Goal: Task Accomplishment & Management: Use online tool/utility

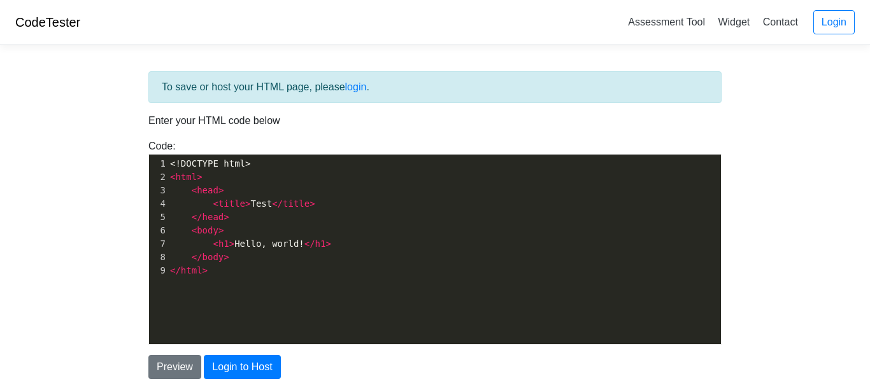
click at [236, 296] on div "xxxxxxxxxx 1 <!DOCTYPE html> 2 < html > 3 < head > 4 < title > Test </ title > …" at bounding box center [444, 259] width 591 height 209
type textarea "<!DOCTYPE html> <html> <head> <title>Test</title> </head> <body> <h1>Hello, wor…"
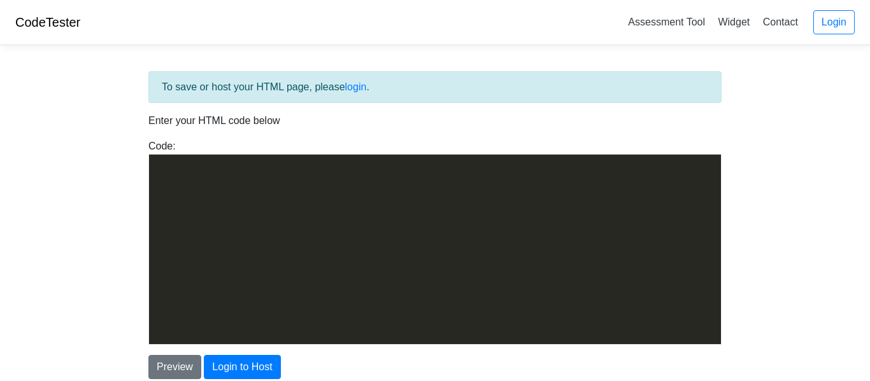
scroll to position [6382, 0]
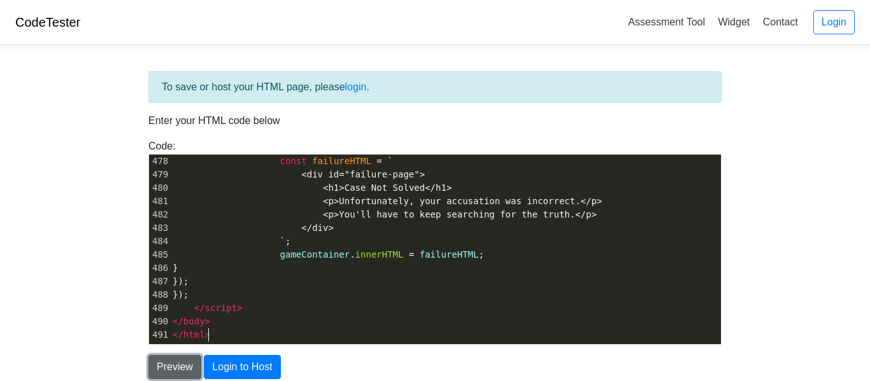
click at [185, 365] on button "Preview" at bounding box center [174, 367] width 53 height 24
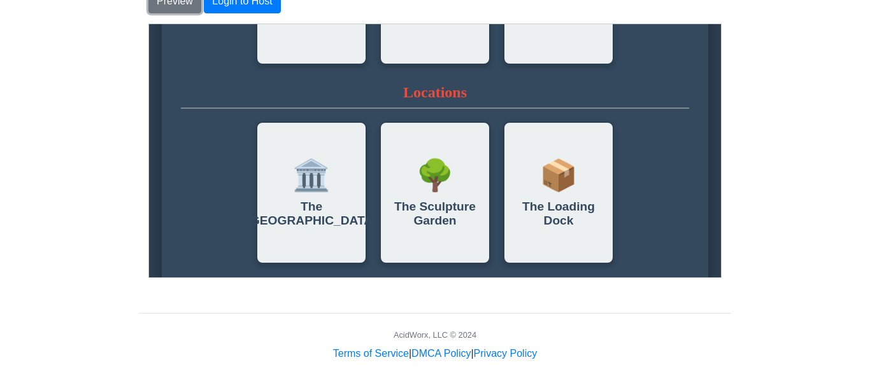
scroll to position [633, 0]
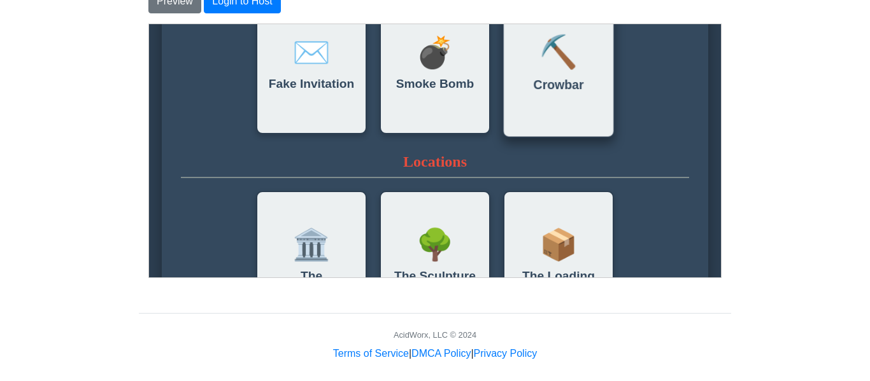
click at [570, 115] on div "⛏️ Crowbar" at bounding box center [558, 62] width 112 height 150
click at [570, 117] on div "⛏️ Crowbar" at bounding box center [558, 62] width 112 height 150
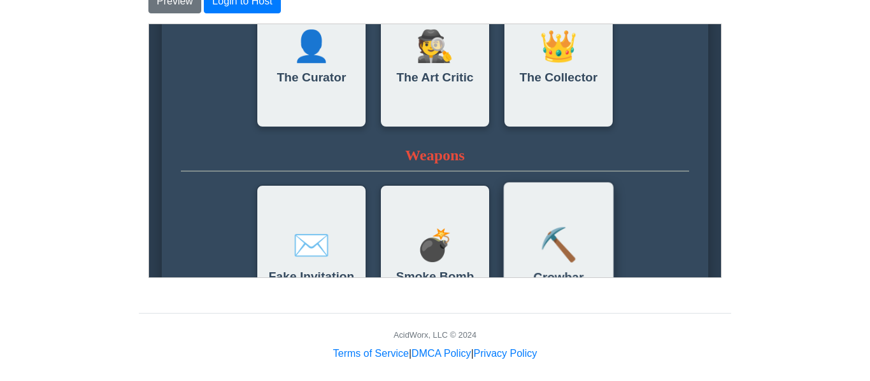
scroll to position [436, 0]
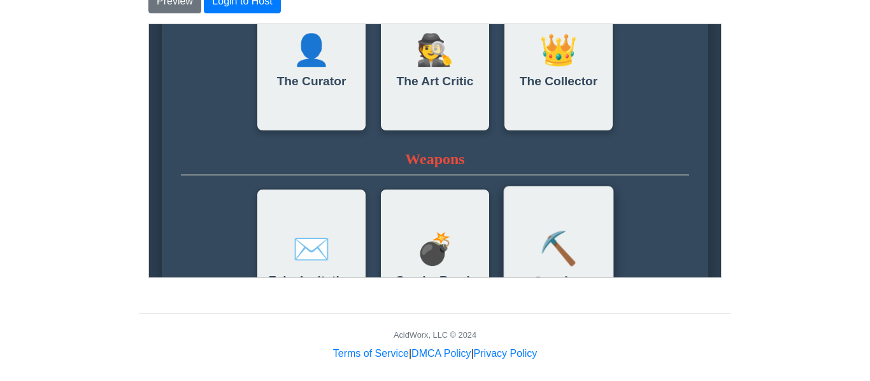
click at [570, 117] on div "👑 The Collector" at bounding box center [557, 60] width 111 height 143
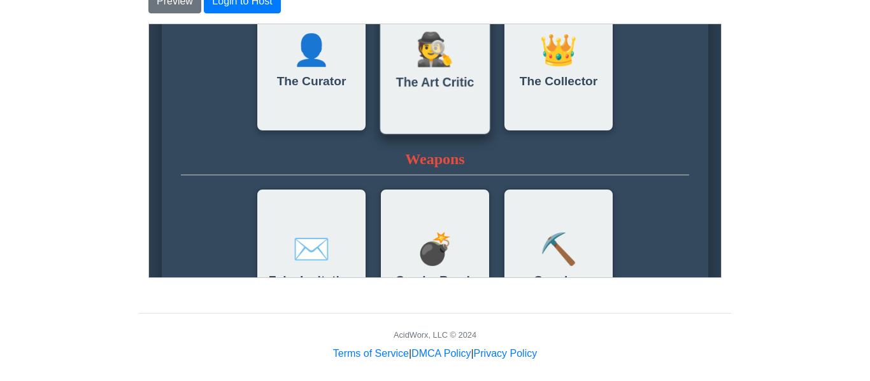
click at [455, 89] on h3 "The Art Critic" at bounding box center [434, 82] width 78 height 15
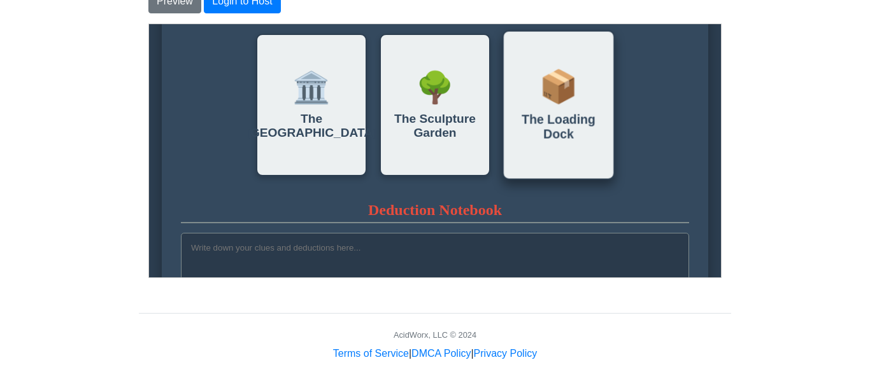
scroll to position [791, 0]
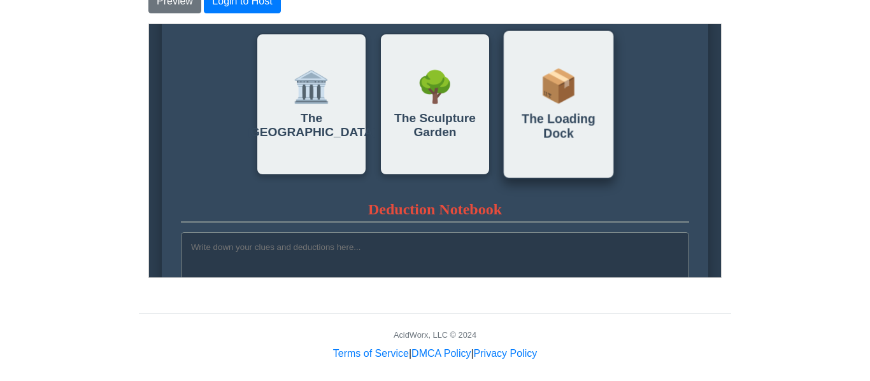
click at [525, 128] on h3 "The Loading Dock" at bounding box center [557, 125] width 97 height 29
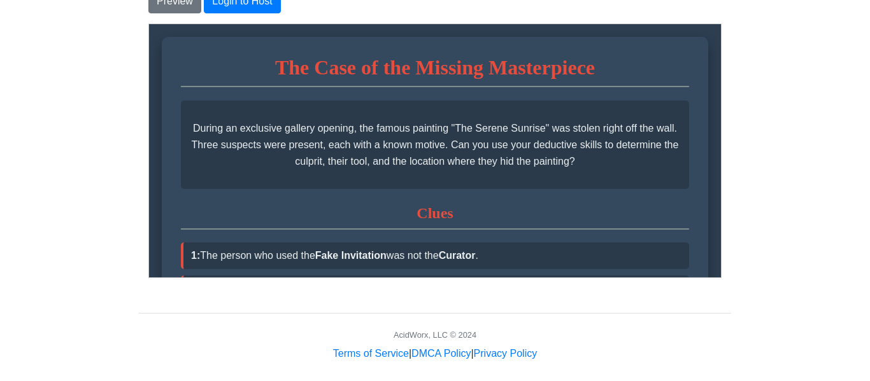
scroll to position [0, 0]
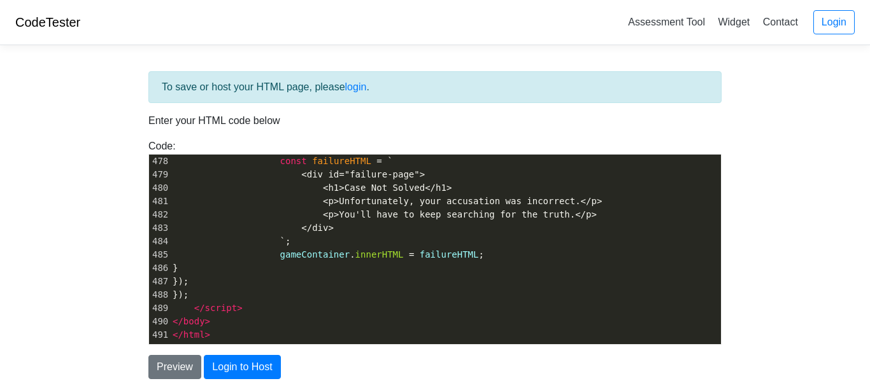
click at [318, 178] on span "<div id="failure-page">" at bounding box center [363, 174] width 124 height 10
type textarea "<!DOCTYPE html> <html lang="en"> <head> <meta charset="UTF-8"> <meta name="view…"
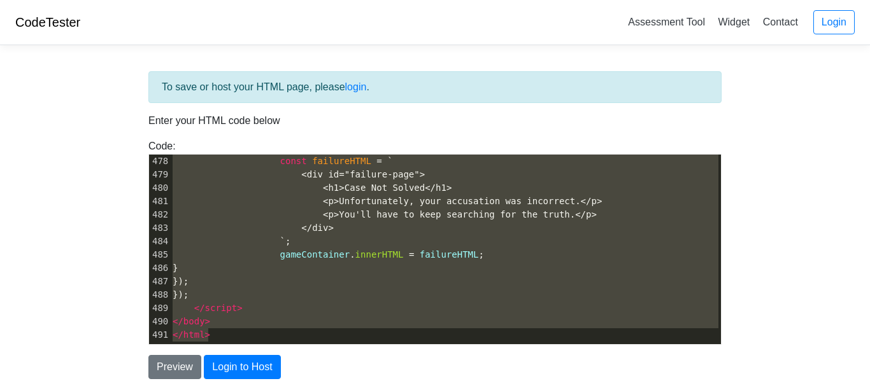
paste textarea
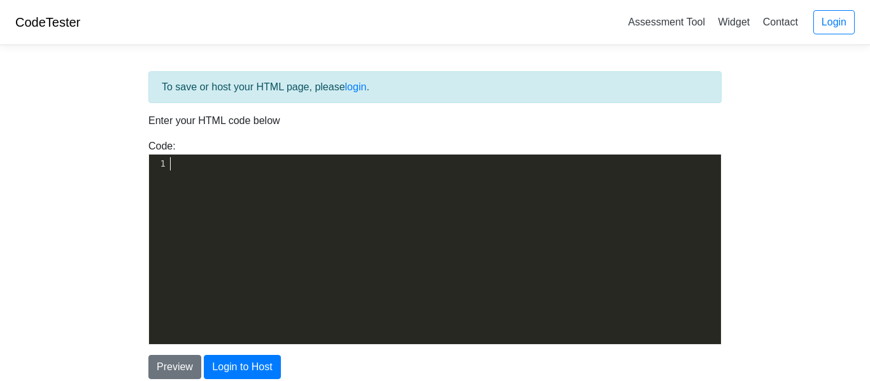
paste textarea
click at [751, 215] on body "CodeTester Assessment Tool Widget Contact Login To save or host your HTML page,…" at bounding box center [435, 364] width 870 height 728
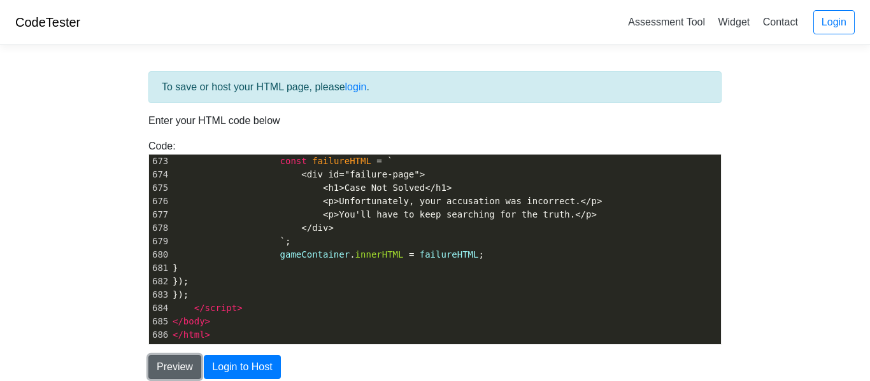
click at [163, 366] on button "Preview" at bounding box center [174, 367] width 53 height 24
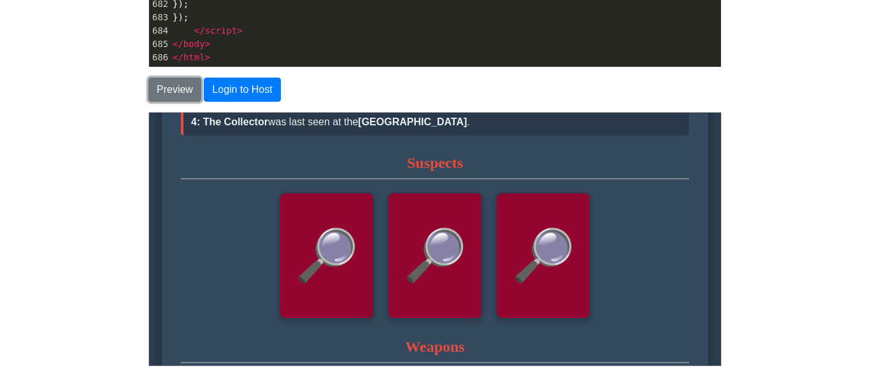
scroll to position [325, 0]
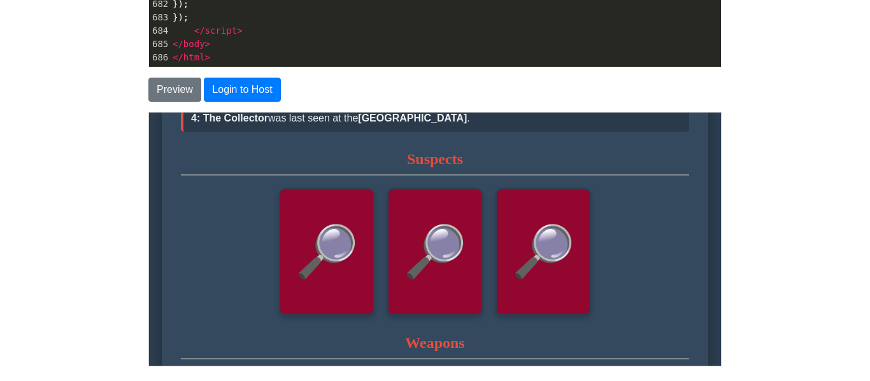
click at [334, 271] on span "🔎" at bounding box center [326, 252] width 64 height 60
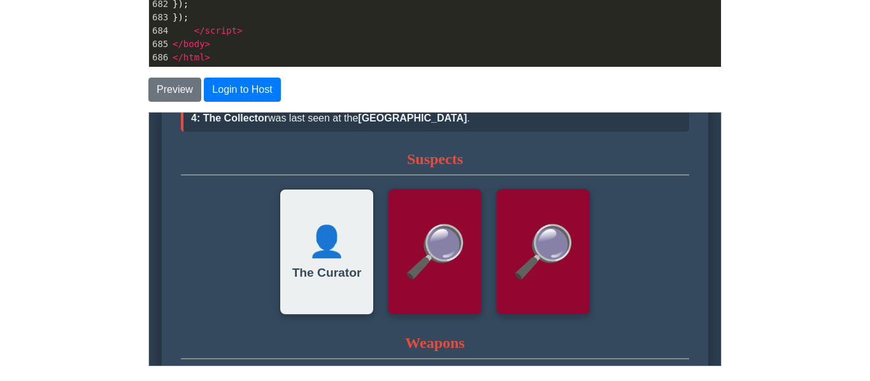
click at [405, 269] on span "🔎" at bounding box center [434, 252] width 64 height 60
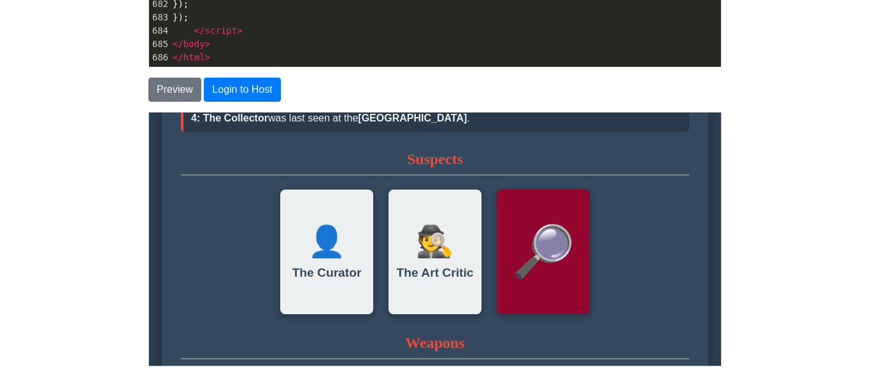
click at [405, 269] on div "🕵️ The Art Critic" at bounding box center [435, 251] width 96 height 127
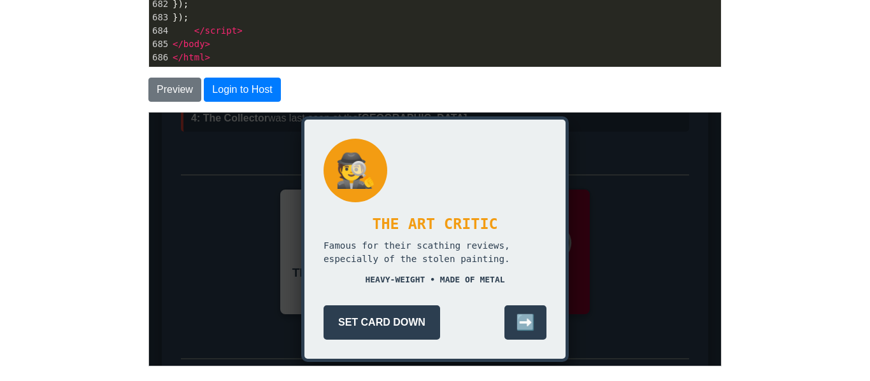
click at [500, 325] on div "Set Card Down ➡️" at bounding box center [434, 322] width 223 height 34
click at [516, 324] on button "➡️" at bounding box center [525, 322] width 42 height 34
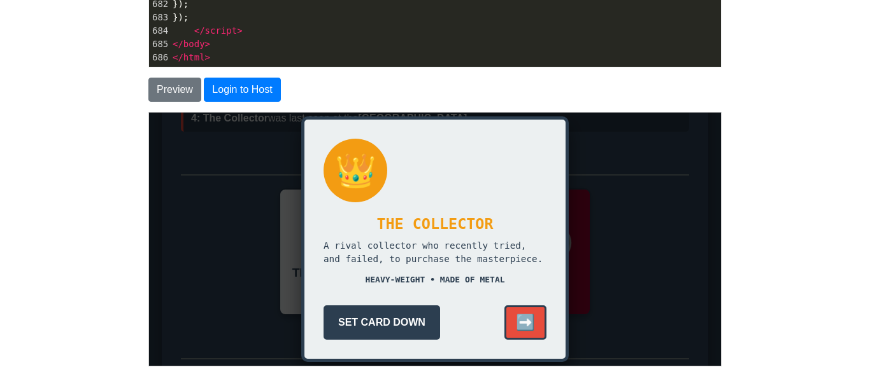
click at [516, 324] on button "➡️" at bounding box center [525, 322] width 42 height 34
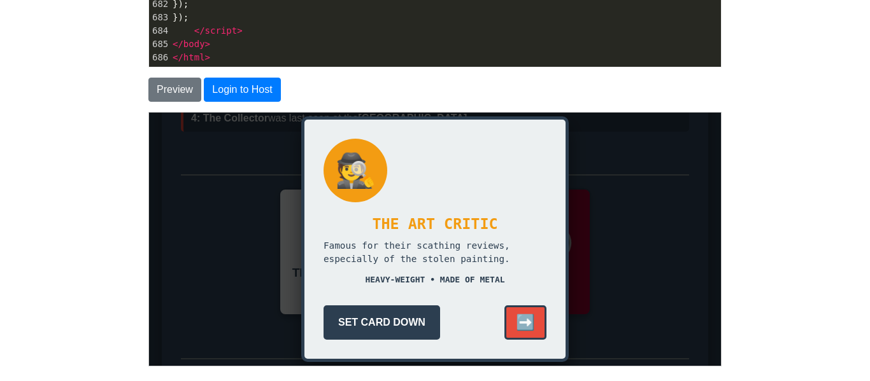
click at [516, 324] on button "➡️" at bounding box center [525, 322] width 42 height 34
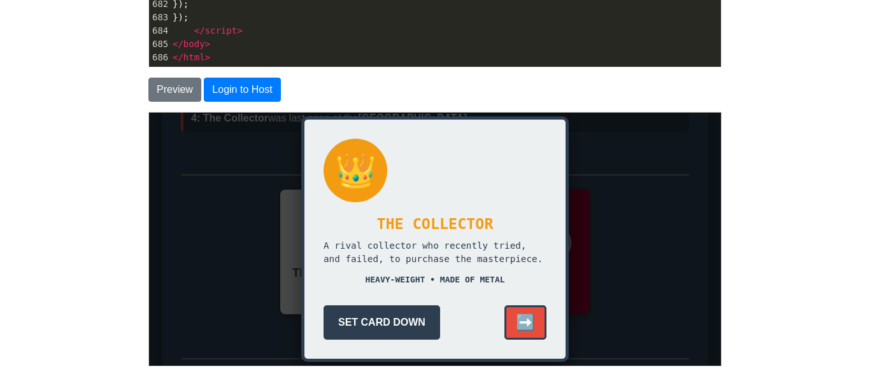
click at [516, 324] on button "➡️" at bounding box center [525, 322] width 42 height 34
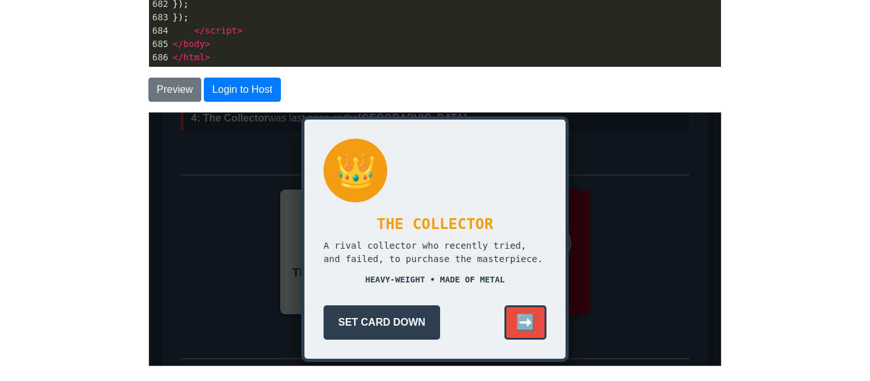
click at [516, 324] on button "➡️" at bounding box center [525, 322] width 42 height 34
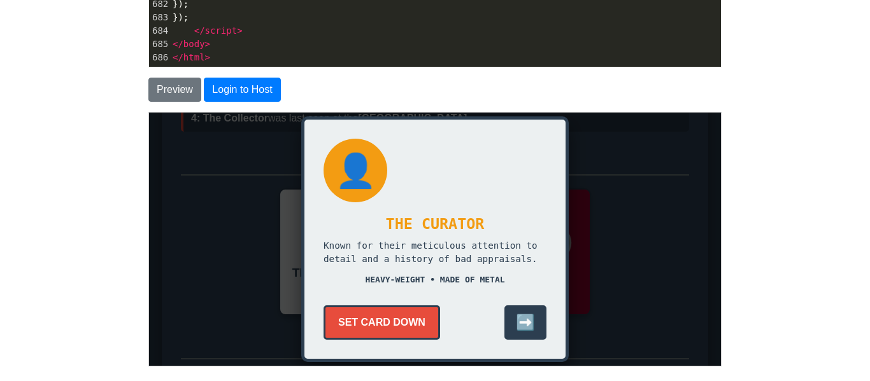
click at [373, 325] on button "Set Card Down" at bounding box center [381, 322] width 117 height 34
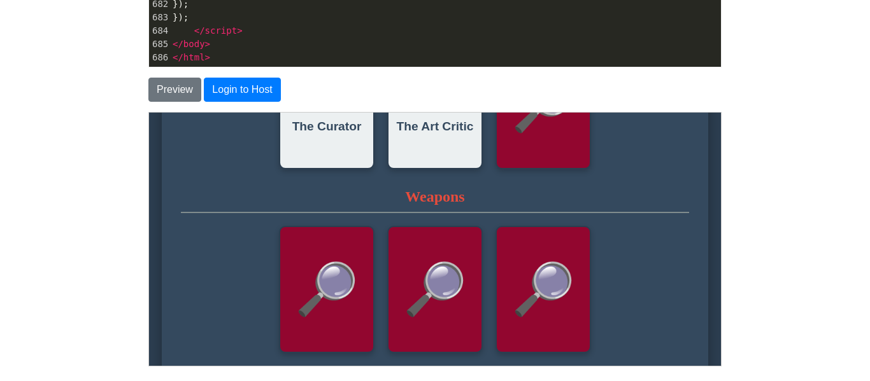
scroll to position [475, 0]
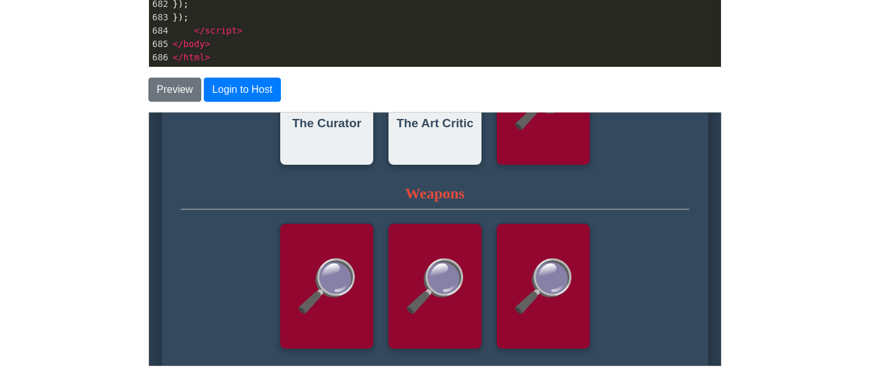
click at [373, 325] on div "🔎" at bounding box center [326, 285] width 96 height 127
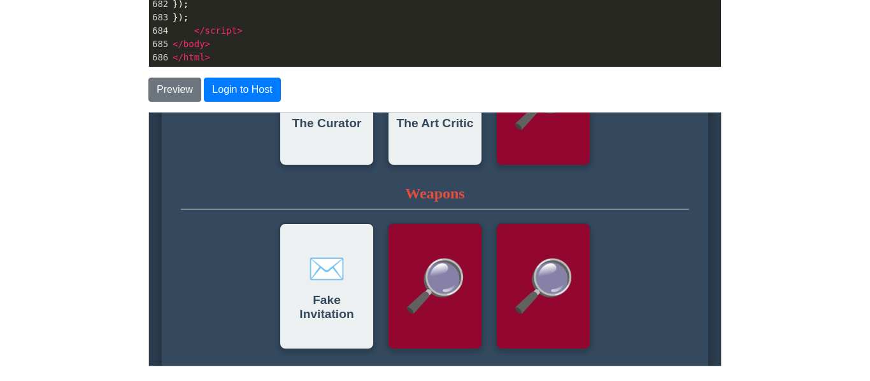
click at [342, 321] on h3 "Fake Invitation" at bounding box center [326, 307] width 80 height 28
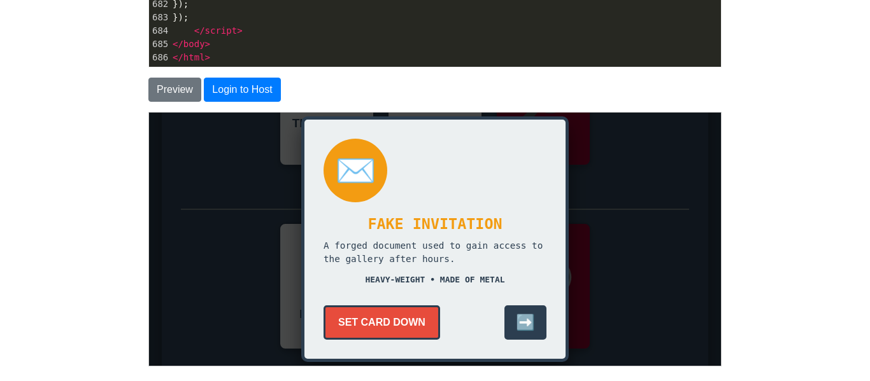
click at [402, 325] on button "Set Card Down" at bounding box center [381, 322] width 117 height 34
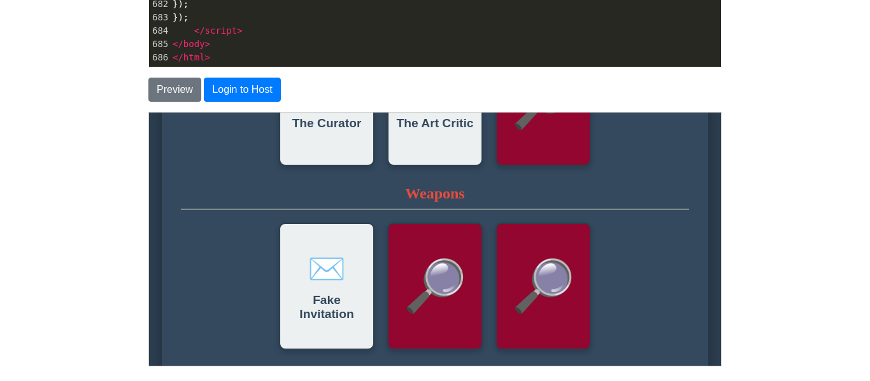
click at [320, 307] on div "✉️ Fake Invitation" at bounding box center [326, 285] width 96 height 127
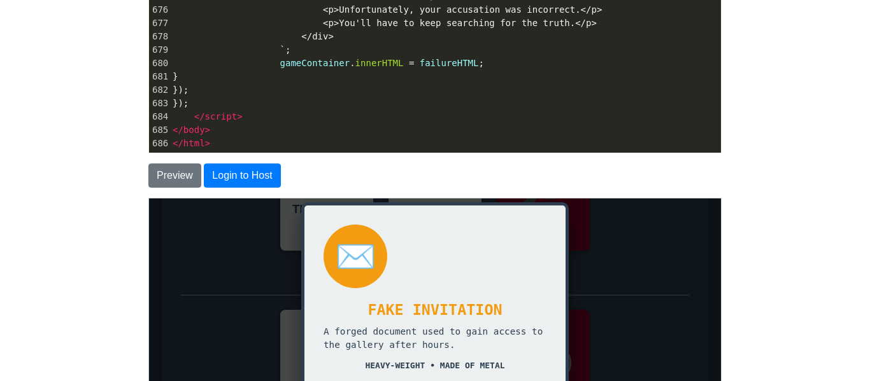
scroll to position [167, 0]
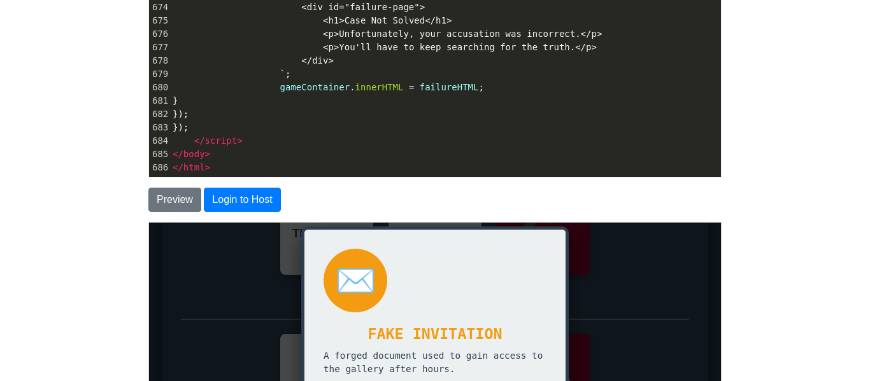
click at [578, 83] on pre "gameContainer . innerHTML = failureHTML ;" at bounding box center [445, 87] width 551 height 13
type textarea "<!DOCTYPE html> <html lang="en"> <head> <meta charset="UTF-8"> <meta name="view…"
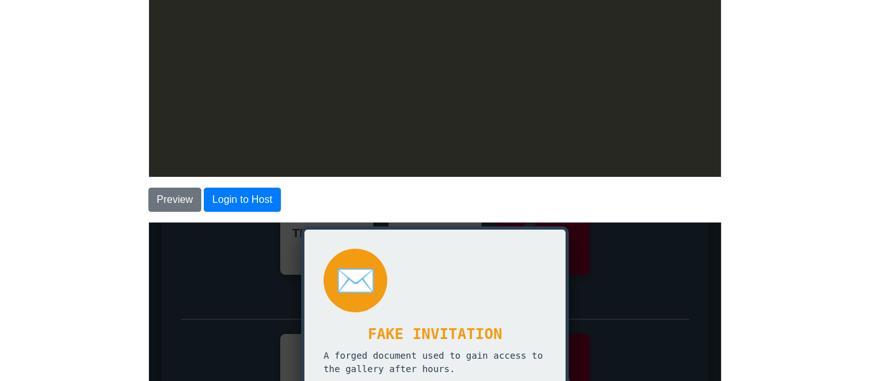
scroll to position [10006, 0]
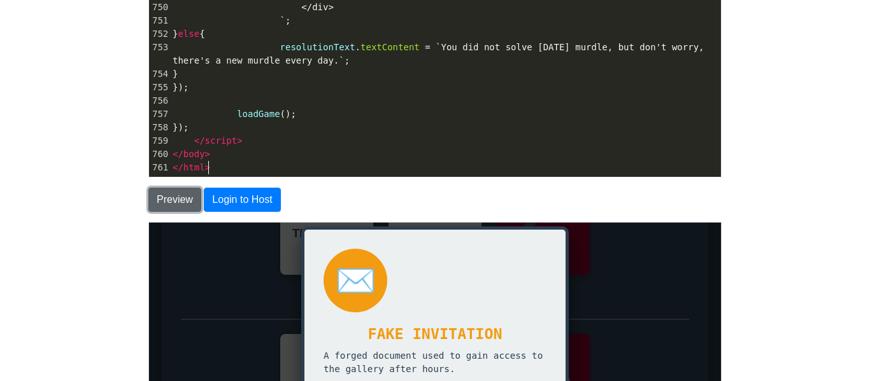
click at [174, 202] on button "Preview" at bounding box center [174, 200] width 53 height 24
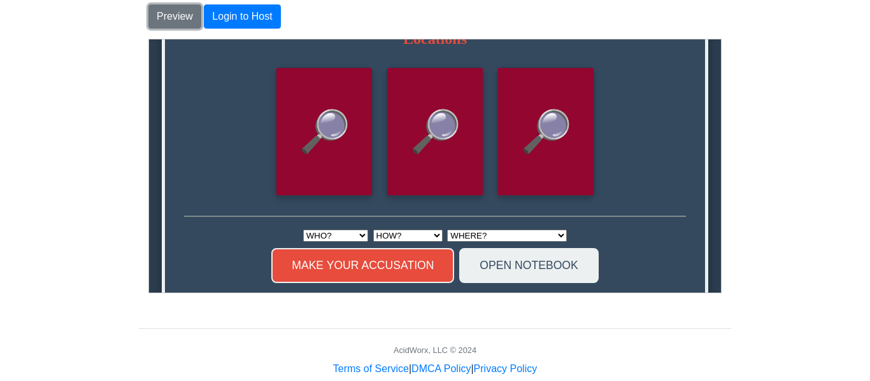
scroll to position [592, 0]
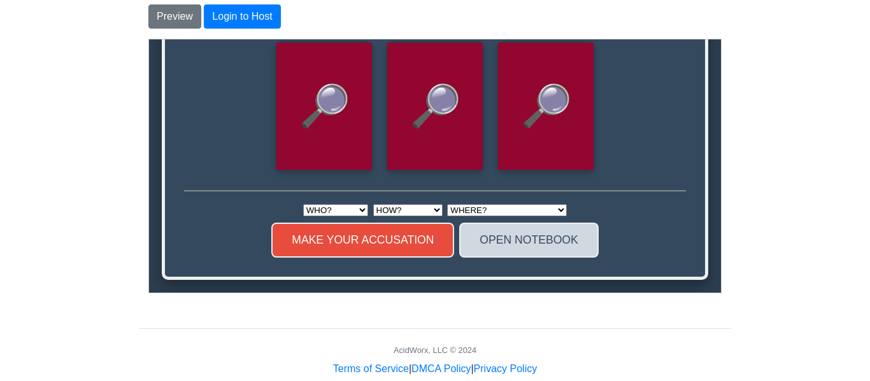
click at [549, 238] on button "OPEN NOTEBOOK" at bounding box center [528, 239] width 139 height 35
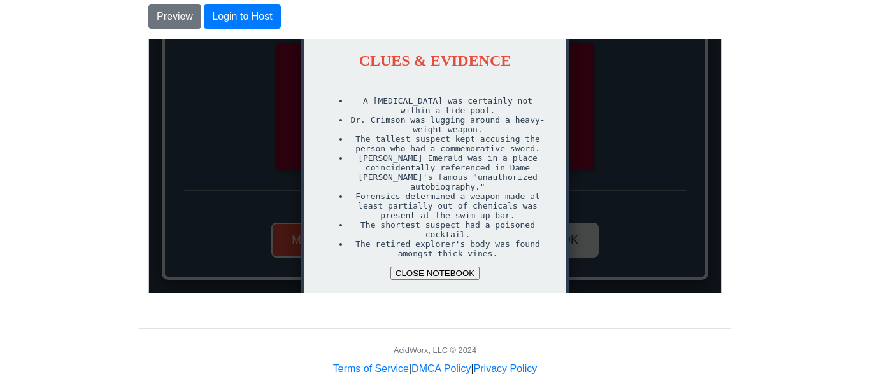
click at [471, 274] on button "CLOSE NOTEBOOK" at bounding box center [434, 272] width 89 height 13
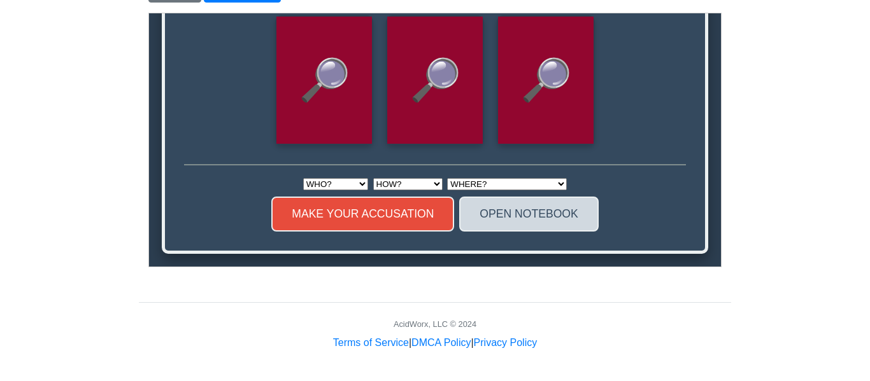
click at [495, 202] on button "OPEN NOTEBOOK" at bounding box center [528, 213] width 139 height 35
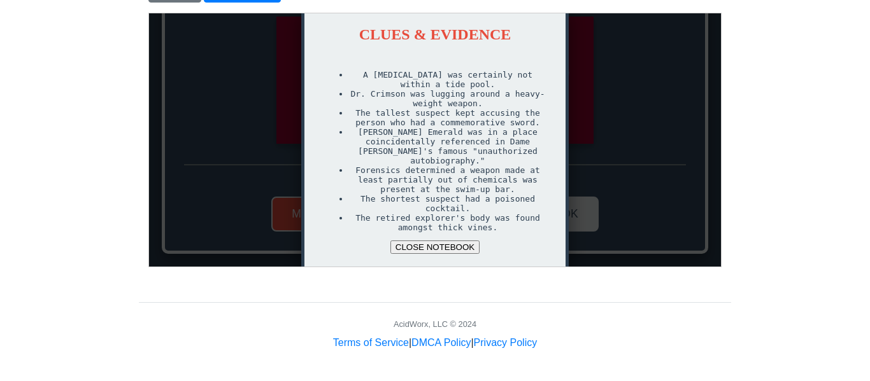
click at [466, 249] on button "CLOSE NOTEBOOK" at bounding box center [434, 246] width 89 height 13
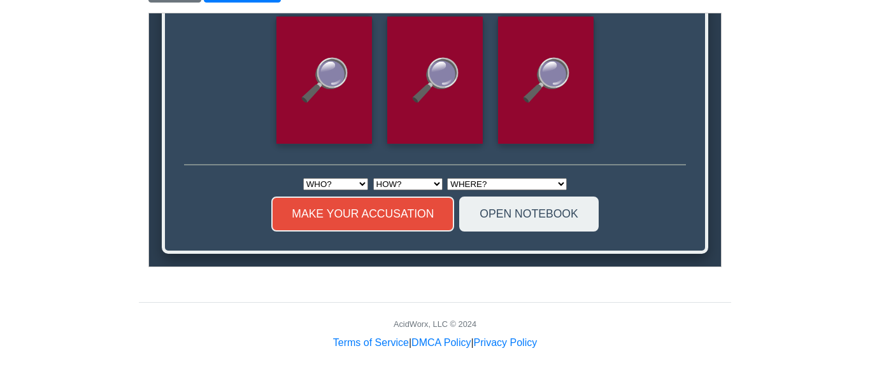
click at [534, 28] on div "🔎" at bounding box center [545, 79] width 96 height 127
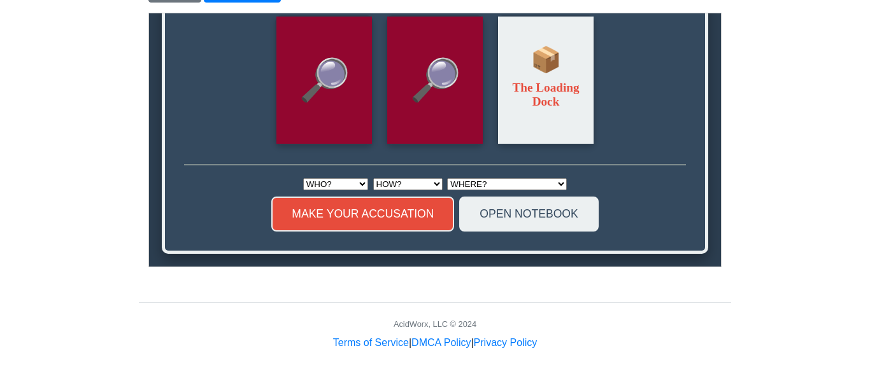
click at [534, 28] on div "📦 The Loading Dock" at bounding box center [545, 79] width 96 height 127
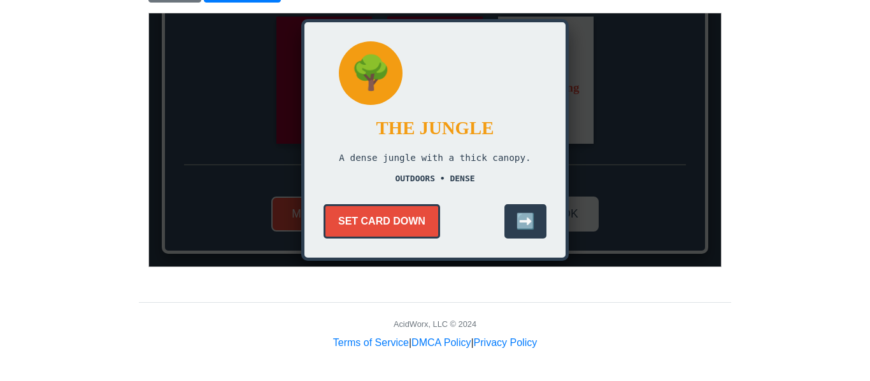
click at [434, 216] on button "SET CARD DOWN" at bounding box center [381, 221] width 117 height 34
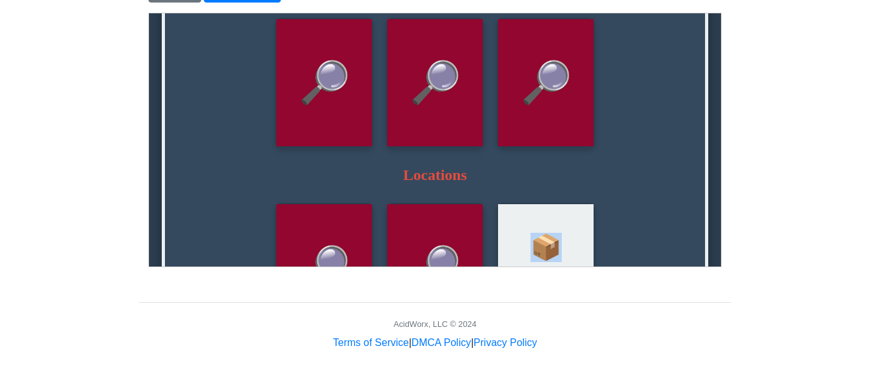
scroll to position [390, 0]
click at [439, 143] on div "🔎" at bounding box center [435, 82] width 96 height 127
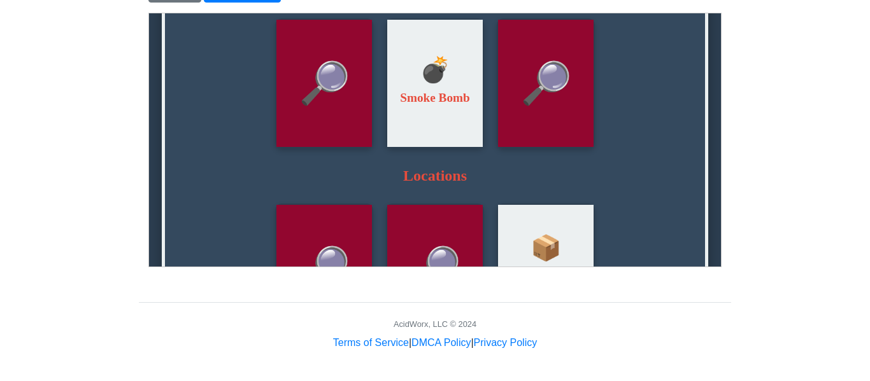
click at [438, 143] on div "💣 Smoke Bomb" at bounding box center [435, 82] width 96 height 127
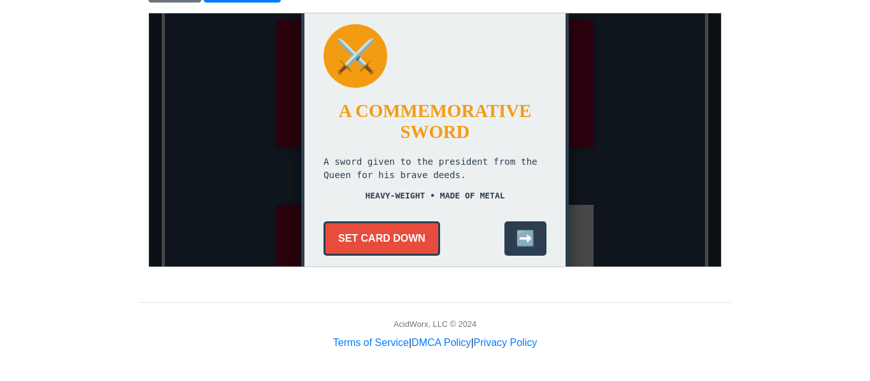
click at [434, 234] on button "SET CARD DOWN" at bounding box center [381, 238] width 117 height 34
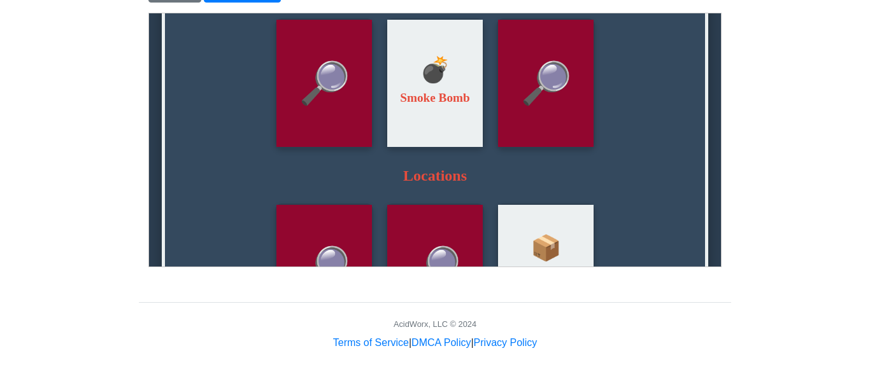
click at [518, 132] on div "🔎" at bounding box center [545, 82] width 96 height 127
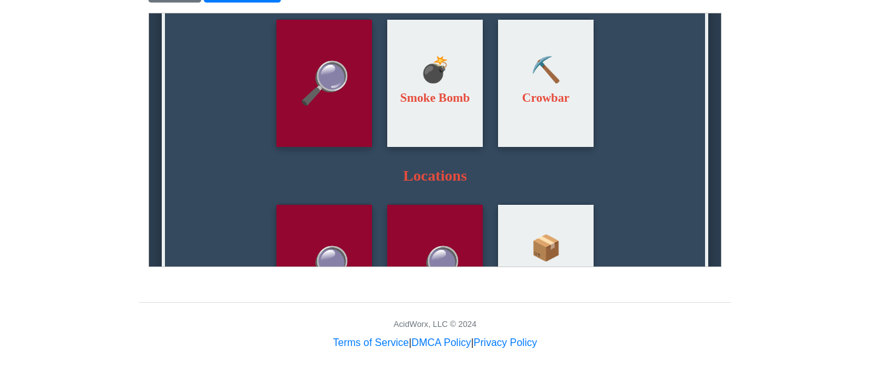
click at [518, 132] on div "⛏️ Crowbar" at bounding box center [545, 82] width 96 height 127
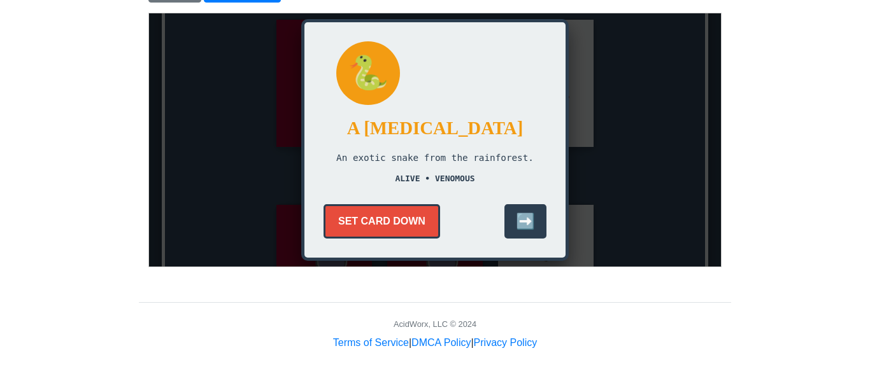
click at [406, 206] on button "SET CARD DOWN" at bounding box center [381, 221] width 117 height 34
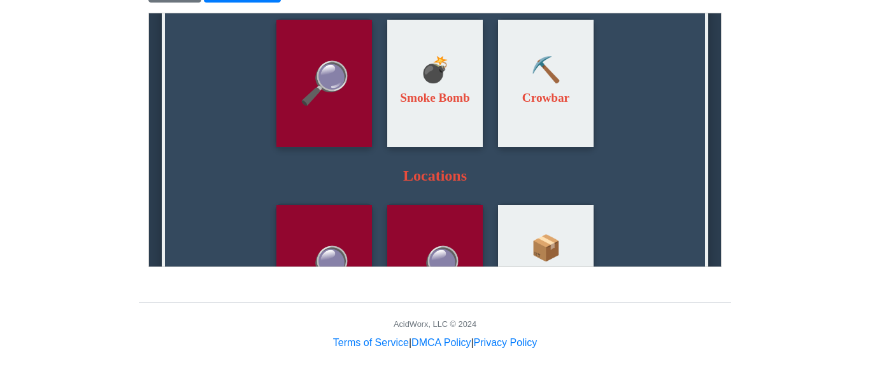
click at [304, 68] on div "🔎" at bounding box center [324, 82] width 96 height 127
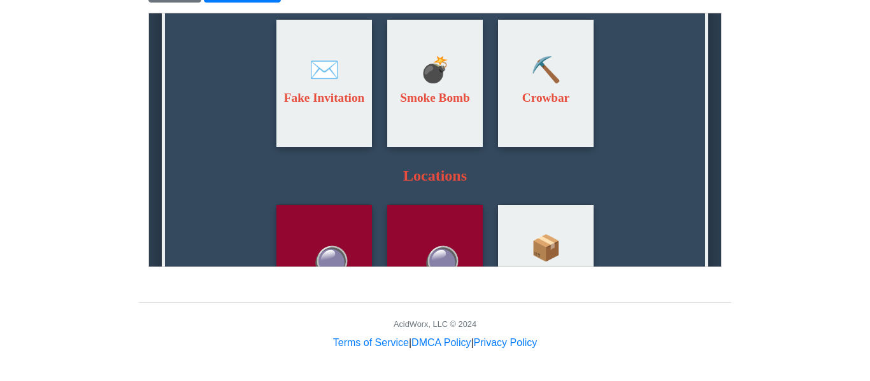
click at [332, 146] on div "✉️ Fake Invitation" at bounding box center [324, 82] width 96 height 127
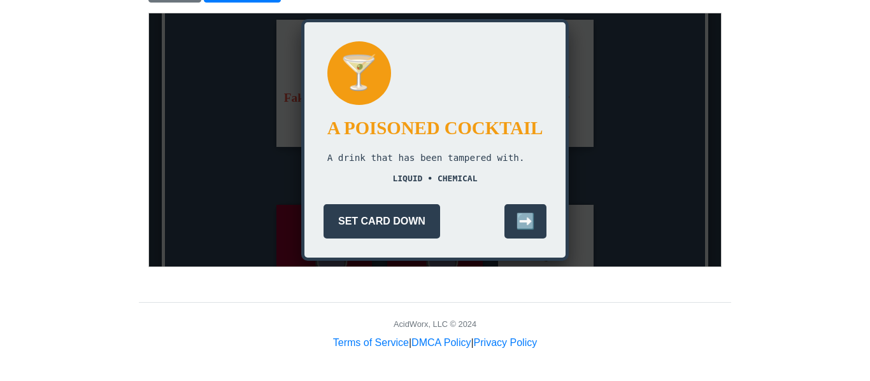
click at [357, 202] on div "🍸 A Poisoned Cocktail A drink that has been tampered with. LIQUID • CHEMICAL SE…" at bounding box center [434, 139] width 267 height 242
click at [357, 203] on div "🍸 A Poisoned Cocktail A drink that has been tampered with. LIQUID • CHEMICAL SE…" at bounding box center [434, 139] width 267 height 242
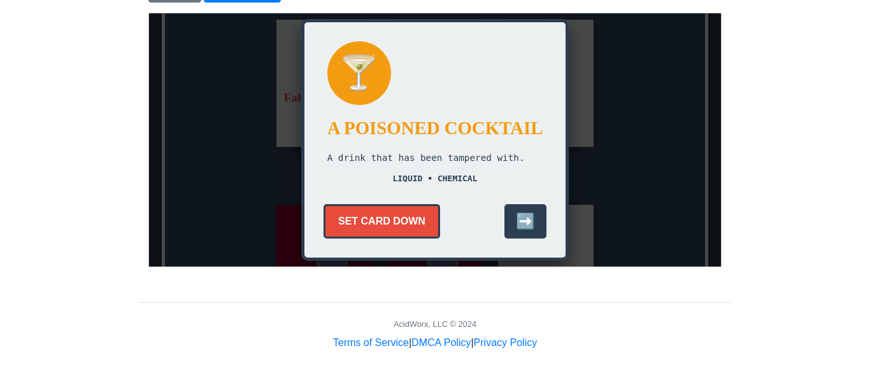
click at [359, 212] on button "SET CARD DOWN" at bounding box center [381, 221] width 117 height 34
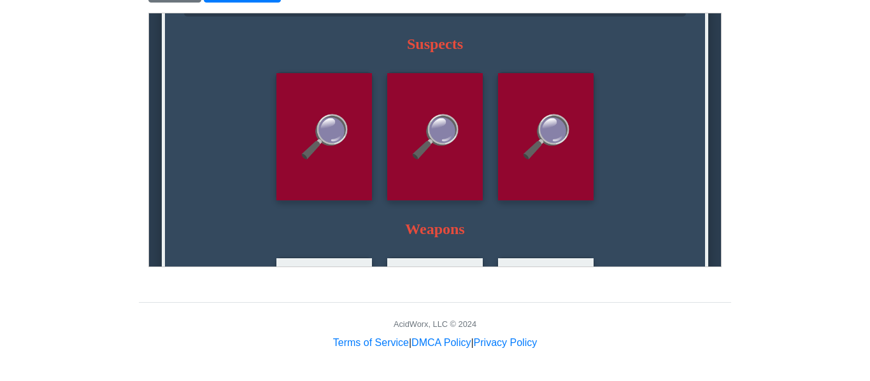
scroll to position [148, 0]
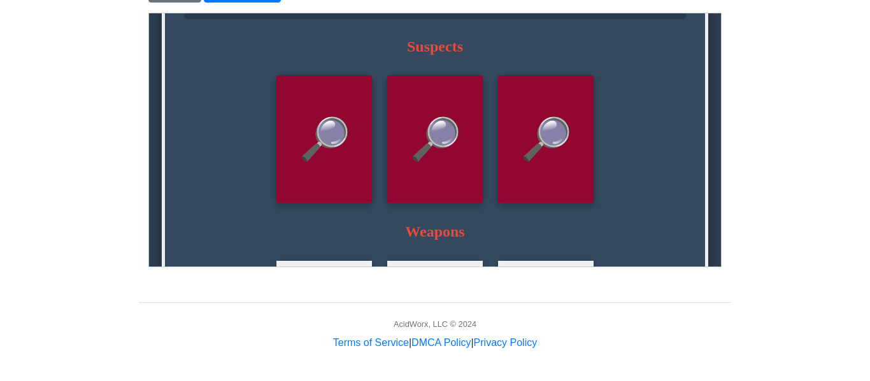
click at [359, 203] on div "🔎" at bounding box center [324, 138] width 96 height 127
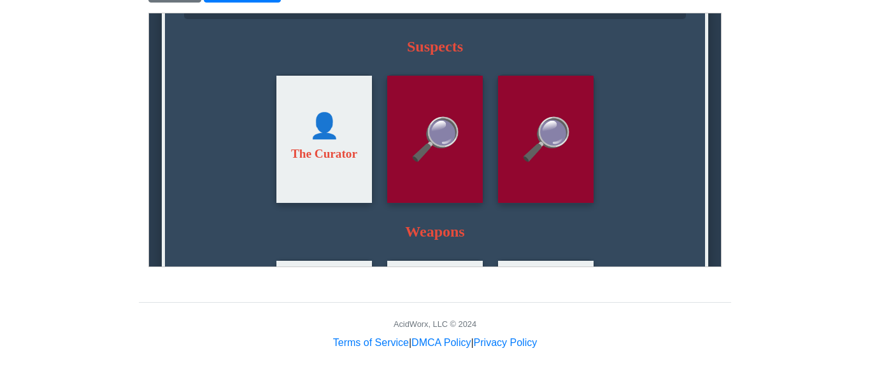
click at [359, 203] on div "👤 The Curator" at bounding box center [324, 138] width 96 height 127
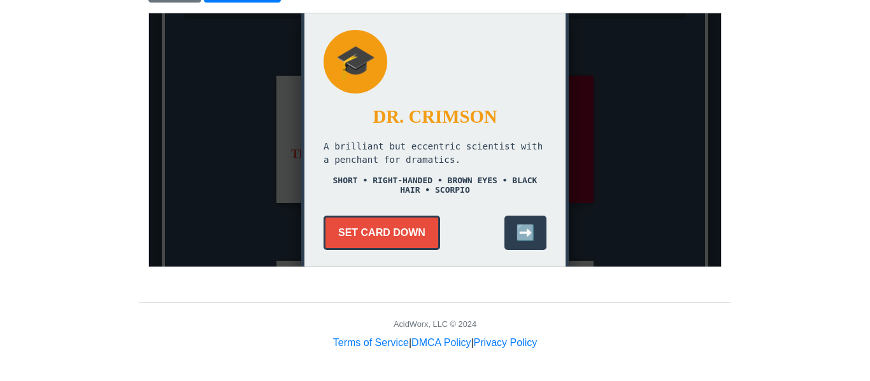
click at [361, 215] on button "SET CARD DOWN" at bounding box center [381, 232] width 117 height 34
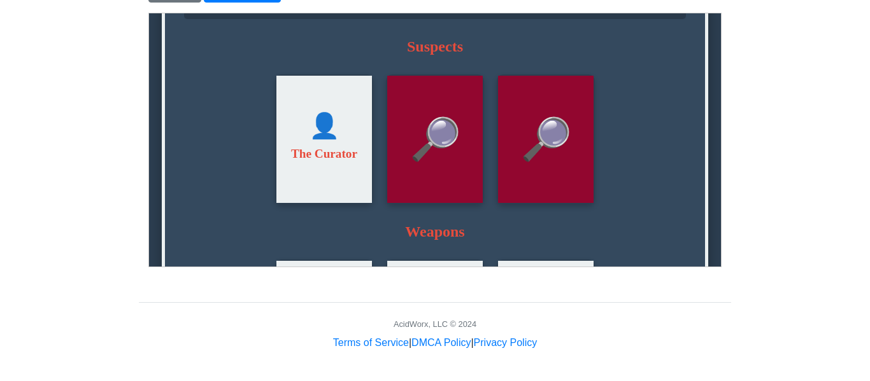
click at [452, 163] on span "🔎" at bounding box center [435, 139] width 52 height 48
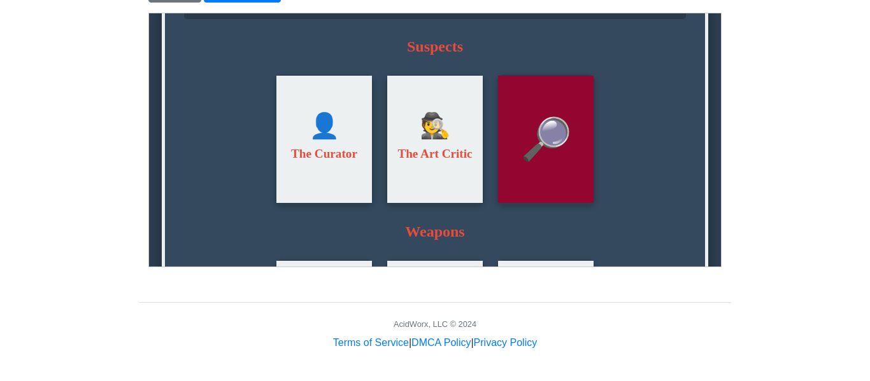
click at [535, 158] on span "🔎" at bounding box center [546, 139] width 52 height 48
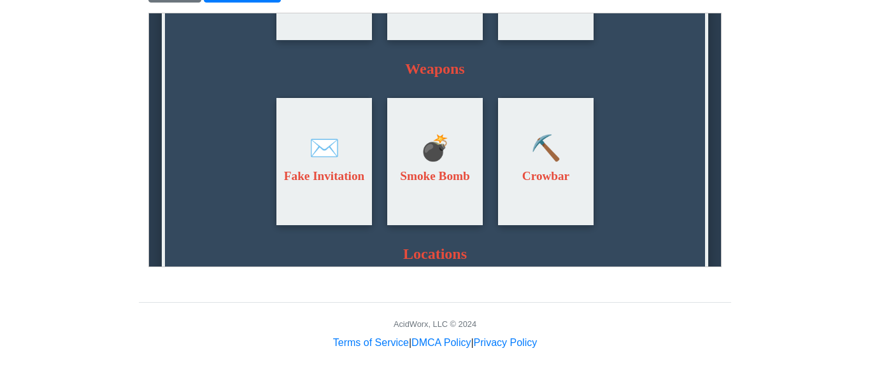
scroll to position [320, 0]
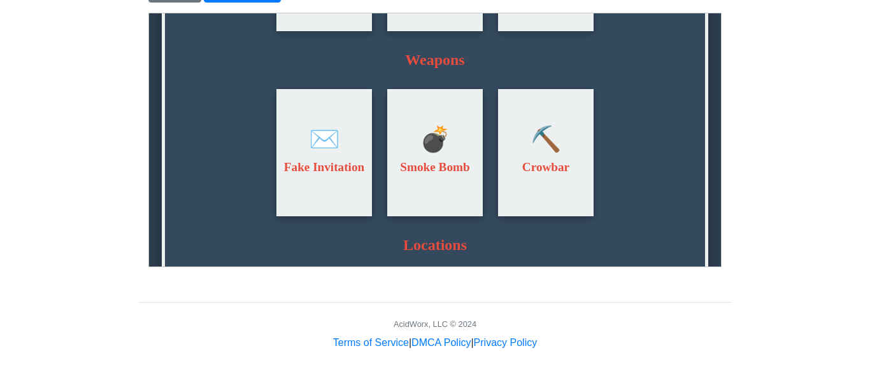
click at [535, 153] on span "⛏️" at bounding box center [545, 138] width 31 height 29
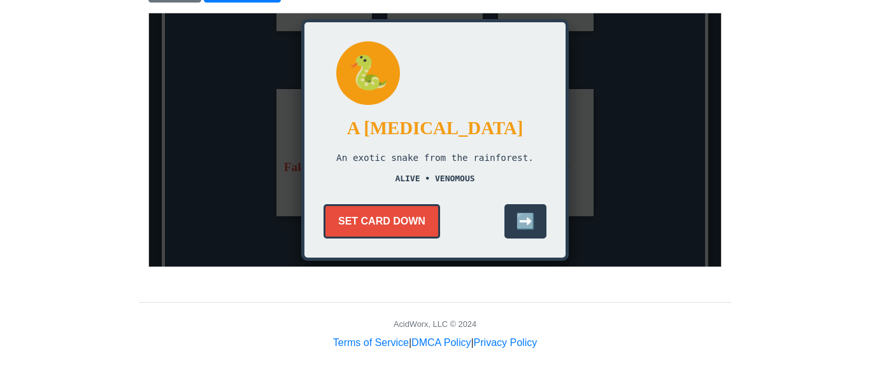
click at [422, 204] on button "SET CARD DOWN" at bounding box center [381, 221] width 117 height 34
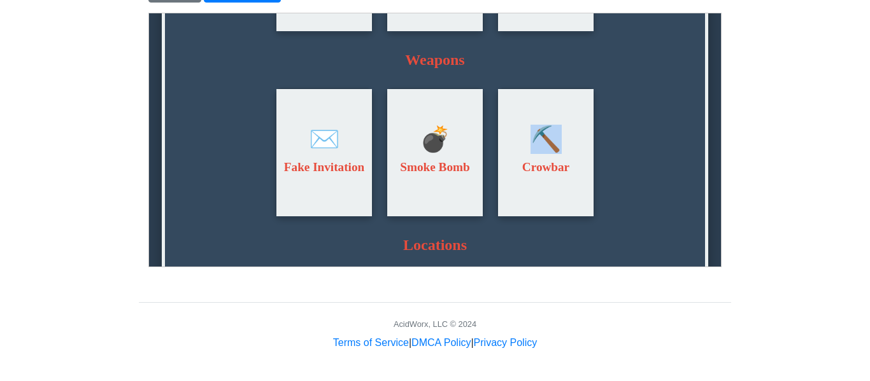
click at [599, 207] on div "🔎 ✉️ Fake Invitation 🔎 💣 Smoke Bomb 🔎 ⛏️ Crowbar" at bounding box center [434, 152] width 502 height 130
click at [589, 204] on div "⛏️ Crowbar" at bounding box center [545, 152] width 96 height 127
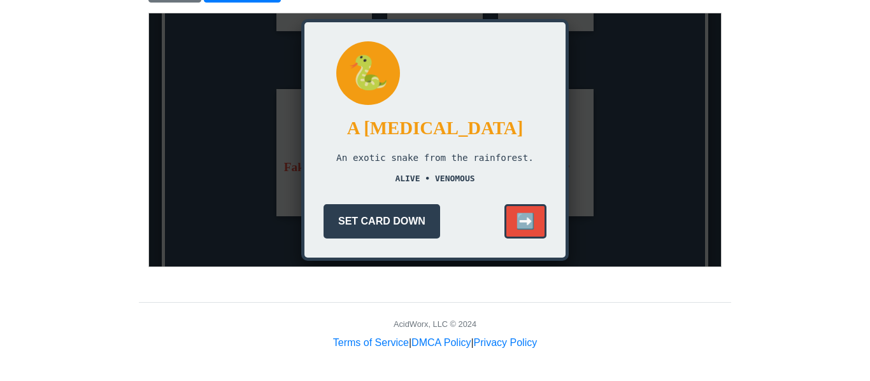
click at [529, 214] on button "➡️" at bounding box center [525, 221] width 42 height 34
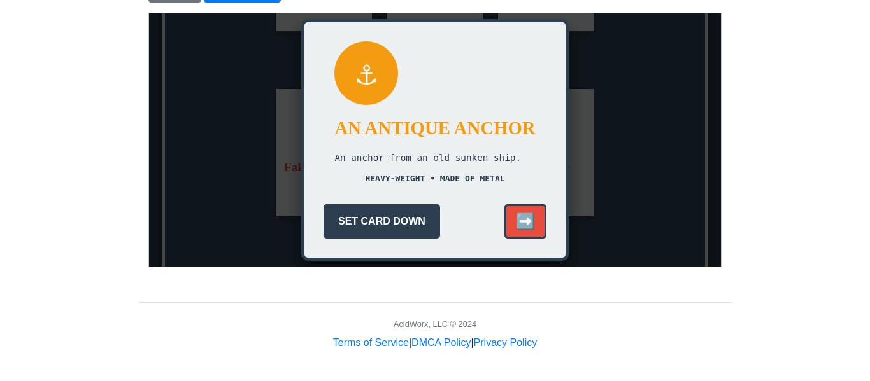
click at [529, 214] on button "➡️" at bounding box center [525, 221] width 42 height 34
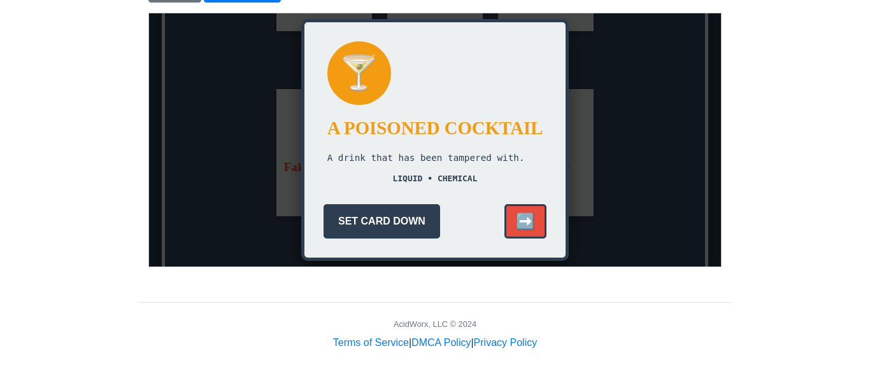
click at [529, 214] on button "➡️" at bounding box center [525, 221] width 42 height 34
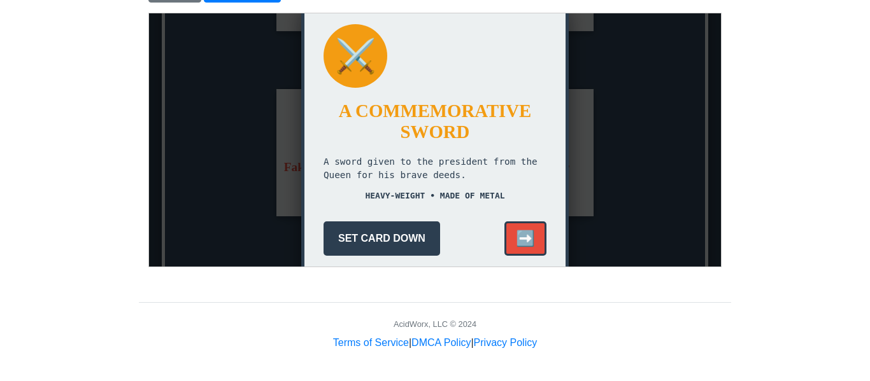
click at [528, 225] on button "➡️" at bounding box center [525, 238] width 42 height 34
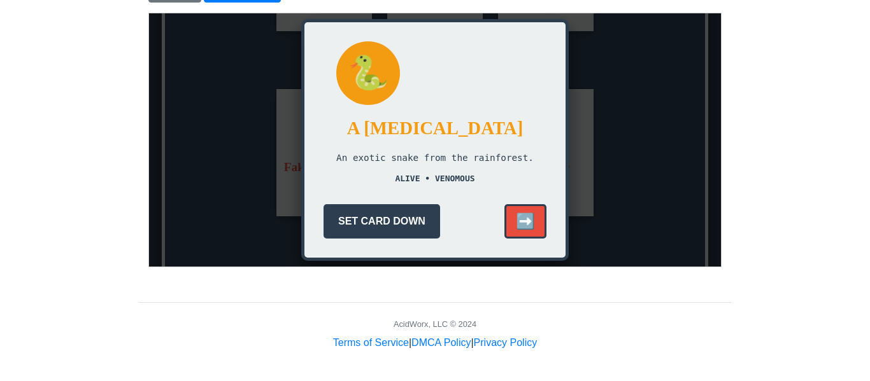
click at [528, 225] on button "➡️" at bounding box center [525, 221] width 42 height 34
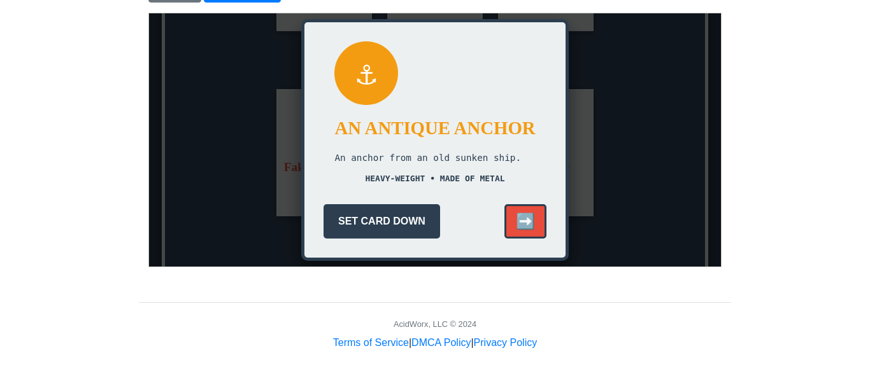
click at [528, 225] on button "➡️" at bounding box center [525, 221] width 42 height 34
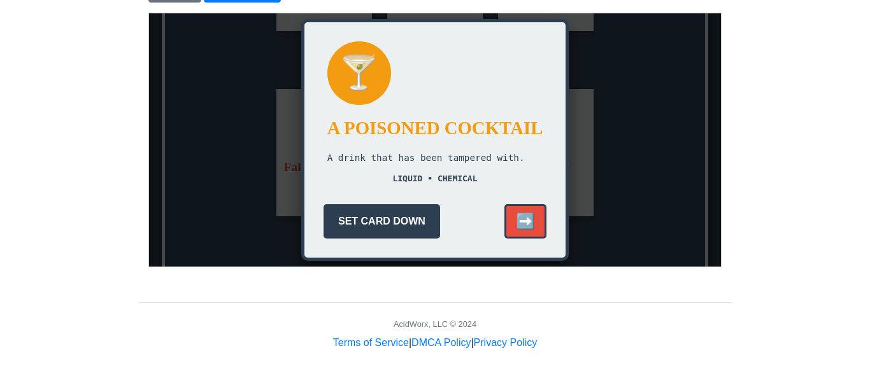
click at [528, 225] on button "➡️" at bounding box center [525, 221] width 42 height 34
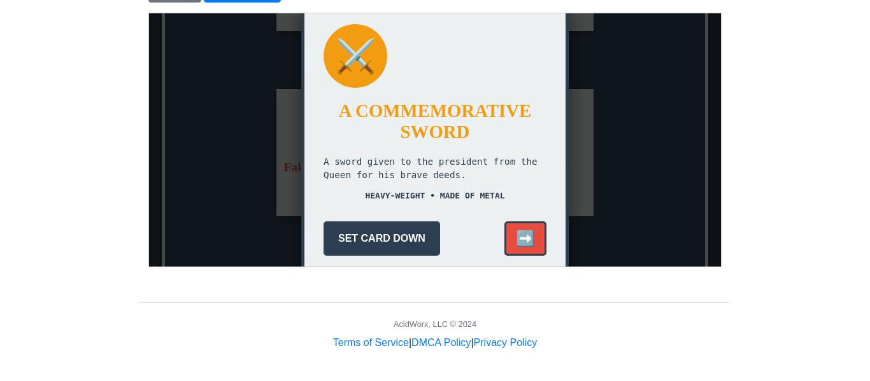
click at [528, 225] on button "➡️" at bounding box center [525, 238] width 42 height 34
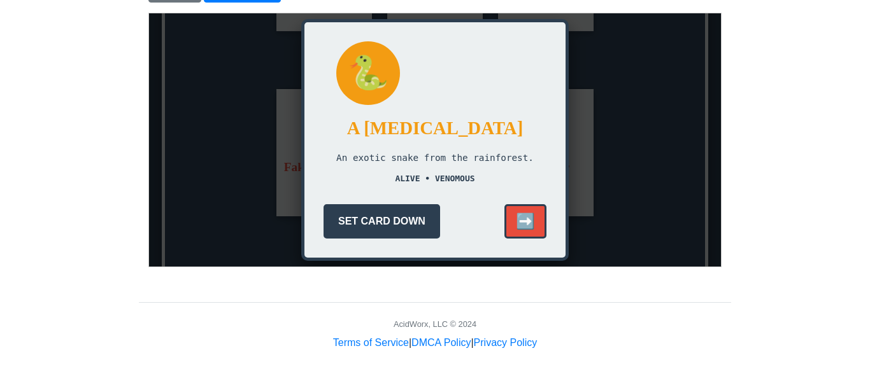
click at [528, 225] on button "➡️" at bounding box center [525, 221] width 42 height 34
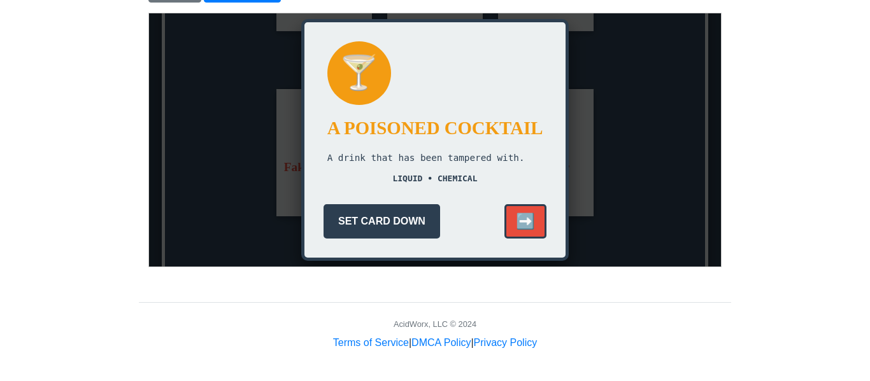
click at [528, 225] on button "➡️" at bounding box center [525, 221] width 42 height 34
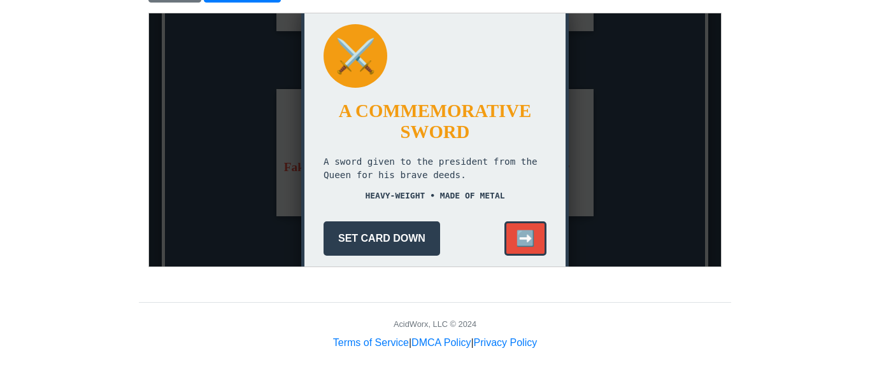
click at [528, 225] on button "➡️" at bounding box center [525, 238] width 42 height 34
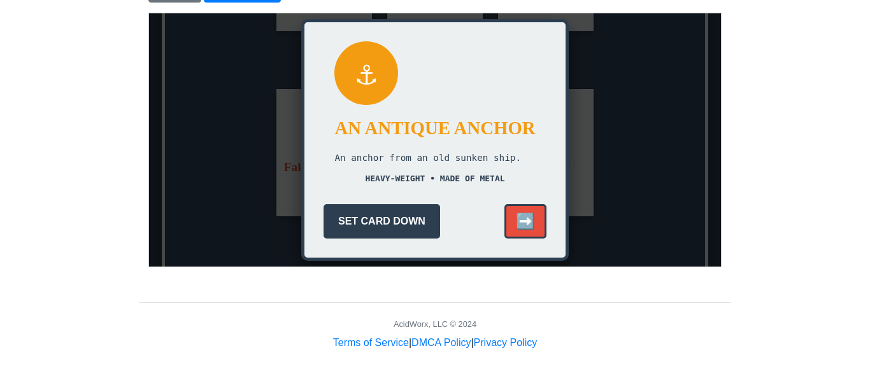
click at [528, 225] on button "➡️" at bounding box center [525, 221] width 42 height 34
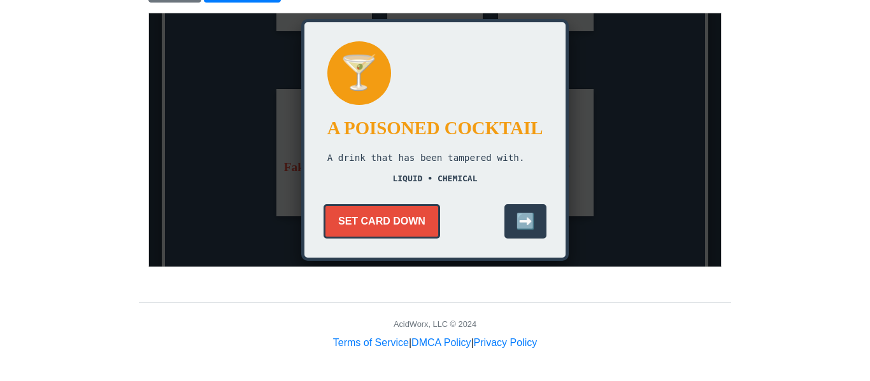
click at [425, 224] on button "SET CARD DOWN" at bounding box center [381, 221] width 117 height 34
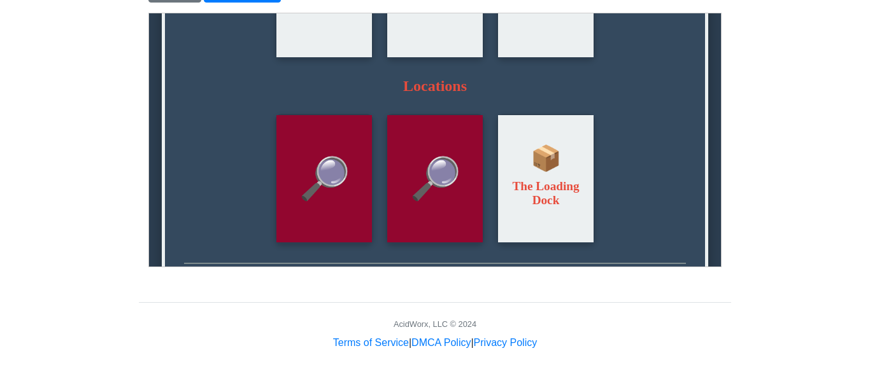
scroll to position [482, 0]
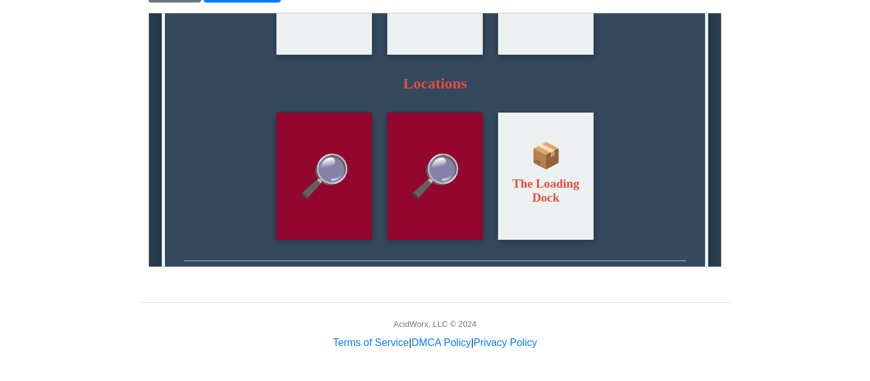
click at [425, 229] on div "🔎" at bounding box center [435, 175] width 96 height 127
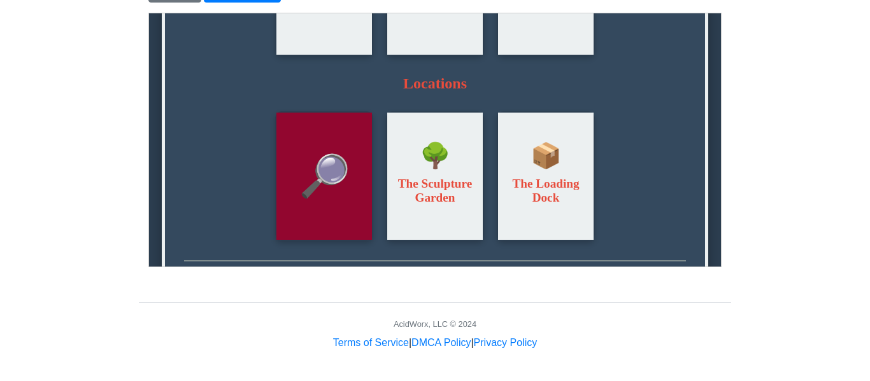
click at [369, 222] on div "🔎" at bounding box center [324, 175] width 96 height 127
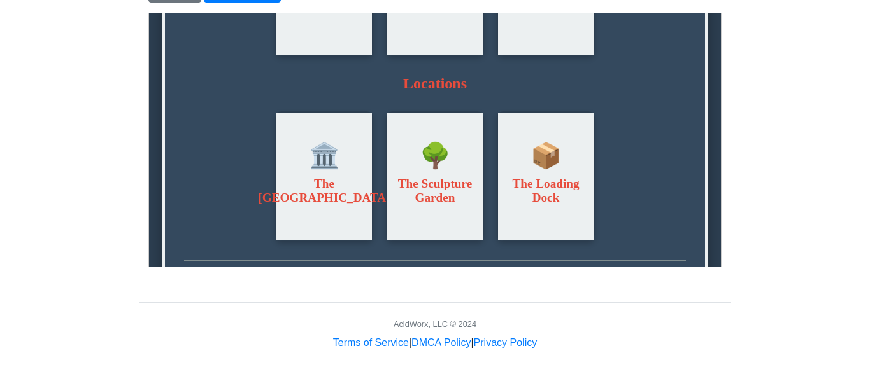
click at [385, 164] on div "🔎 🌳 The Sculpture Garden" at bounding box center [434, 176] width 98 height 130
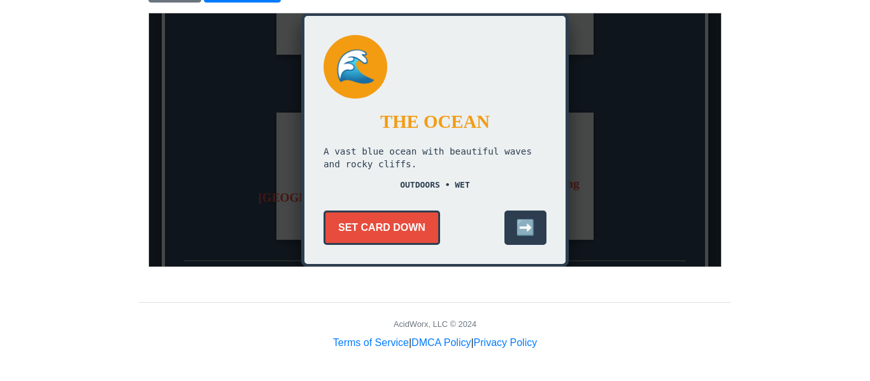
click at [434, 224] on button "SET CARD DOWN" at bounding box center [381, 227] width 117 height 34
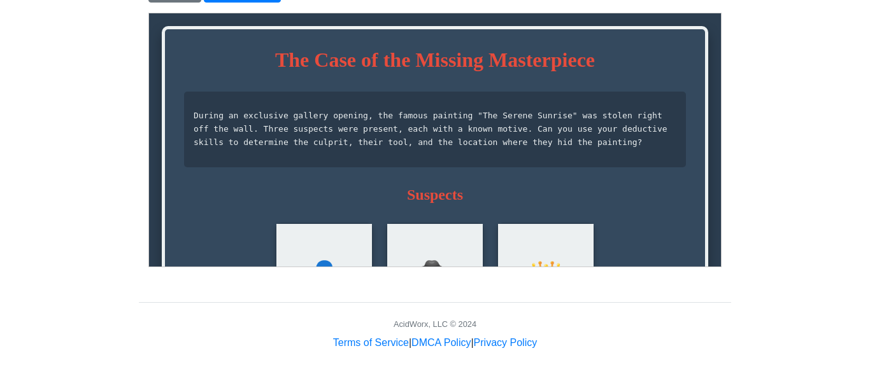
scroll to position [0, 0]
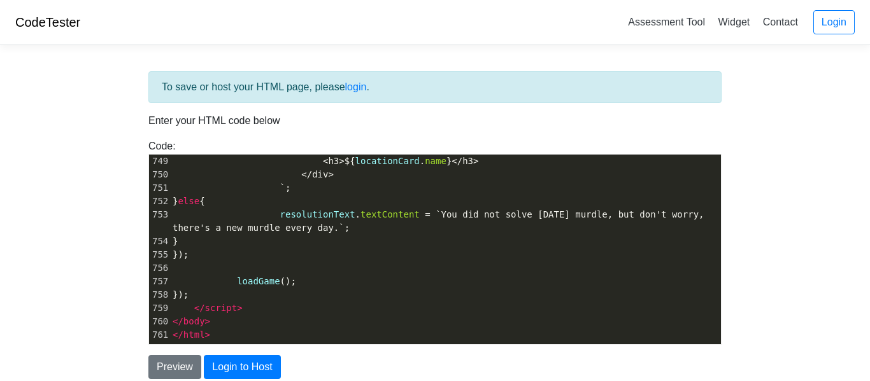
click at [517, 183] on pre "` ;" at bounding box center [445, 188] width 551 height 13
type textarea "<!DOCTYPE html> <html lang="en"> <head> <meta charset="UTF-8"> <meta name="view…"
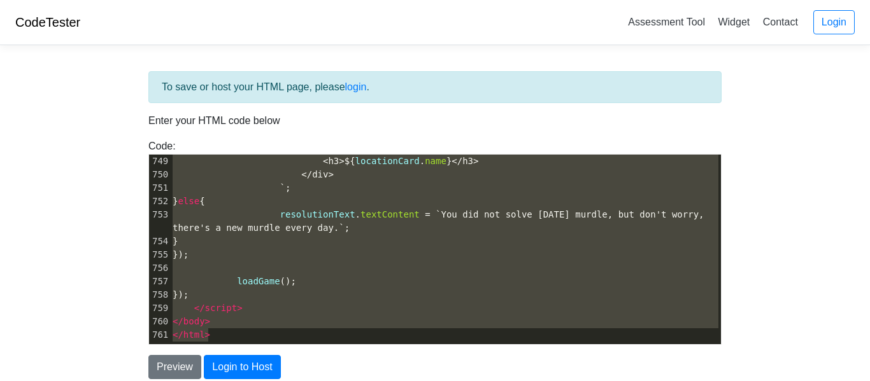
paste textarea
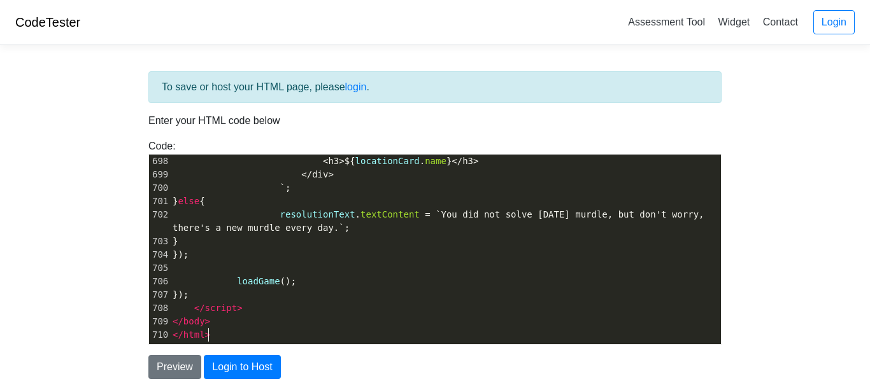
scroll to position [9324, 0]
click at [313, 223] on span "`You did not solve [DATE] murdle, but don't worry, there's a new murdle every d…" at bounding box center [441, 222] width 537 height 24
click at [319, 233] on span "`You did not solve [DATE] murdle, but don't worry, there's a new murdle every d…" at bounding box center [441, 222] width 537 height 24
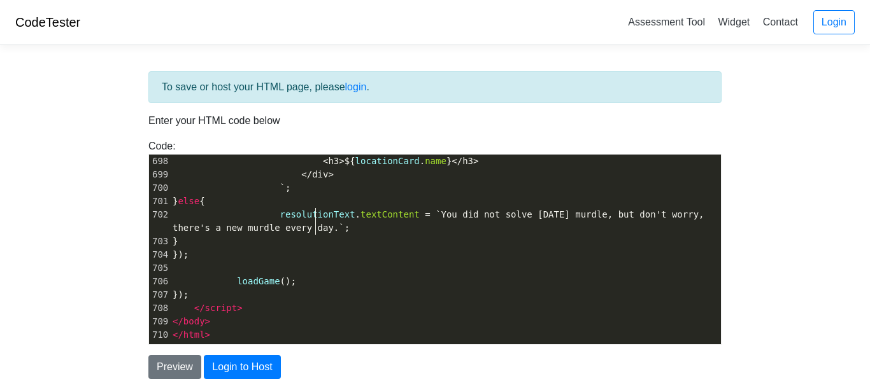
type textarea "resolutionText"
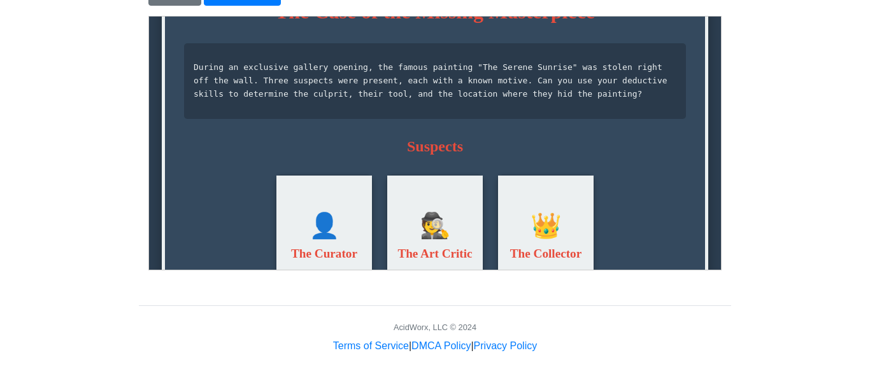
scroll to position [0, 0]
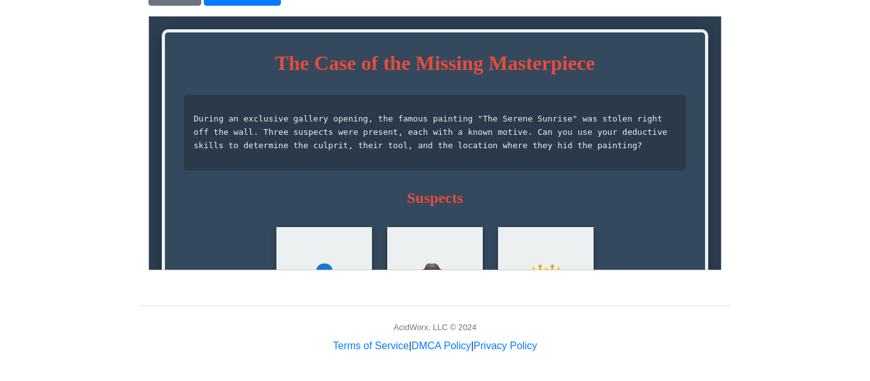
click at [422, 261] on div "🕵️ The Art Critic" at bounding box center [435, 290] width 96 height 127
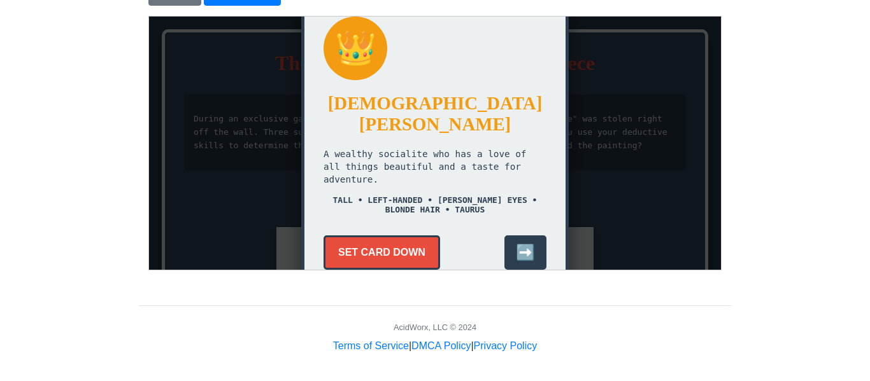
click at [404, 240] on button "SET CARD DOWN" at bounding box center [381, 252] width 117 height 34
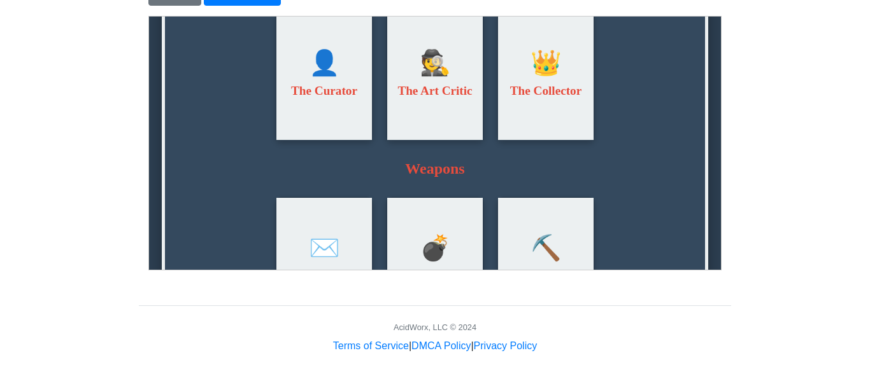
scroll to position [215, 0]
click at [404, 240] on div "💣 Smoke Bomb" at bounding box center [435, 260] width 96 height 127
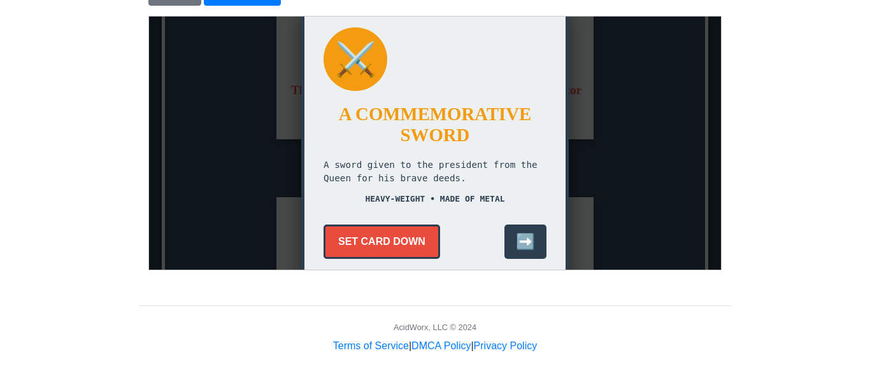
click at [404, 240] on button "SET CARD DOWN" at bounding box center [381, 241] width 117 height 34
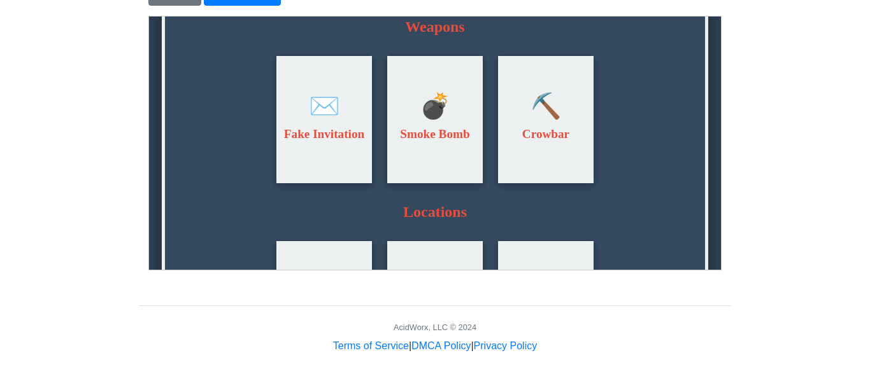
scroll to position [367, 0]
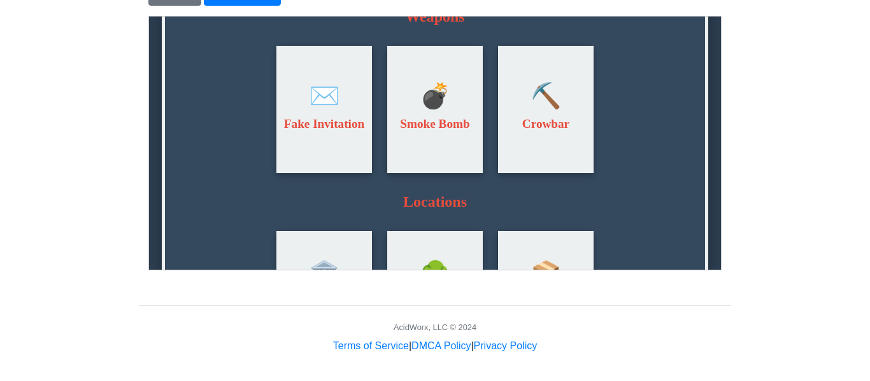
click at [365, 173] on div "✉️ Fake Invitation" at bounding box center [324, 108] width 96 height 127
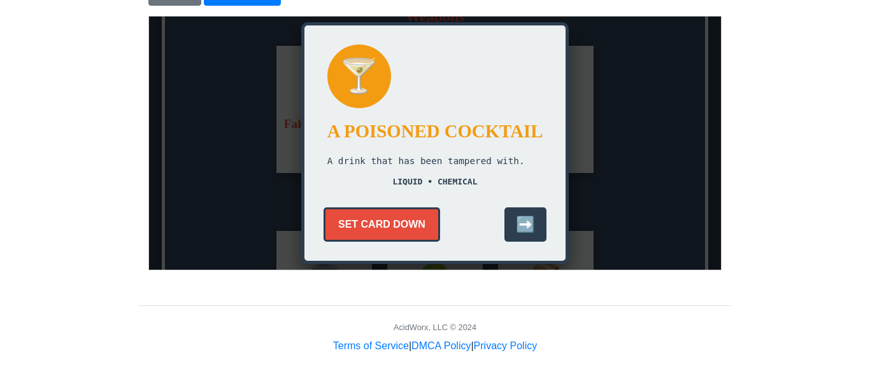
click at [377, 208] on button "SET CARD DOWN" at bounding box center [381, 224] width 117 height 34
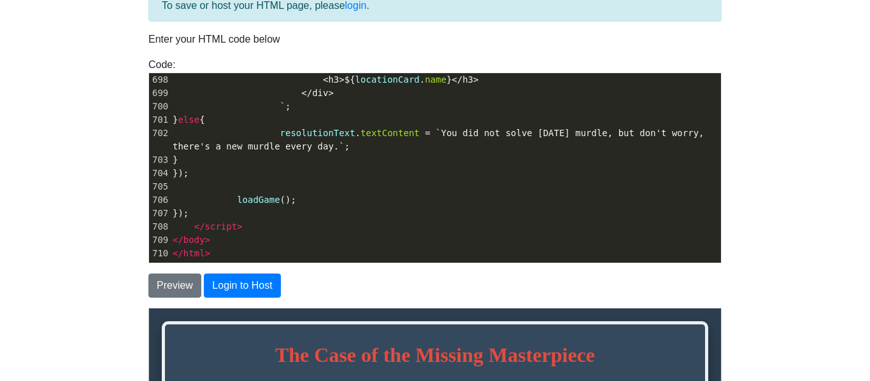
scroll to position [50, 0]
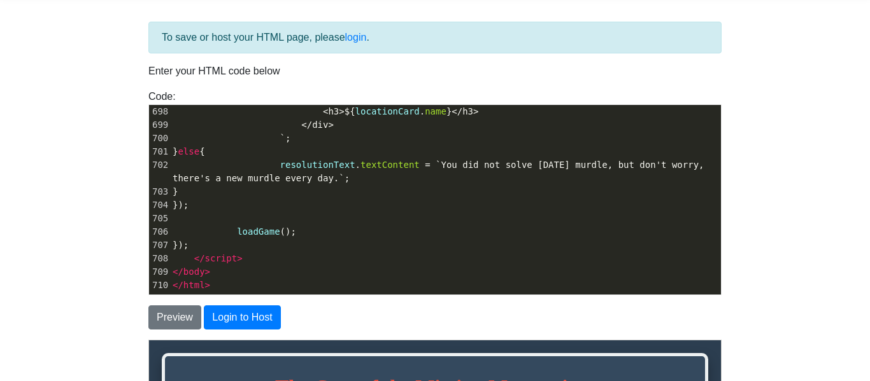
click at [660, 156] on pre "} else {" at bounding box center [445, 151] width 551 height 13
type textarea "<!DOCTYPE html> <html lang="en"> <head> <meta charset="UTF-8"> <meta name="view…"
click at [173, 320] on button "Preview" at bounding box center [174, 318] width 53 height 24
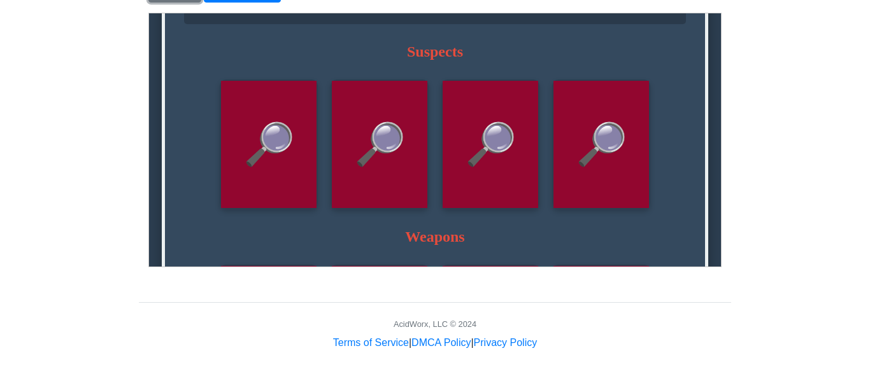
scroll to position [145, 0]
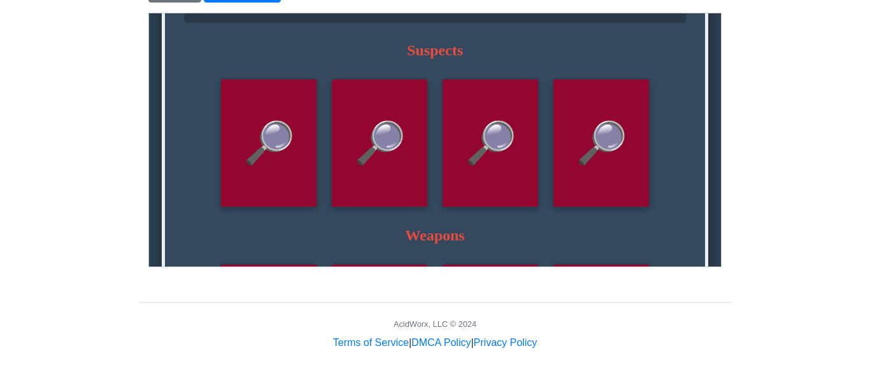
click at [348, 173] on div "🔎" at bounding box center [379, 142] width 96 height 127
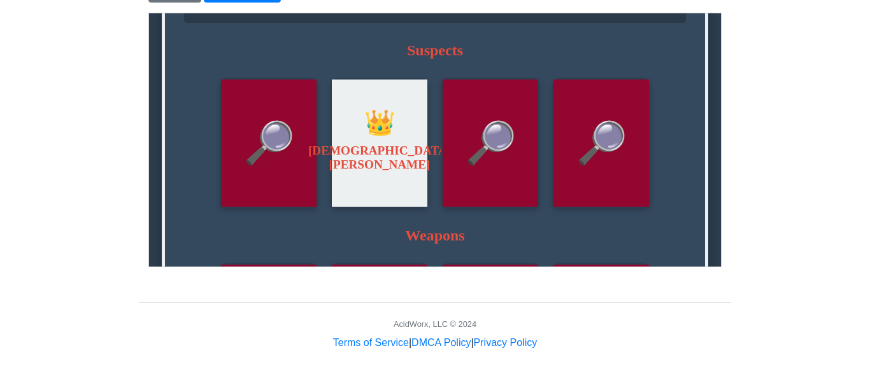
click at [348, 173] on h3 "[DEMOGRAPHIC_DATA] [PERSON_NAME]" at bounding box center [379, 160] width 143 height 34
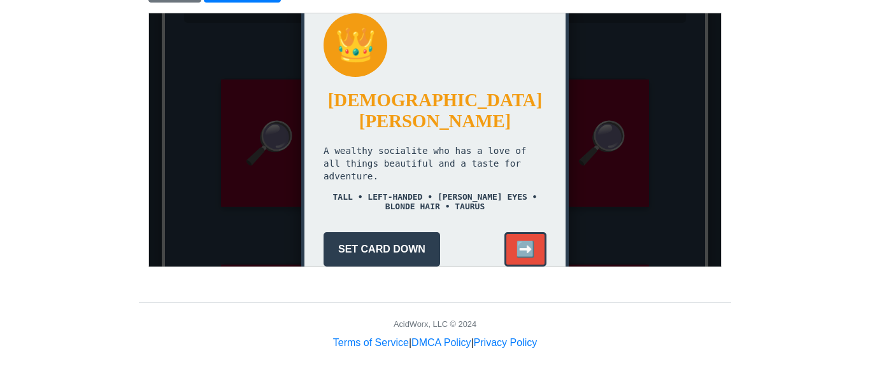
click at [520, 234] on button "➡️" at bounding box center [525, 249] width 42 height 34
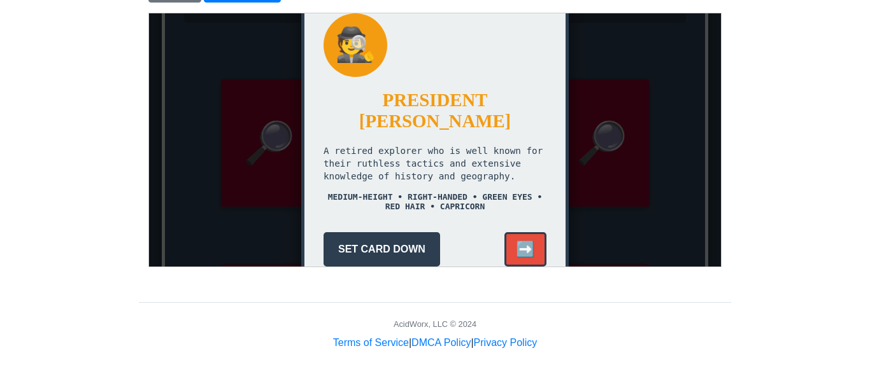
click at [520, 234] on button "➡️" at bounding box center [525, 249] width 42 height 34
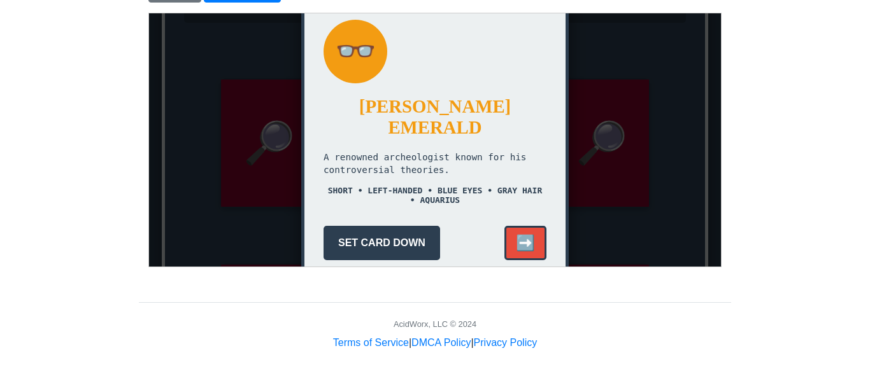
click at [520, 234] on button "➡️" at bounding box center [525, 242] width 42 height 34
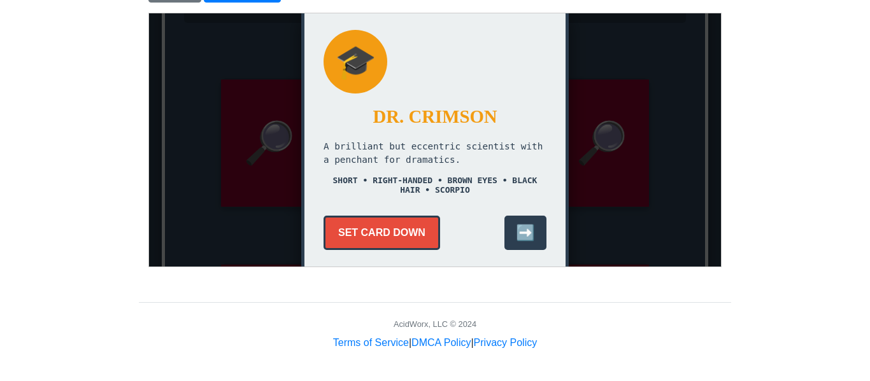
click at [438, 233] on button "SET CARD DOWN" at bounding box center [381, 232] width 117 height 34
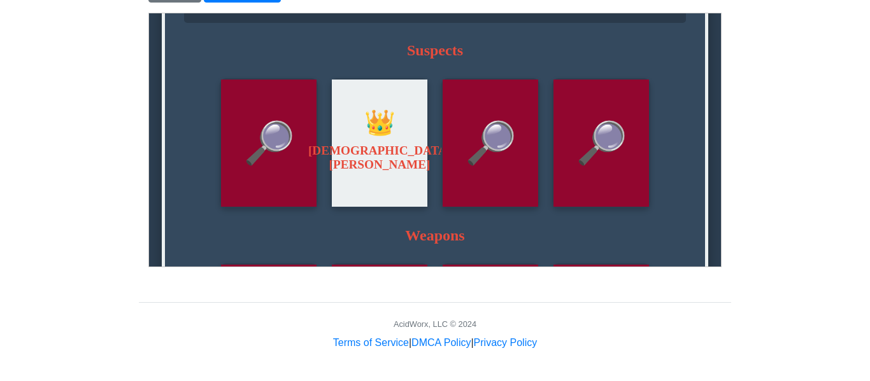
click at [525, 129] on div "🔎" at bounding box center [490, 142] width 96 height 127
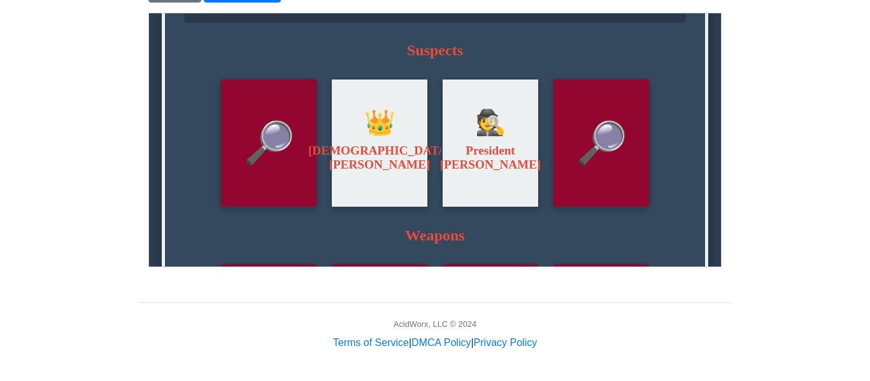
click at [575, 135] on span "🔎" at bounding box center [601, 142] width 52 height 48
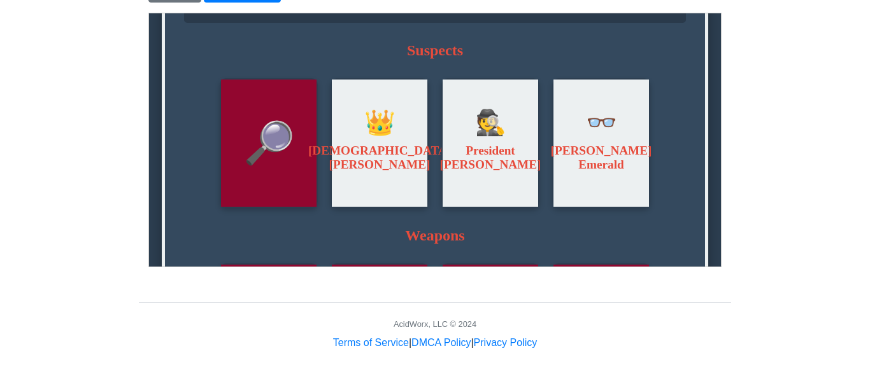
click at [310, 149] on div "🔎" at bounding box center [268, 142] width 96 height 127
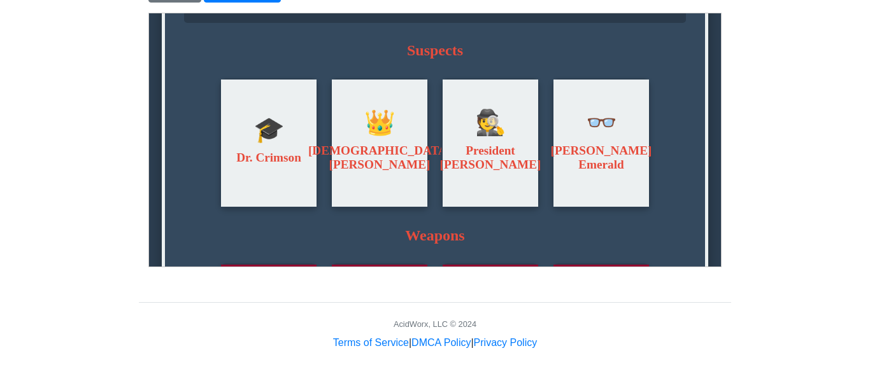
click at [310, 149] on div "🎓 Dr. Crimson" at bounding box center [268, 142] width 96 height 127
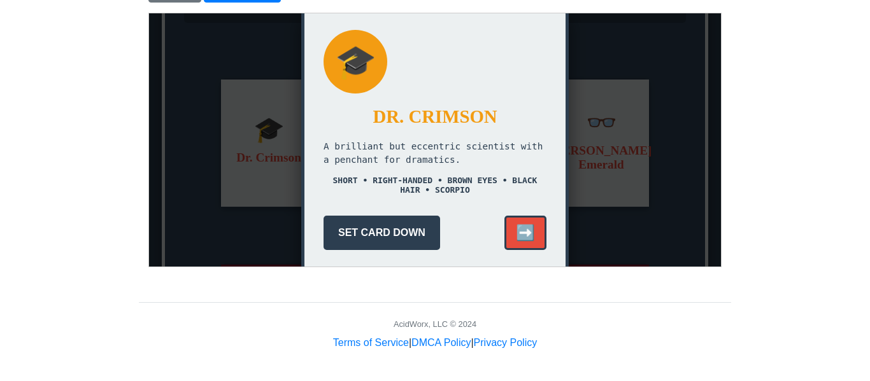
click at [529, 232] on button "➡️" at bounding box center [525, 232] width 42 height 34
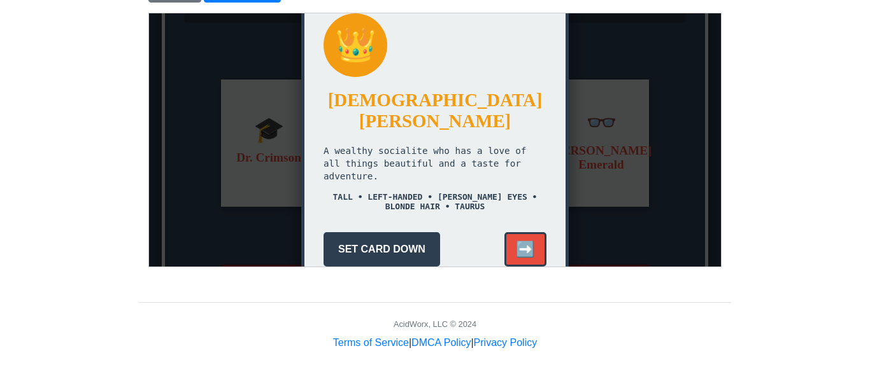
click at [529, 232] on button "➡️" at bounding box center [525, 249] width 42 height 34
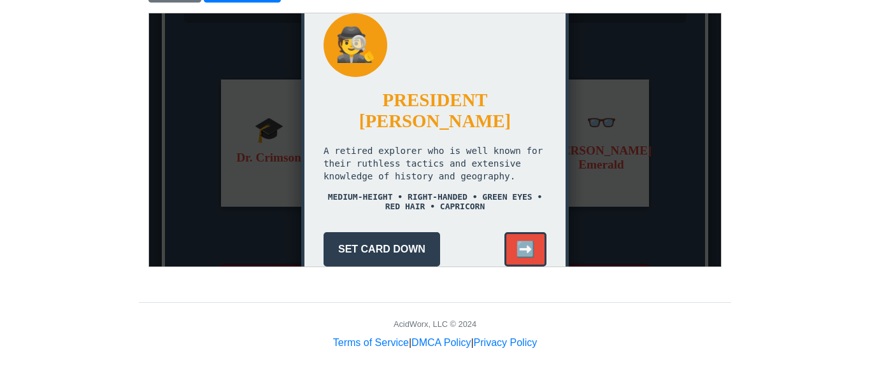
click at [529, 232] on button "➡️" at bounding box center [525, 249] width 42 height 34
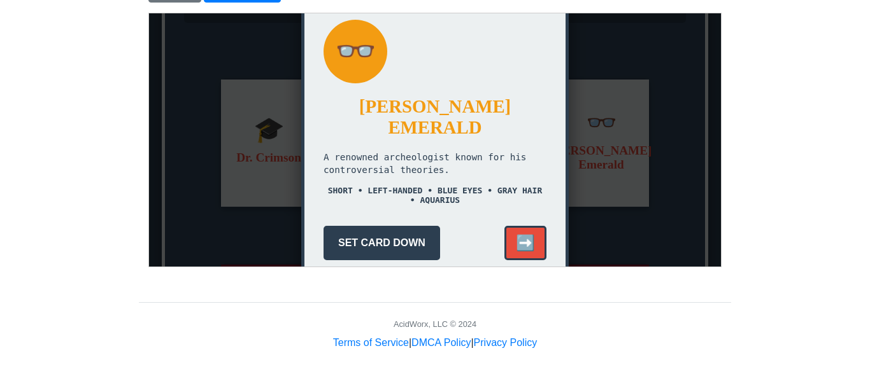
click at [529, 232] on button "➡️" at bounding box center [525, 242] width 42 height 34
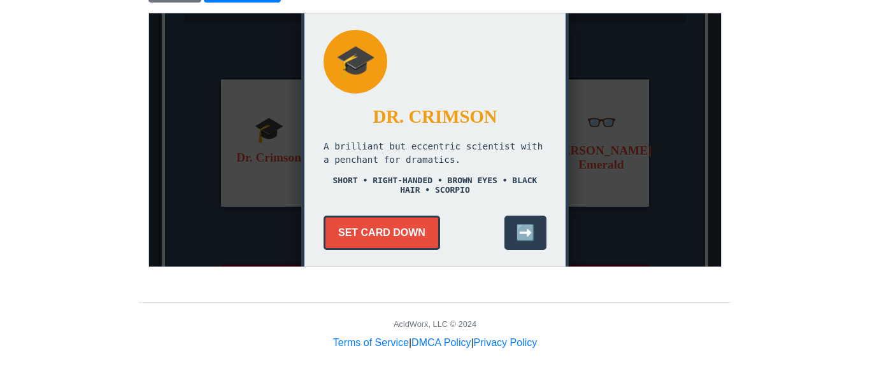
click at [423, 227] on button "SET CARD DOWN" at bounding box center [381, 232] width 117 height 34
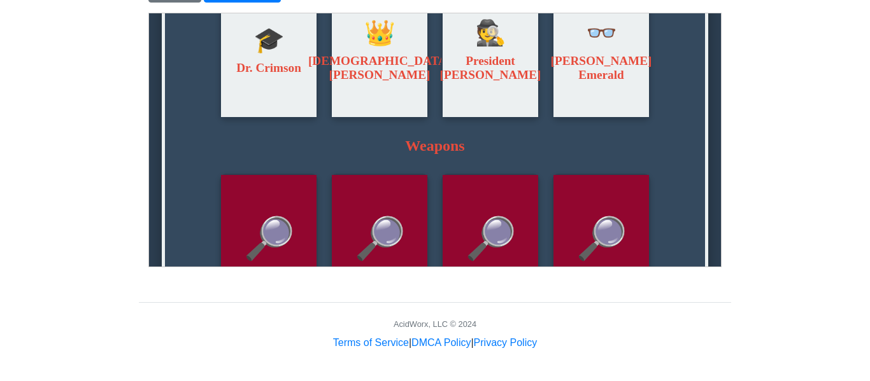
scroll to position [240, 0]
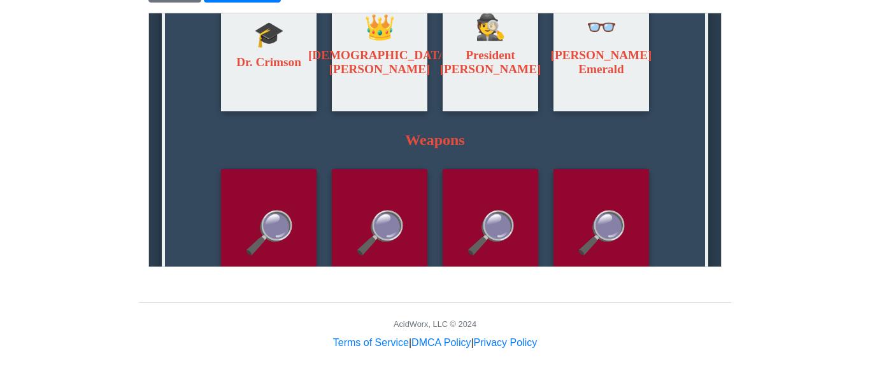
click at [423, 227] on div "🔎" at bounding box center [379, 232] width 96 height 127
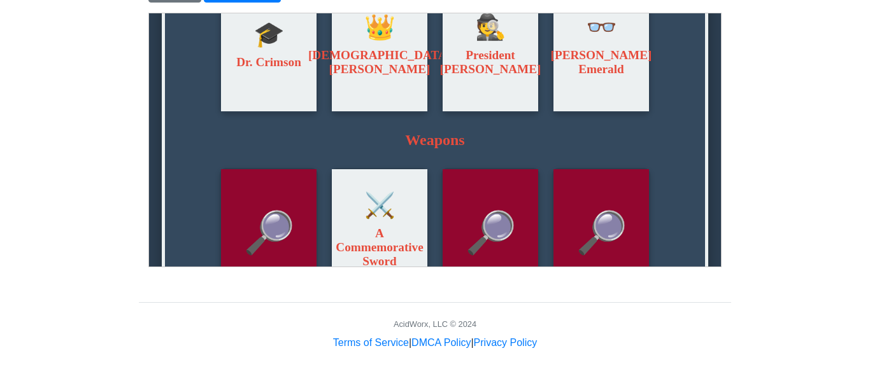
click at [449, 223] on div "🔎" at bounding box center [490, 232] width 96 height 127
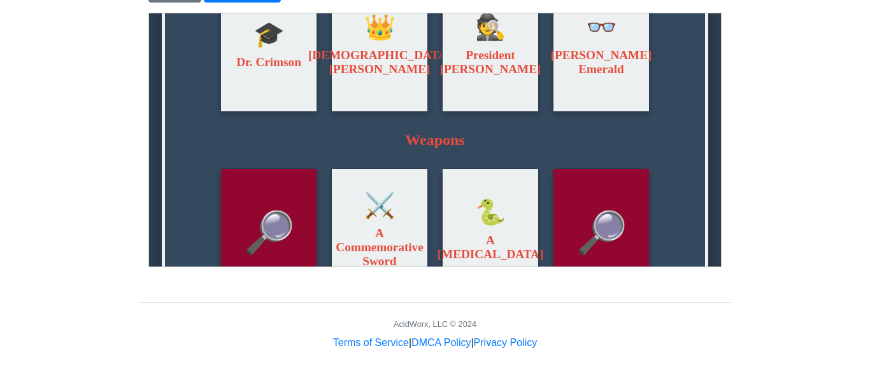
click at [595, 222] on span "🔎" at bounding box center [601, 232] width 52 height 48
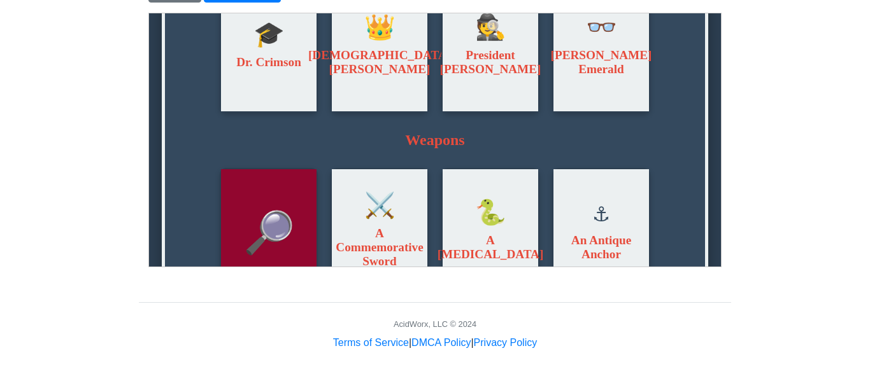
click at [222, 225] on div "🔎" at bounding box center [268, 232] width 96 height 127
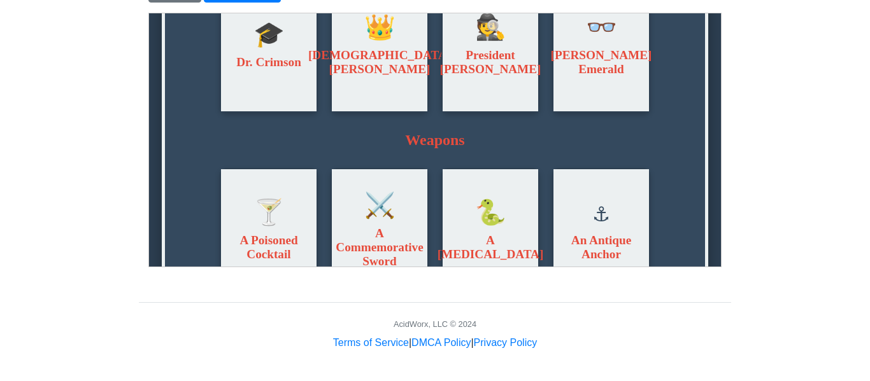
click at [227, 226] on div "🍸 A Poisoned Cocktail" at bounding box center [268, 232] width 96 height 127
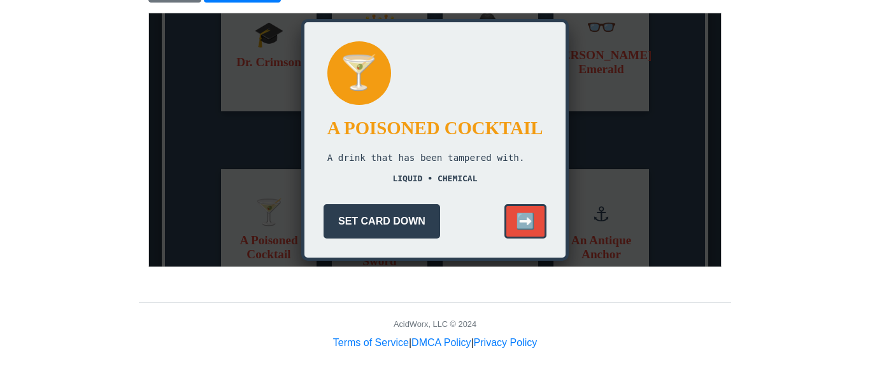
click at [517, 218] on button "➡️" at bounding box center [525, 221] width 42 height 34
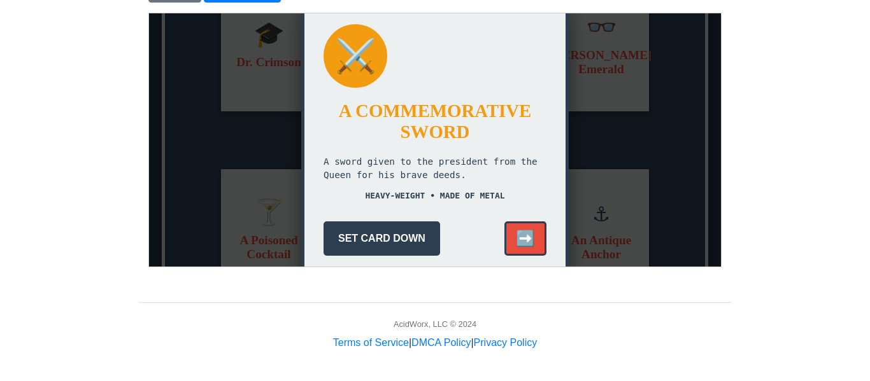
click at [517, 218] on div "⚔️ A Commemorative Sword A sword given to the president from the Queen for his …" at bounding box center [434, 139] width 267 height 276
click at [525, 228] on button "➡️" at bounding box center [525, 238] width 42 height 34
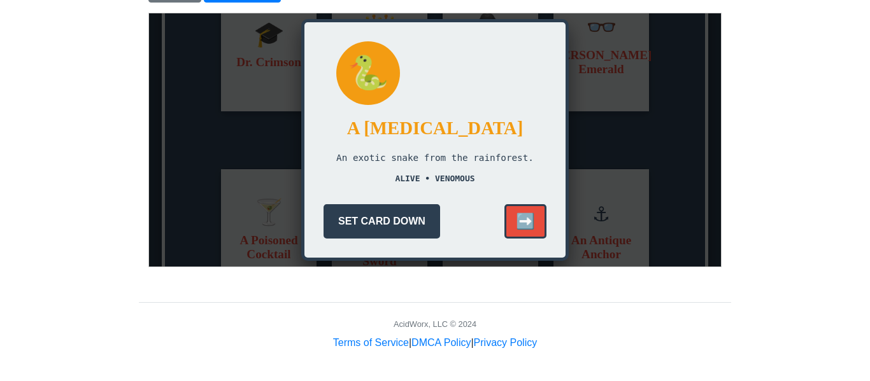
click at [525, 228] on button "➡️" at bounding box center [525, 221] width 42 height 34
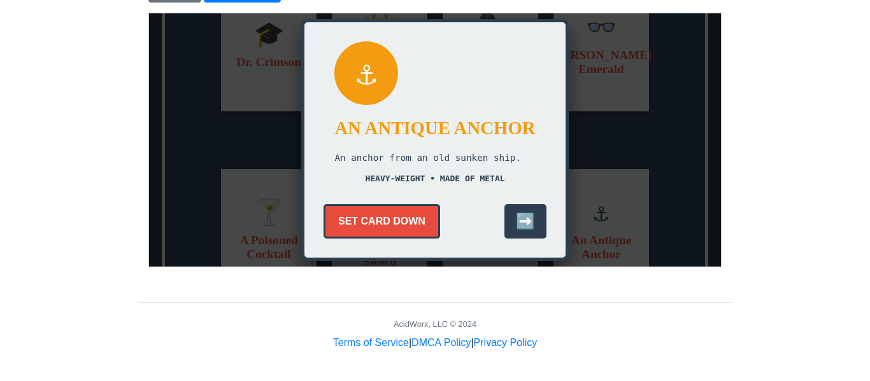
click at [407, 227] on button "SET CARD DOWN" at bounding box center [381, 221] width 117 height 34
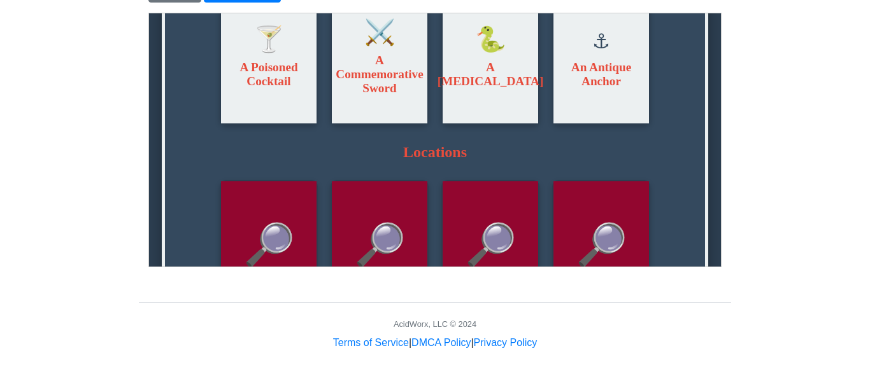
scroll to position [553, 0]
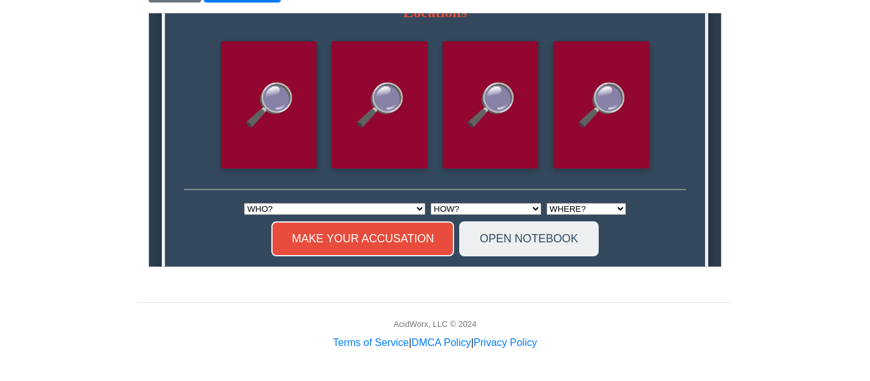
click at [290, 151] on div "🔎" at bounding box center [268, 104] width 96 height 127
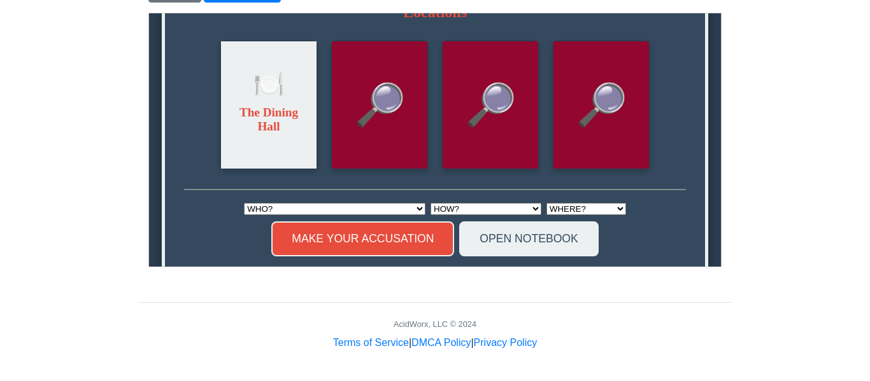
click at [382, 153] on div "🔎" at bounding box center [379, 104] width 96 height 127
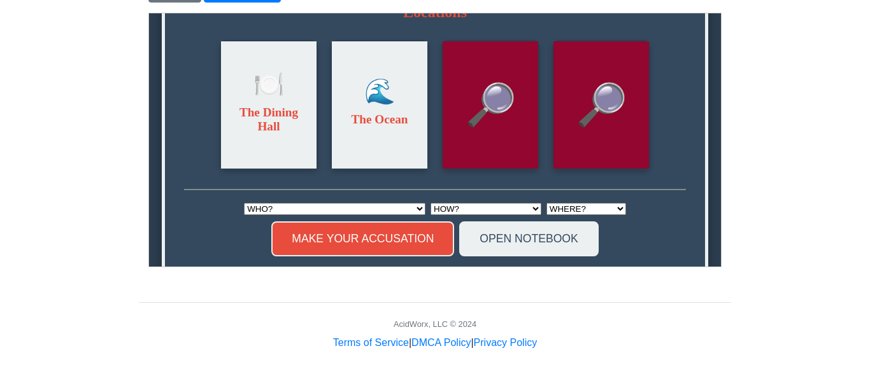
click at [451, 153] on div "🔎" at bounding box center [490, 104] width 96 height 127
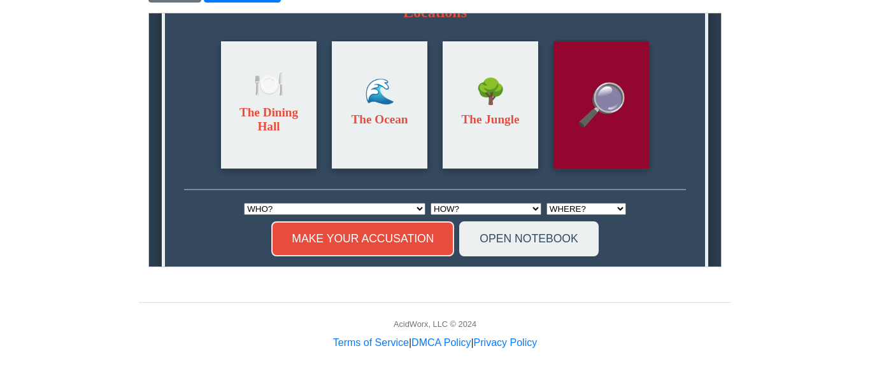
click at [622, 129] on span "🔎" at bounding box center [601, 104] width 52 height 48
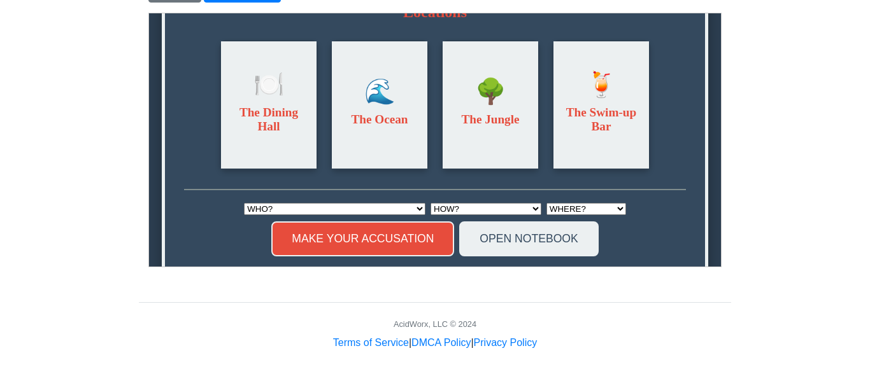
click at [622, 134] on h3 "The Swim-up Bar" at bounding box center [600, 122] width 83 height 34
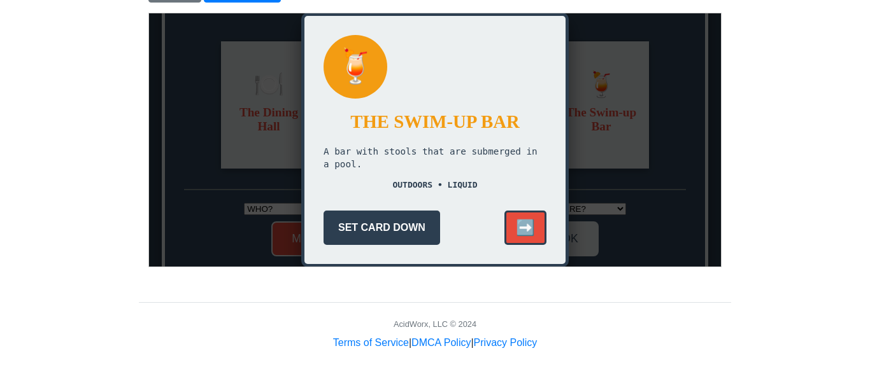
click at [522, 220] on button "➡️" at bounding box center [525, 227] width 42 height 34
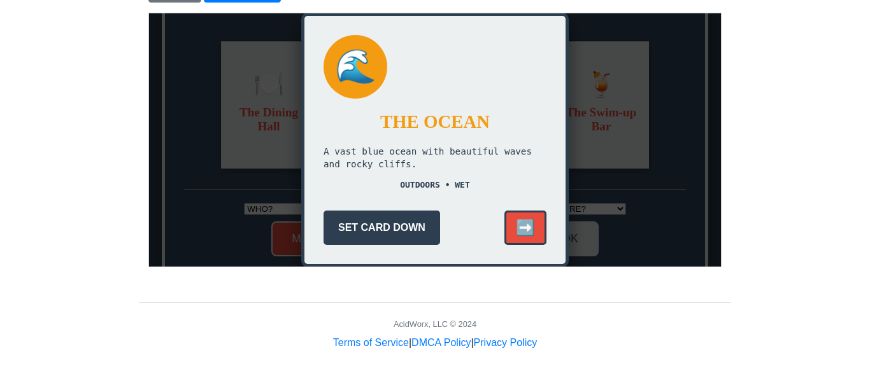
click at [522, 220] on button "➡️" at bounding box center [525, 227] width 42 height 34
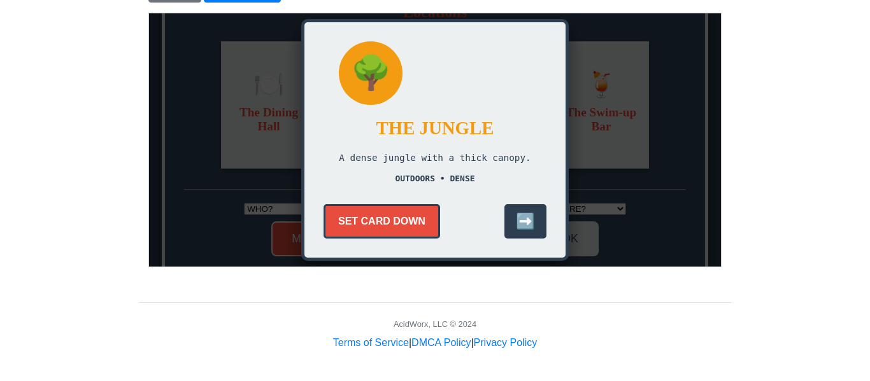
click at [414, 229] on button "SET CARD DOWN" at bounding box center [381, 221] width 117 height 34
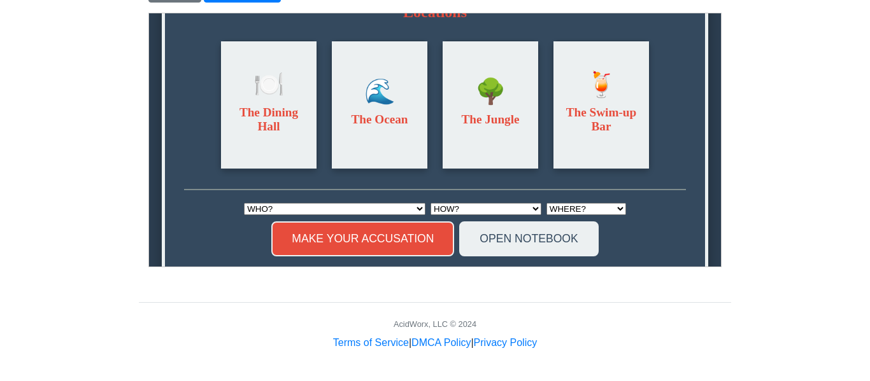
scroll to position [592, 0]
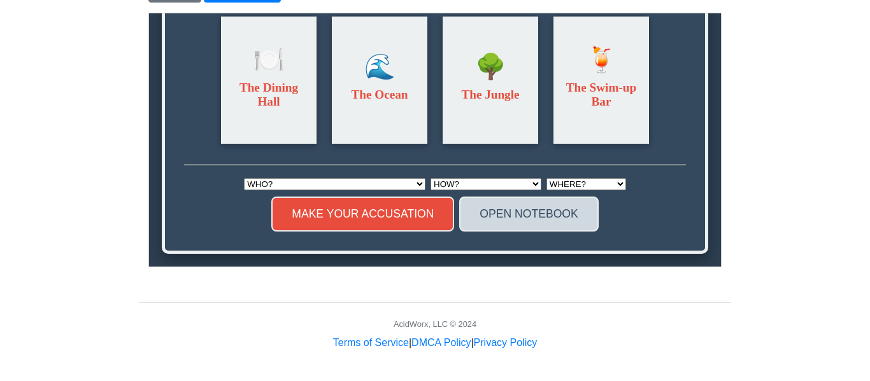
click at [492, 215] on button "OPEN NOTEBOOK" at bounding box center [528, 213] width 139 height 35
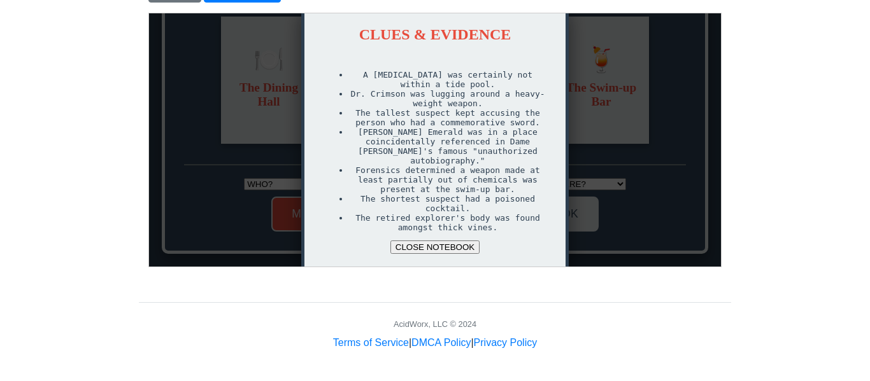
click at [453, 253] on button "CLOSE NOTEBOOK" at bounding box center [434, 246] width 89 height 13
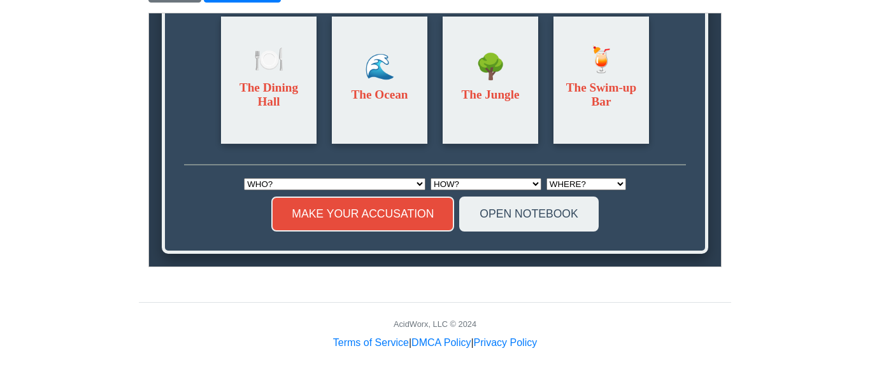
click at [370, 188] on select "WHO? Dr. Crimson [DEMOGRAPHIC_DATA] [PERSON_NAME] President [PERSON_NAME] [PERS…" at bounding box center [334, 184] width 182 height 12
click at [373, 178] on select "WHO? Dr. Crimson [DEMOGRAPHIC_DATA] [PERSON_NAME] President [PERSON_NAME] [PERS…" at bounding box center [334, 184] width 182 height 12
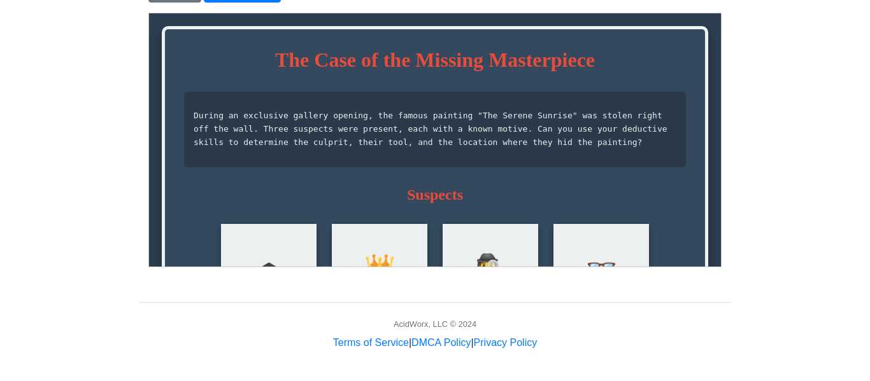
scroll to position [0, 0]
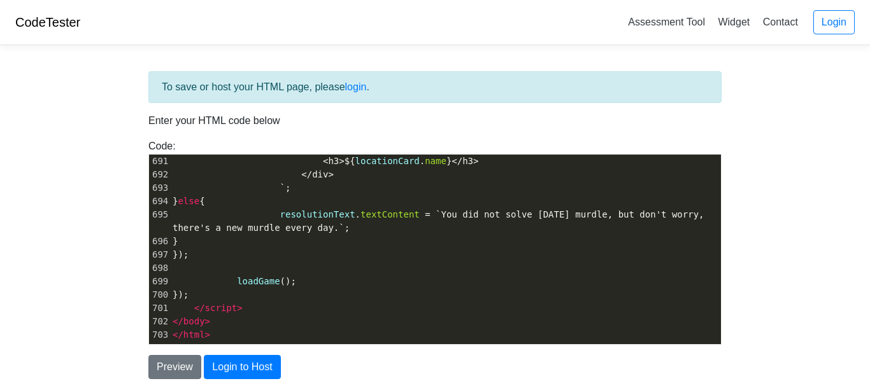
type textarea "​"
click at [213, 189] on span "` ;" at bounding box center [232, 188] width 118 height 10
type textarea "<!DOCTYPE html> <html lang="en"> <head> <meta charset="UTF-8"> <meta name="view…"
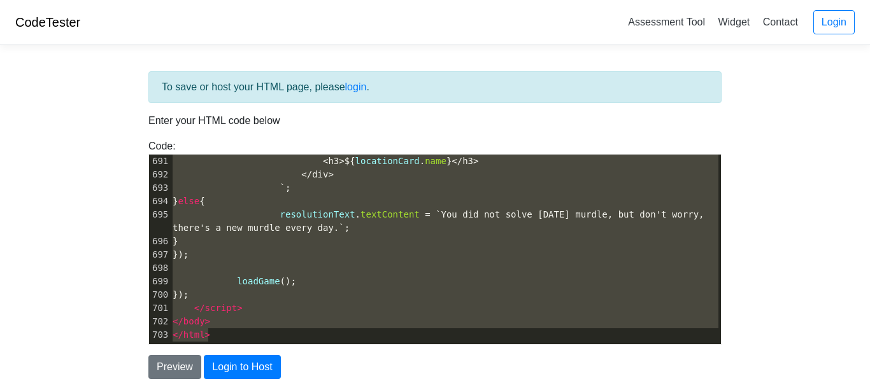
paste textarea
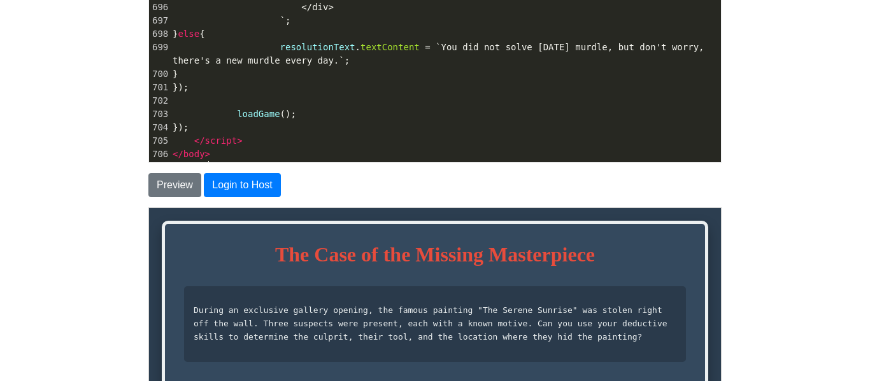
scroll to position [190, 0]
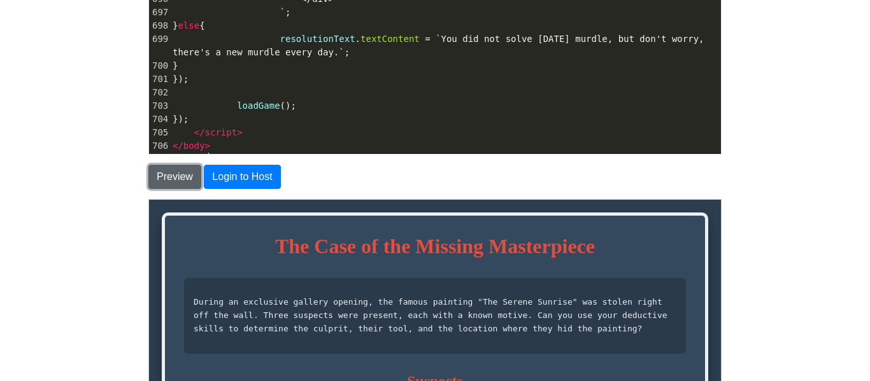
click at [183, 180] on button "Preview" at bounding box center [174, 177] width 53 height 24
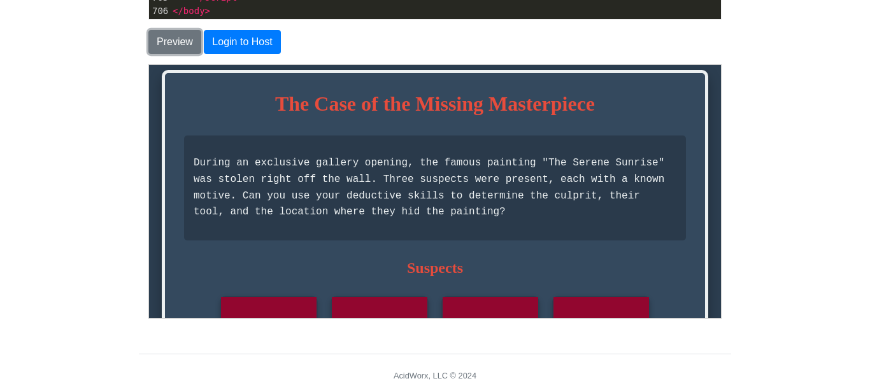
scroll to position [14, 0]
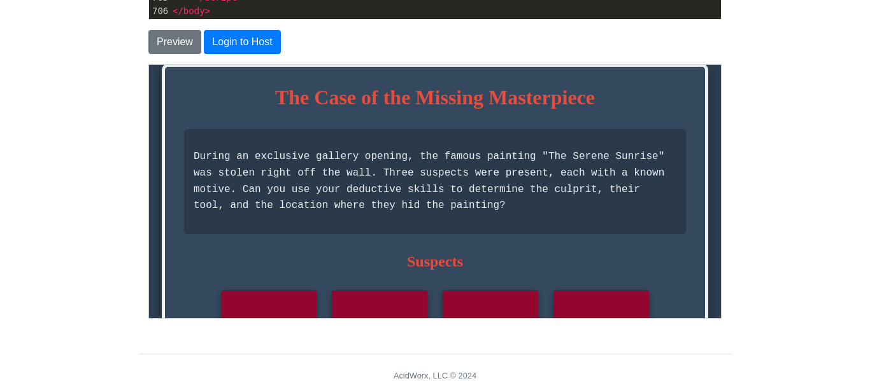
click at [234, 173] on p "During an exclusive gallery opening, the famous painting "The Serene Sunrise" w…" at bounding box center [434, 180] width 483 height 65
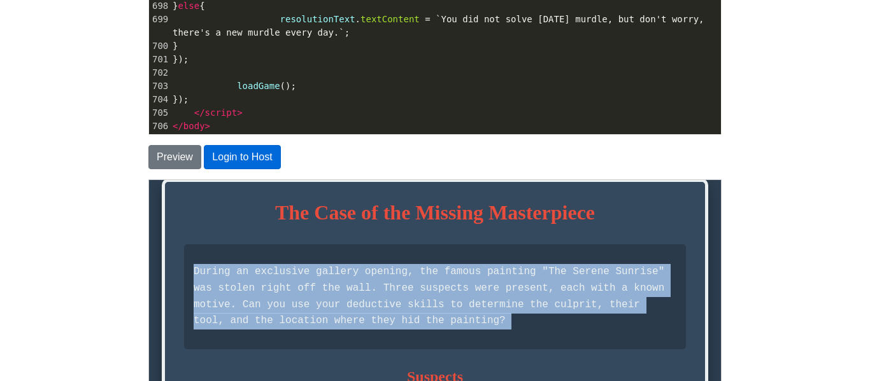
scroll to position [208, 0]
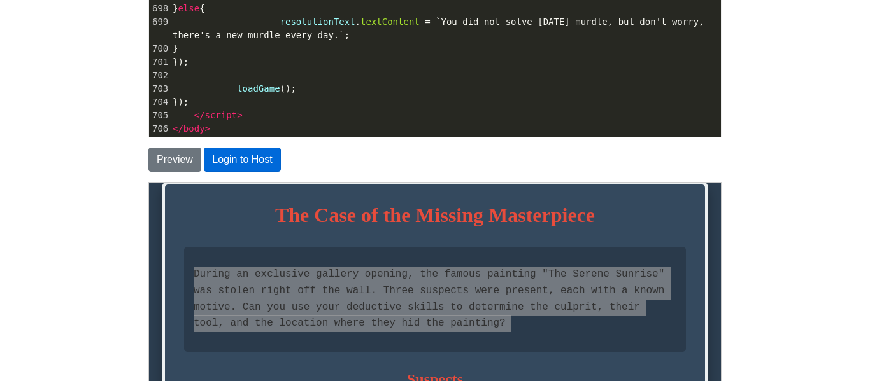
click at [178, 53] on span "}" at bounding box center [176, 48] width 6 height 10
type textarea "<!DOCTYPE html> <html lang="en"> <head> <meta charset="UTF-8"> <meta name="view…"
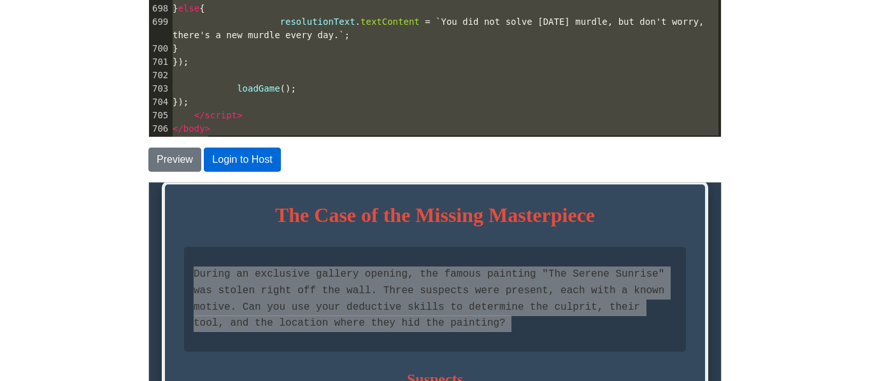
scroll to position [4376, 0]
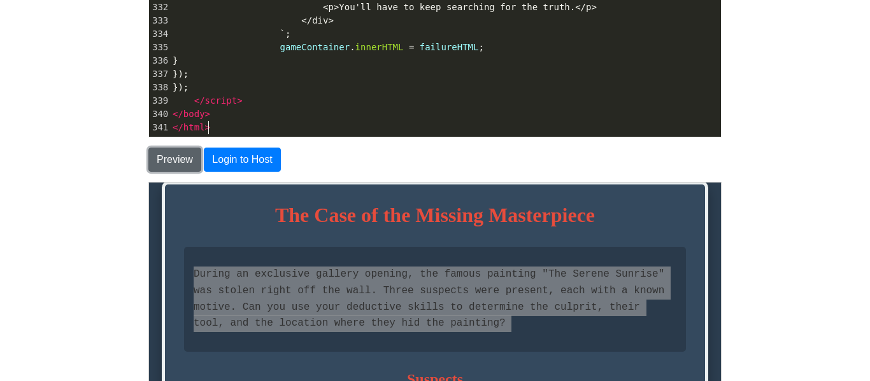
click at [182, 157] on button "Preview" at bounding box center [174, 160] width 53 height 24
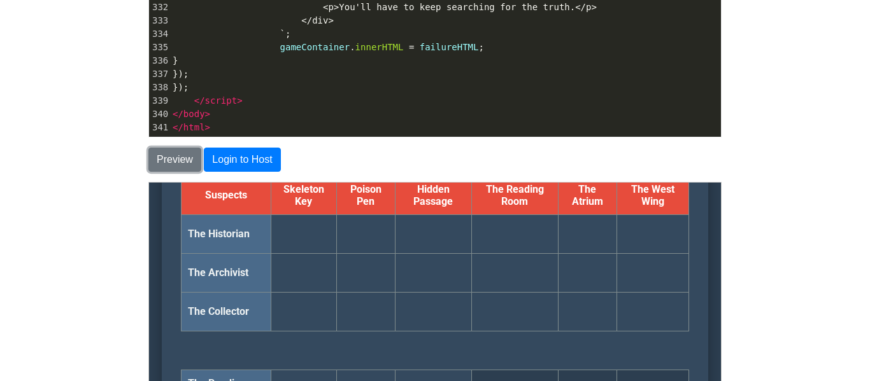
scroll to position [430, 0]
click at [601, 310] on td at bounding box center [587, 310] width 59 height 39
click at [183, 148] on button "Preview" at bounding box center [174, 160] width 53 height 24
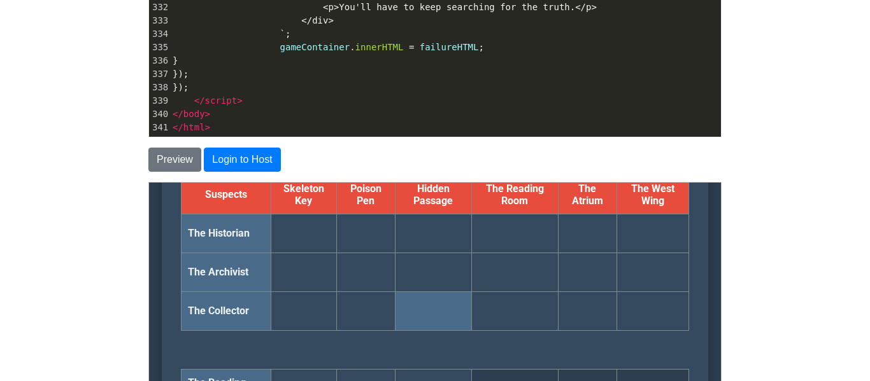
click at [419, 296] on td at bounding box center [432, 310] width 76 height 39
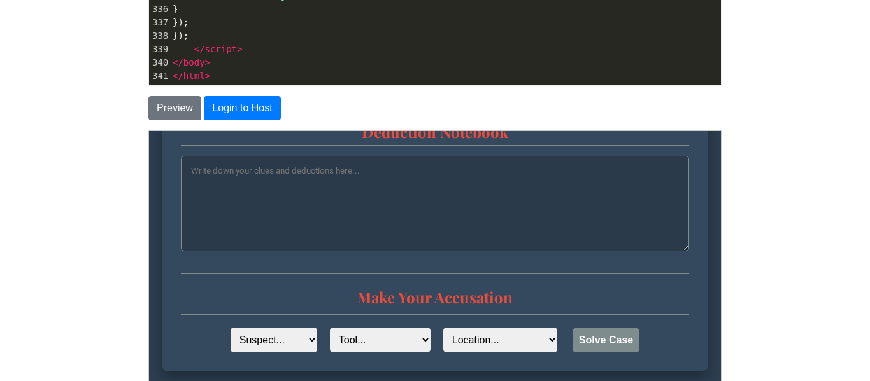
scroll to position [262, 0]
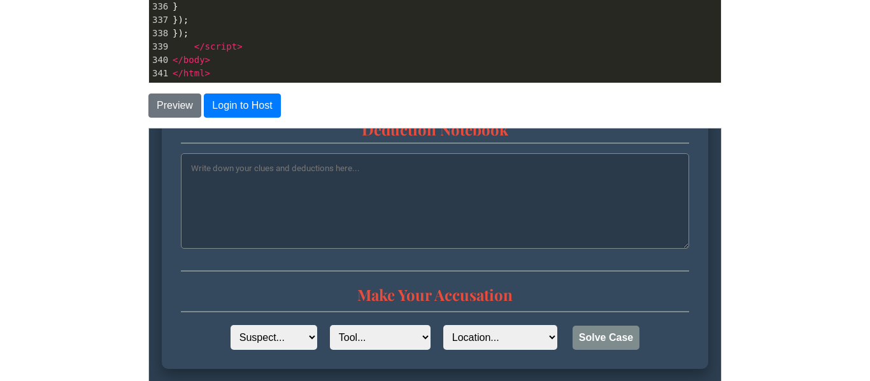
click at [476, 212] on textarea at bounding box center [434, 201] width 508 height 96
type textarea "hibu oh ohbobobobobob"
click at [533, 330] on select "Location... The Reading Room The Atrium The [GEOGRAPHIC_DATA]" at bounding box center [500, 337] width 114 height 25
select select "The West Wing"
click at [443, 325] on select "Location... The Reading Room The Atrium The [GEOGRAPHIC_DATA]" at bounding box center [500, 337] width 114 height 25
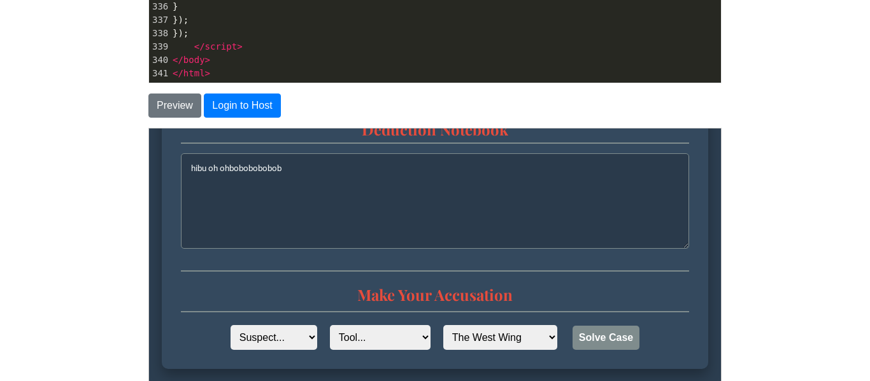
click at [401, 335] on select "Tool... Skeleton Key Poison Pen Hidden Passage" at bounding box center [379, 337] width 101 height 25
select select "Poison Pen"
click at [329, 325] on select "Tool... Skeleton Key Poison Pen Hidden Passage" at bounding box center [379, 337] width 101 height 25
click at [294, 340] on select "Suspect... The Historian The Archivist The Collector" at bounding box center [273, 337] width 87 height 25
select select "The Collector"
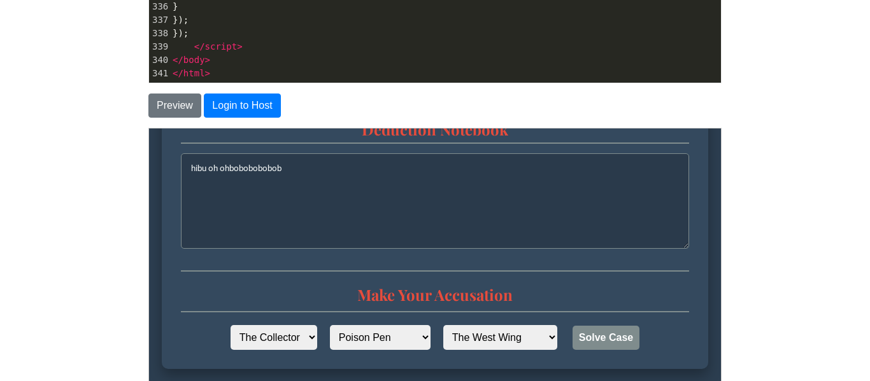
click at [230, 325] on select "Suspect... The Historian The Archivist The Collector" at bounding box center [273, 337] width 87 height 25
click at [581, 325] on button "Solve Case" at bounding box center [605, 337] width 67 height 24
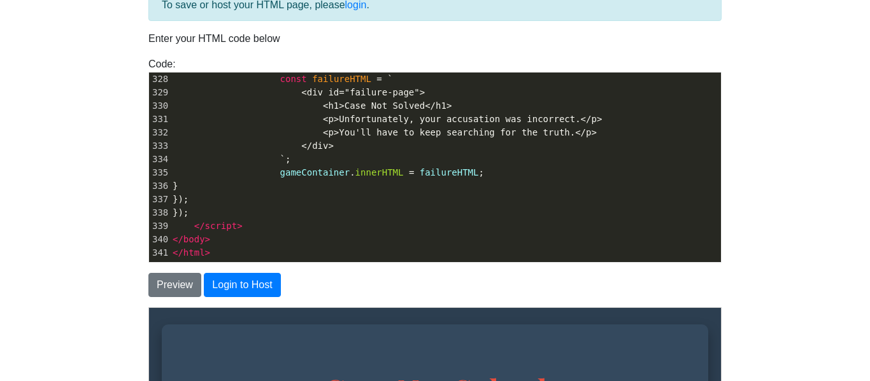
scroll to position [0, 0]
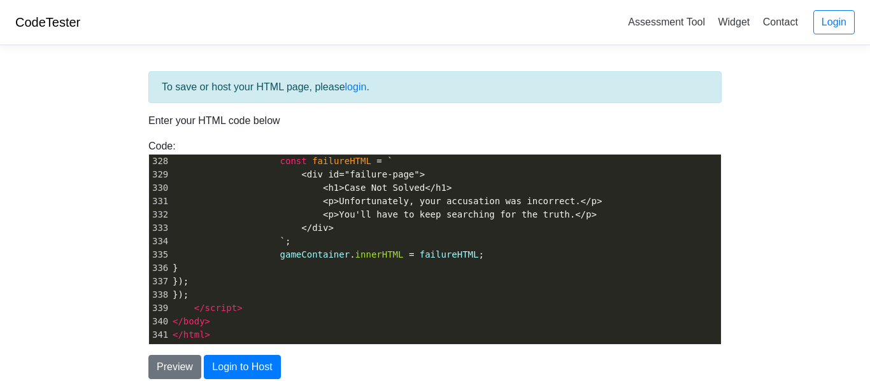
click at [582, 326] on pre "</ body >" at bounding box center [445, 321] width 551 height 13
click at [596, 253] on pre "gameContainer . innerHTML = failureHTML ;" at bounding box center [445, 254] width 551 height 13
click at [334, 201] on span "<p>Unfortunately, your accusation was incorrect.</p>" at bounding box center [462, 201] width 279 height 10
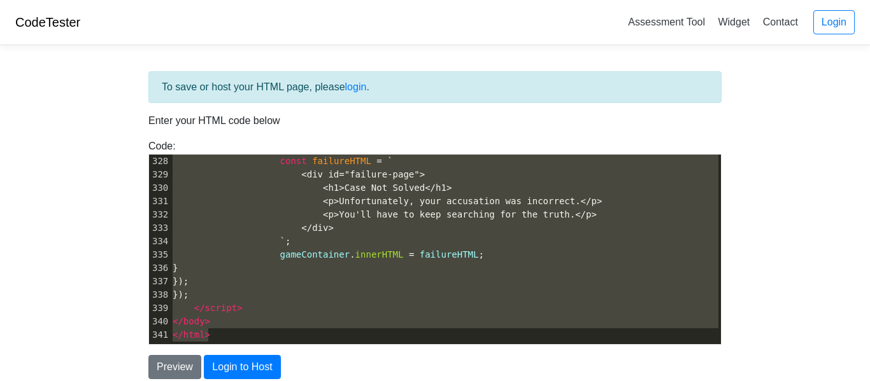
paste textarea "also, I release murdle [DATE] and Fridays so its not every day I want people to…"
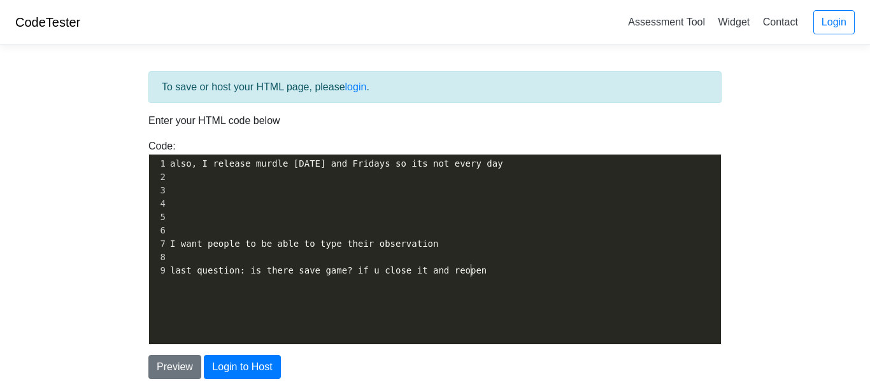
type textarea "also, I release murdle [DATE] and Fridays so its not every day I want people to…"
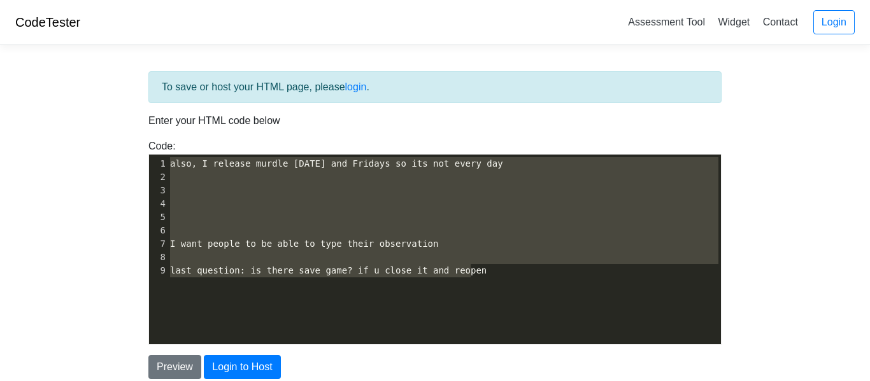
scroll to position [9846, 0]
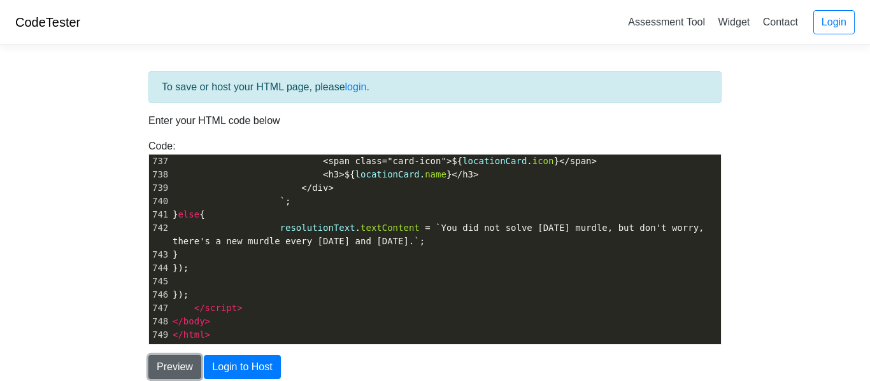
click at [192, 365] on button "Preview" at bounding box center [174, 367] width 53 height 24
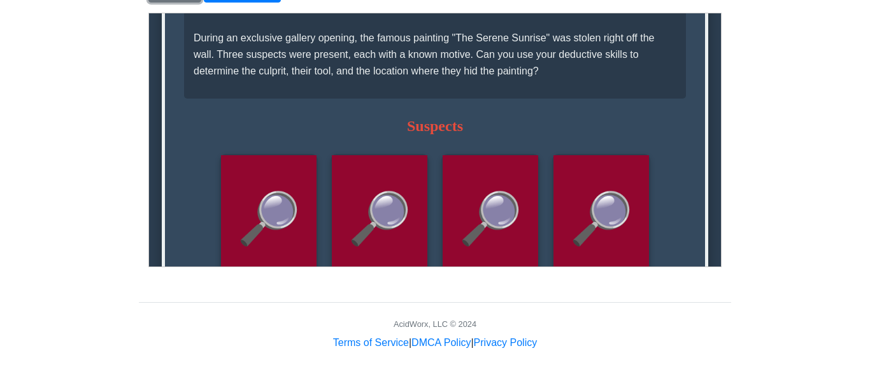
scroll to position [83, 0]
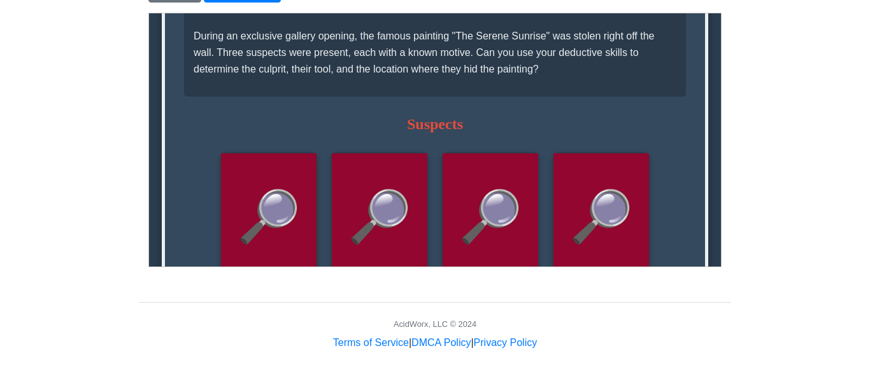
click at [429, 169] on div "🔎 🎓 Dr. Crimson 🔎 👑 [DEMOGRAPHIC_DATA] [PERSON_NAME] 🔎 🕵️ President [PERSON_NAM…" at bounding box center [434, 217] width 502 height 130
click at [452, 192] on div "🔎" at bounding box center [490, 216] width 96 height 127
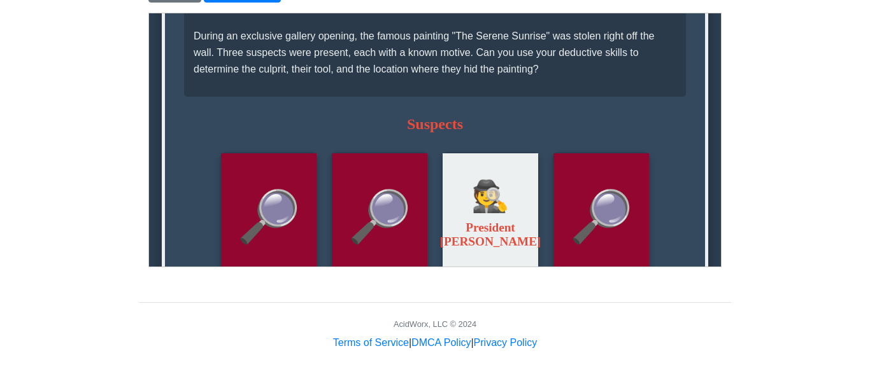
click at [438, 190] on div "🔎 🎓 Dr. Crimson 🔎 👑 [DEMOGRAPHIC_DATA] [PERSON_NAME] 🔎 🕵️ President [PERSON_NAM…" at bounding box center [434, 217] width 502 height 130
click at [394, 201] on span "🔎" at bounding box center [379, 217] width 64 height 60
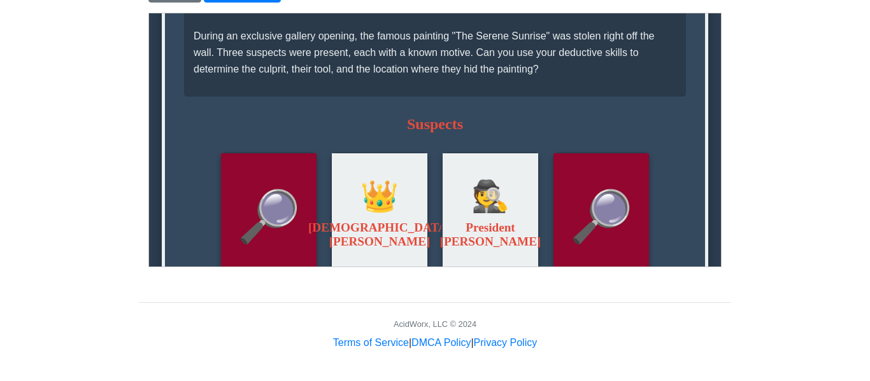
click at [394, 201] on span "👑" at bounding box center [379, 196] width 38 height 36
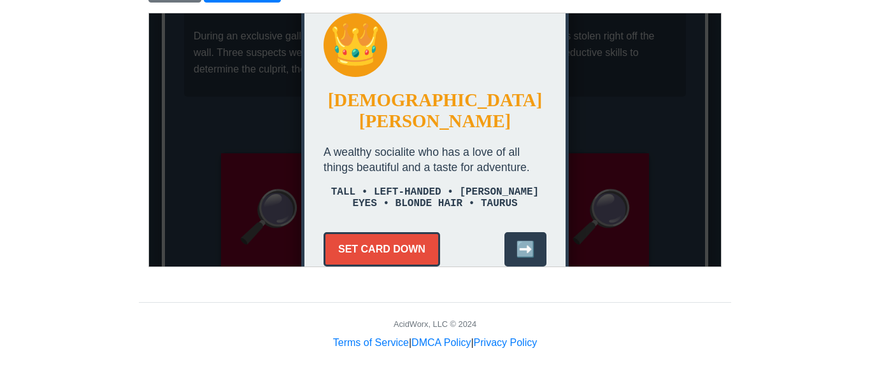
click at [395, 233] on button "SET CARD DOWN" at bounding box center [381, 249] width 117 height 34
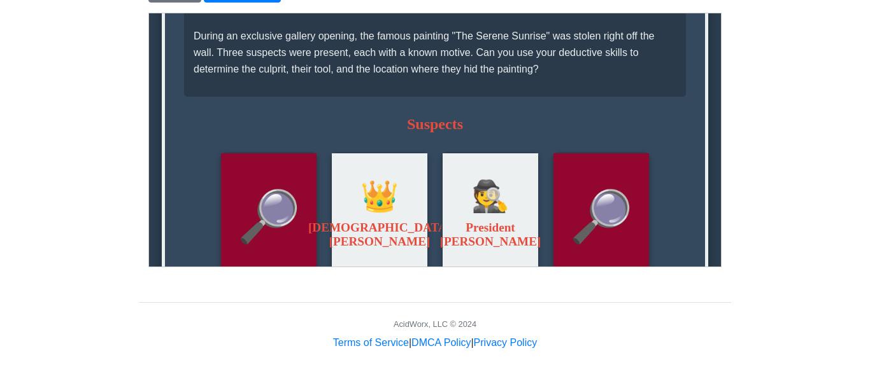
click at [495, 223] on h3 "President [PERSON_NAME]" at bounding box center [489, 237] width 101 height 34
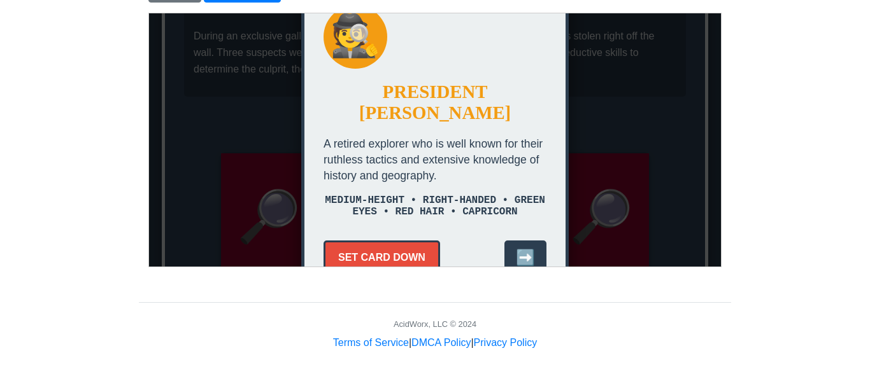
click at [427, 243] on button "SET CARD DOWN" at bounding box center [381, 257] width 117 height 34
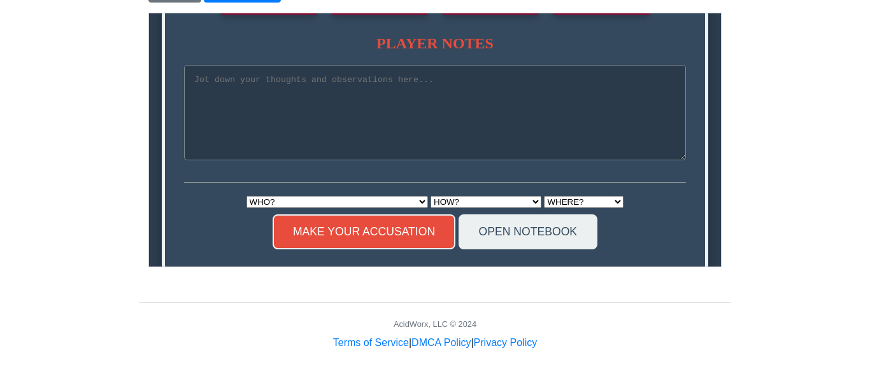
scroll to position [739, 0]
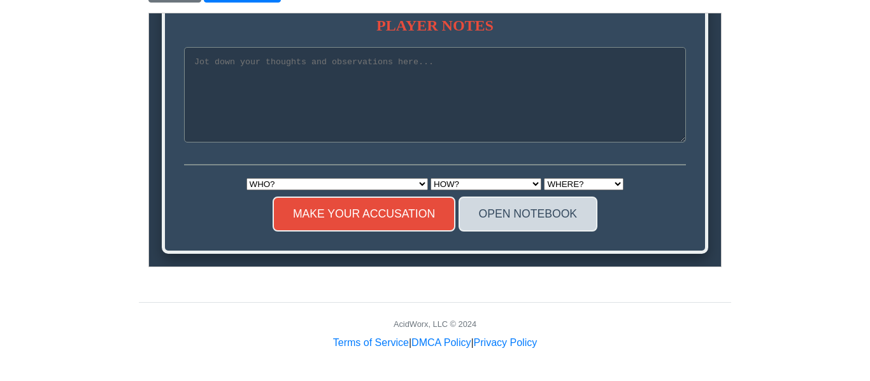
click at [468, 202] on button "OPEN NOTEBOOK" at bounding box center [527, 213] width 139 height 35
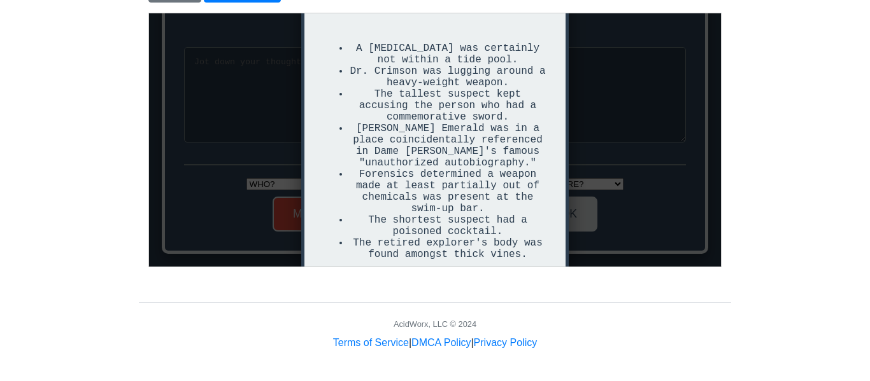
click at [571, 184] on div "CLUES & EVIDENCE A [MEDICAL_DATA] was certainly not within a tide pool. Dr. Cri…" at bounding box center [434, 139] width 572 height 253
click at [583, 224] on div "CLUES & EVIDENCE A [MEDICAL_DATA] was certainly not within a tide pool. Dr. Cri…" at bounding box center [434, 139] width 572 height 253
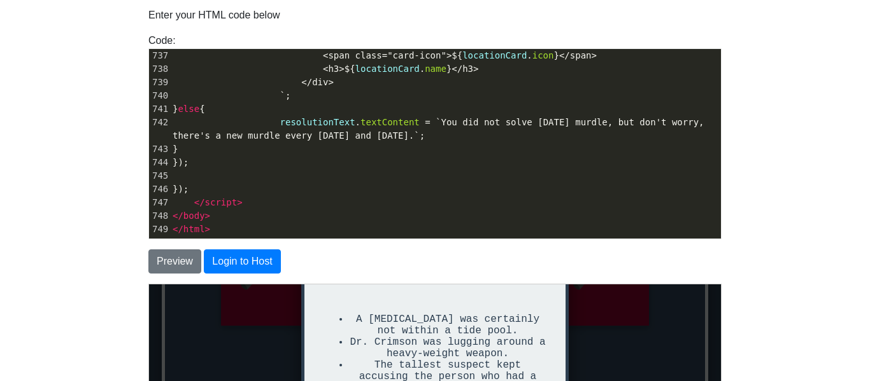
scroll to position [89, 0]
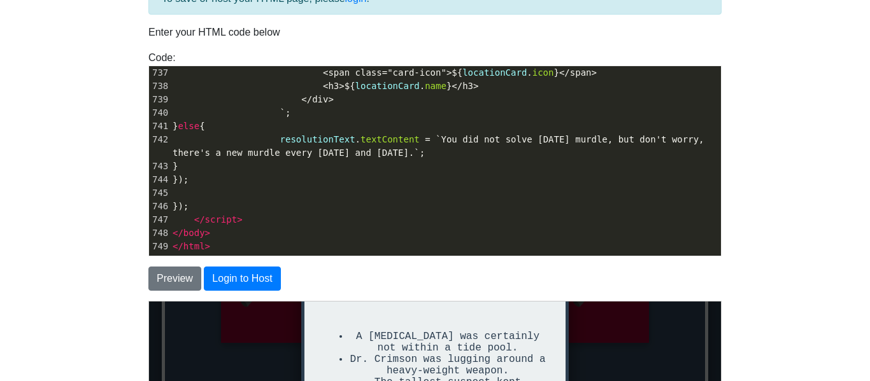
click at [700, 164] on pre "}" at bounding box center [445, 166] width 551 height 13
type textarea "<!DOCTYPE html> <html lang="en"> <head> <meta charset="UTF-8"> <meta name="view…"
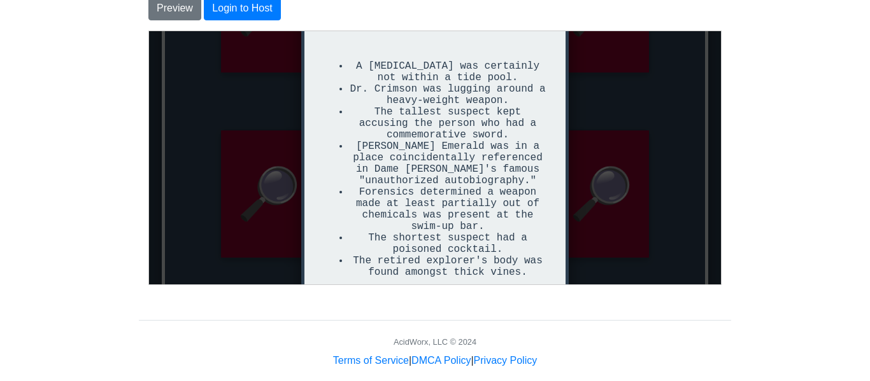
scroll to position [364, 0]
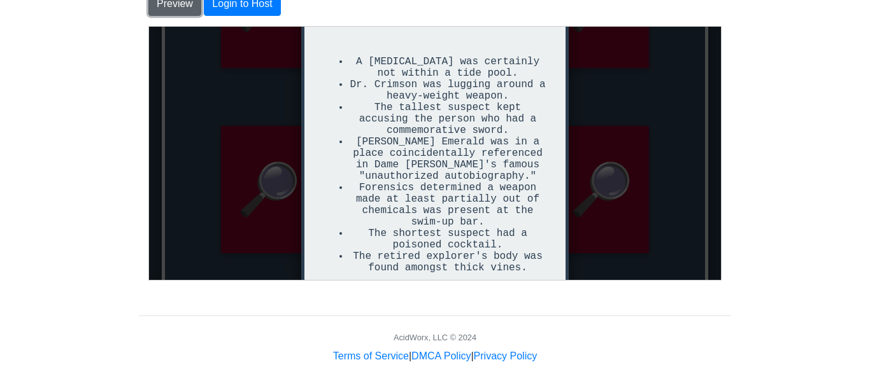
click at [178, 12] on button "Preview" at bounding box center [174, 4] width 53 height 24
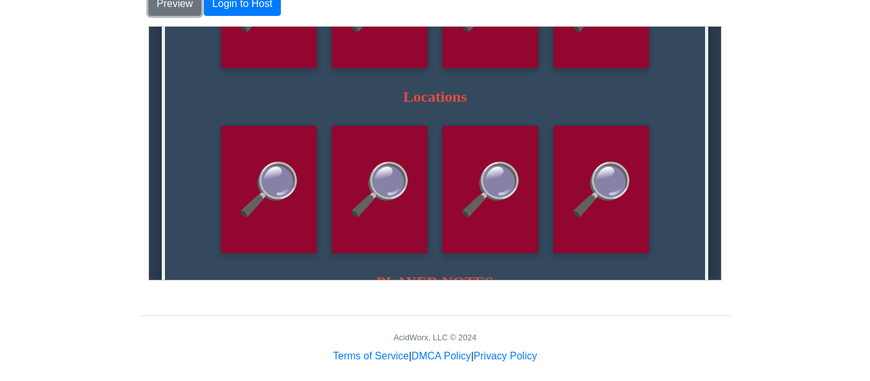
scroll to position [739, 0]
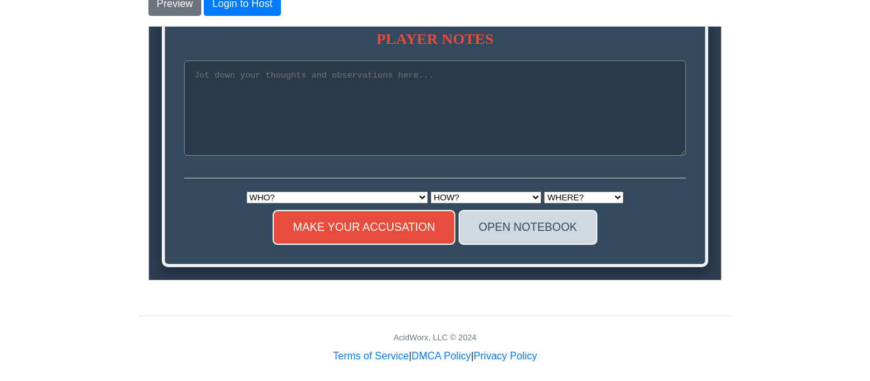
click at [487, 235] on button "OPEN NOTEBOOK" at bounding box center [527, 227] width 139 height 35
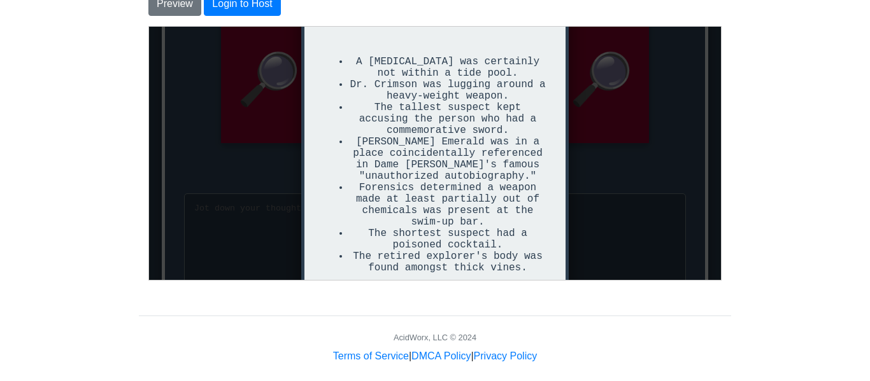
scroll to position [588, 0]
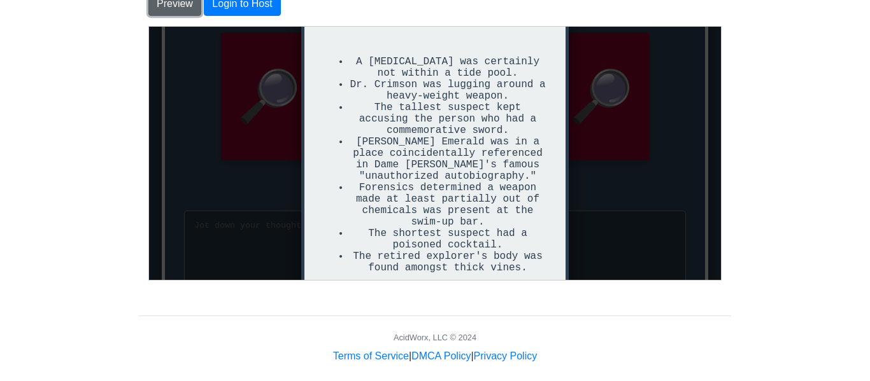
click at [194, 9] on button "Preview" at bounding box center [174, 4] width 53 height 24
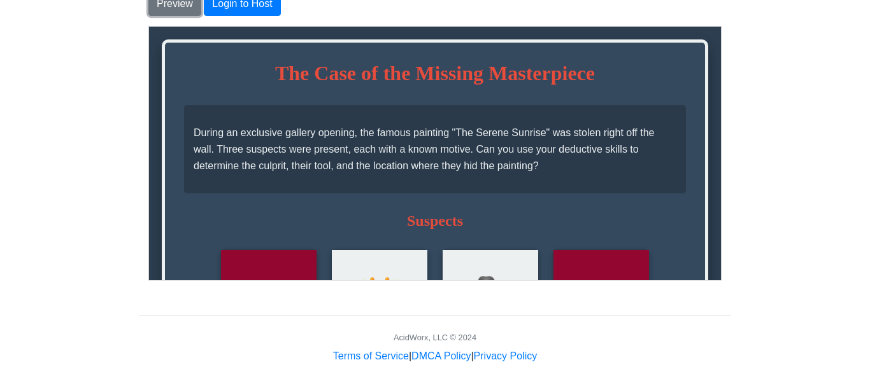
scroll to position [0, 0]
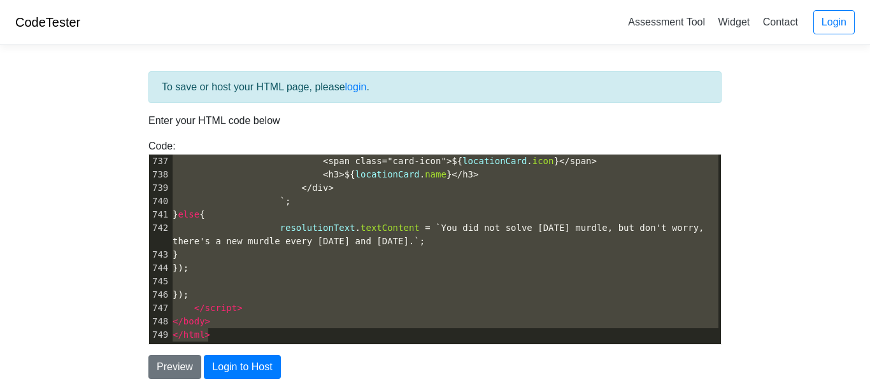
click at [283, 162] on span "<span class="card-icon">${ locationCard . icon }</span>" at bounding box center [385, 161] width 424 height 10
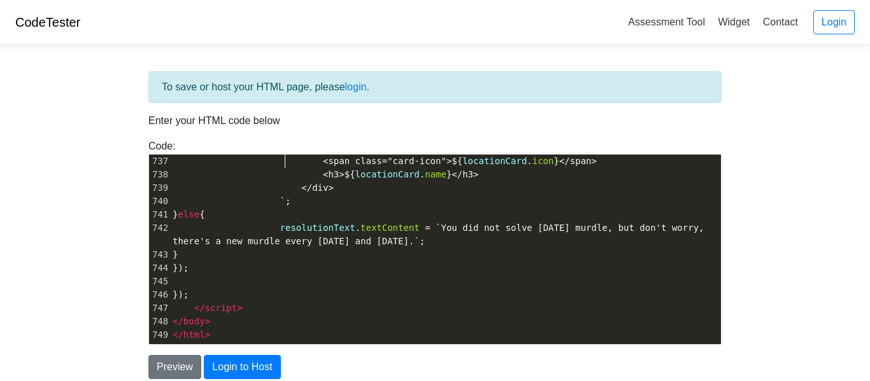
type textarea "<!DOCTYPE html> <html lang="en"> <head> <meta charset="UTF-8"> <meta name="view…"
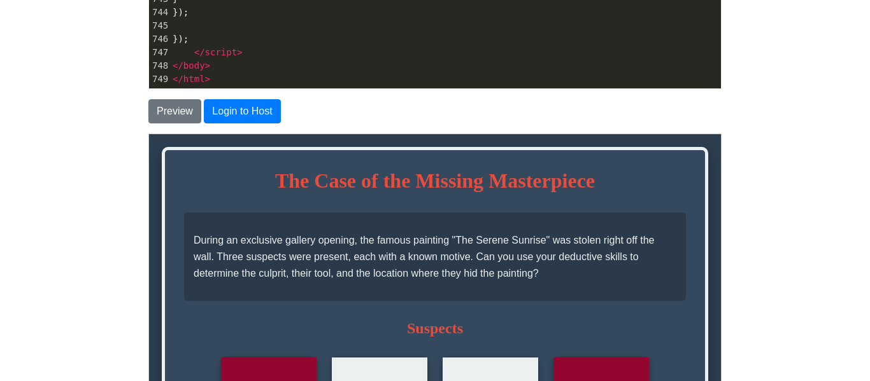
scroll to position [285, 0]
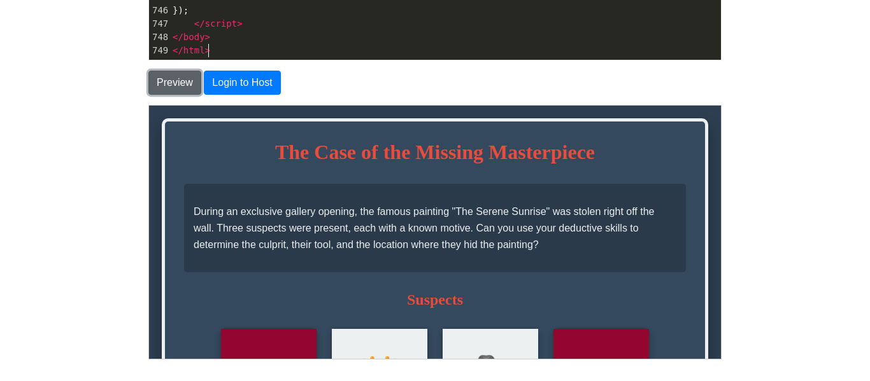
click at [166, 94] on button "Preview" at bounding box center [174, 83] width 53 height 24
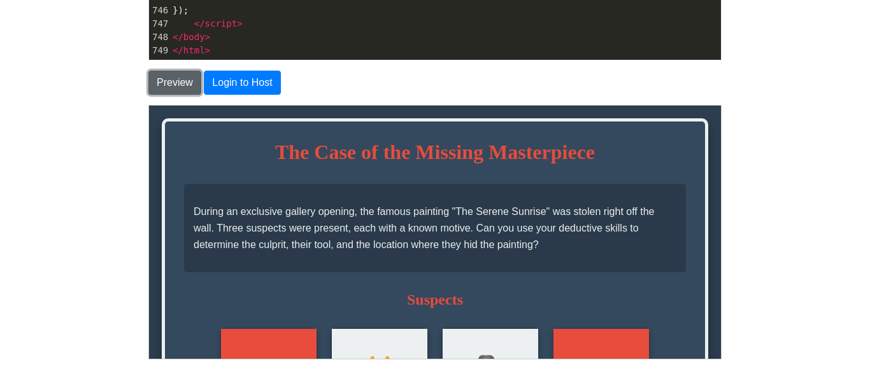
scroll to position [377, 0]
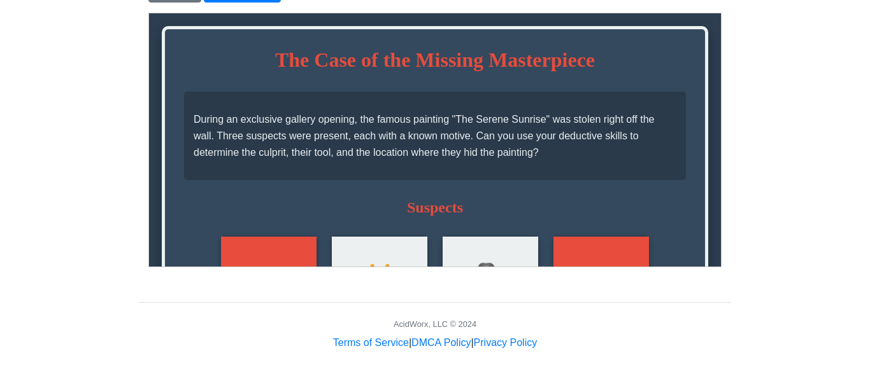
click at [385, 260] on div "👑 [DEMOGRAPHIC_DATA] [PERSON_NAME]" at bounding box center [379, 299] width 96 height 127
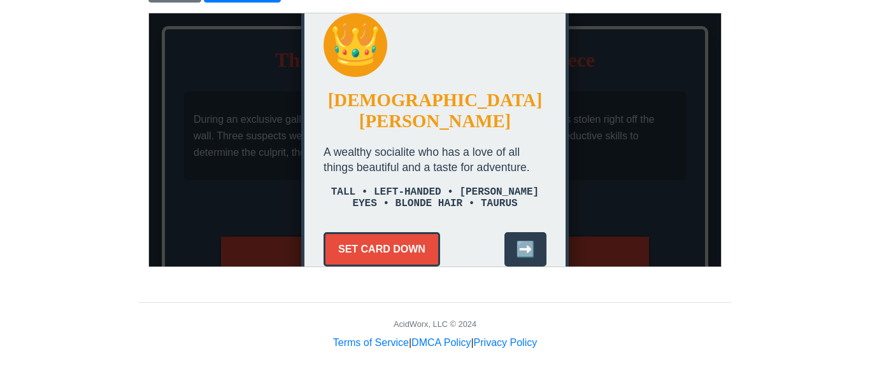
click at [419, 243] on button "SET CARD DOWN" at bounding box center [381, 249] width 117 height 34
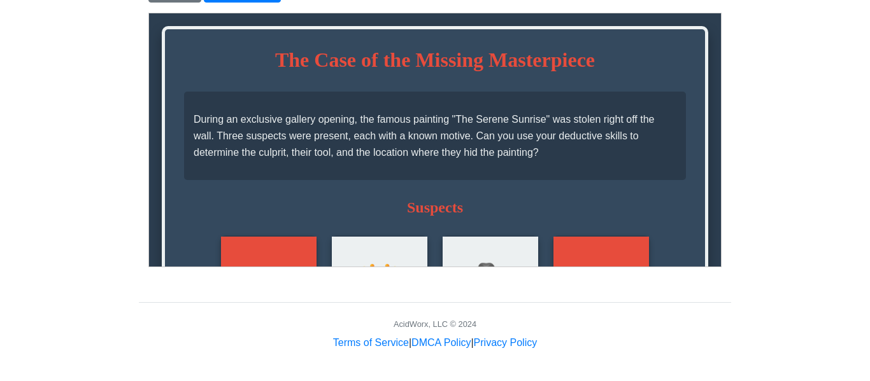
click at [641, 255] on div "🔎" at bounding box center [601, 299] width 96 height 127
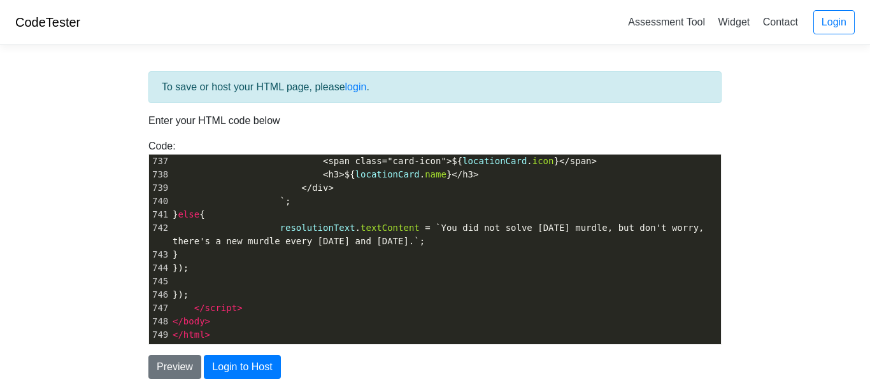
click at [304, 182] on pre "</div>" at bounding box center [445, 188] width 551 height 13
type textarea "<!DOCTYPE html> <html lang="en"> <head> <meta charset="UTF-8"> <meta name="view…"
click at [160, 367] on button "Preview" at bounding box center [174, 367] width 53 height 24
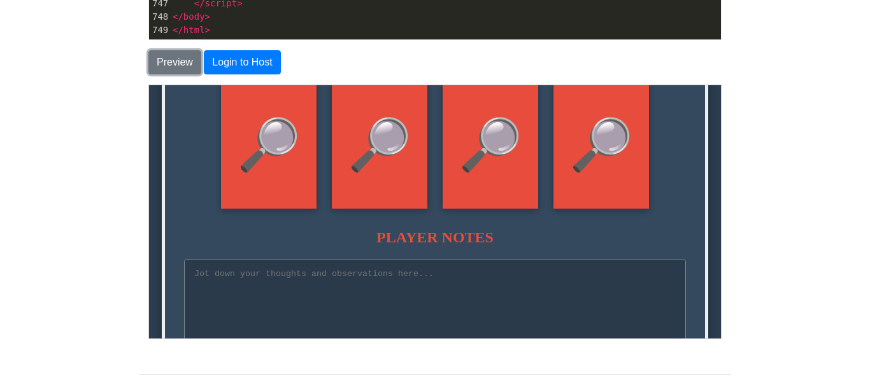
scroll to position [583, 0]
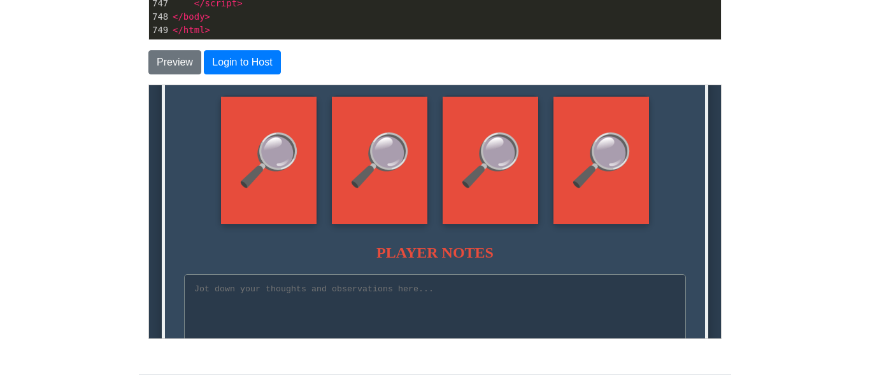
click at [555, 152] on div "🔎" at bounding box center [601, 159] width 96 height 127
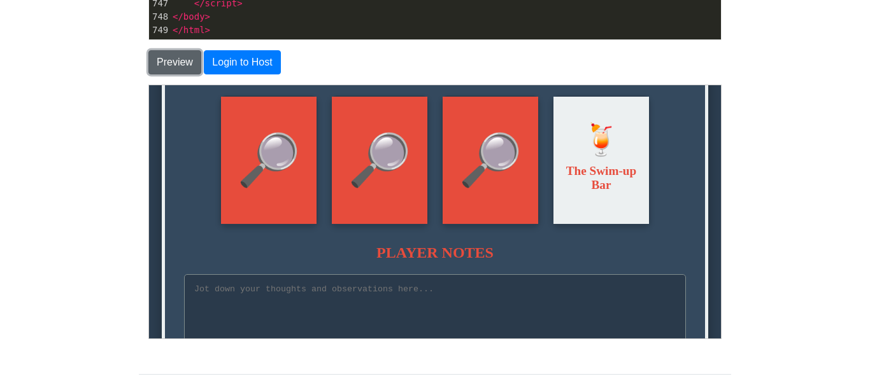
click at [171, 62] on button "Preview" at bounding box center [174, 62] width 53 height 24
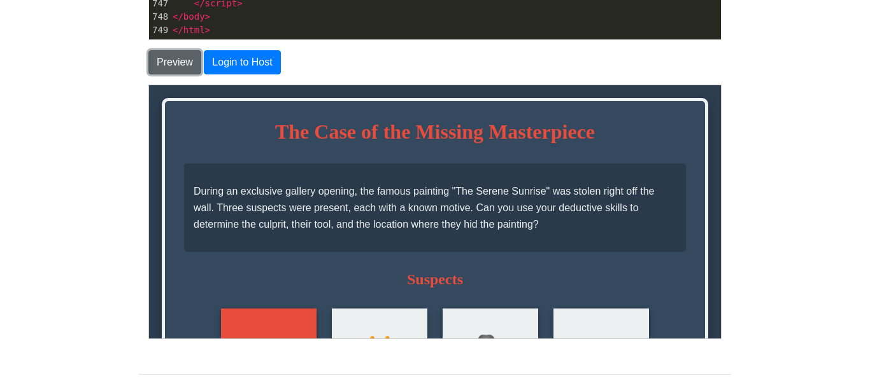
click at [171, 62] on button "Preview" at bounding box center [174, 62] width 53 height 24
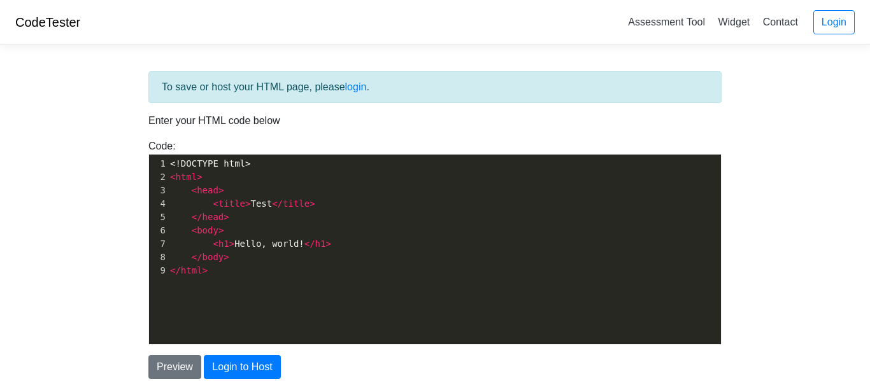
scroll to position [108, 0]
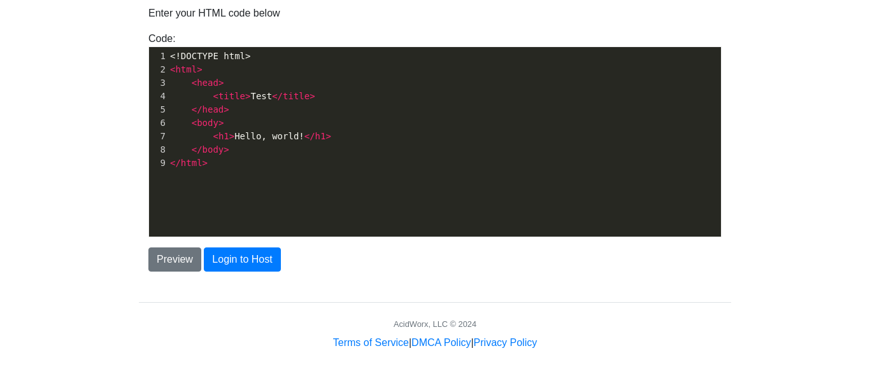
click at [266, 182] on div "xxxxxxxxxx 1 <!DOCTYPE html> 2 < html > 3 < head > 4 < title > Test </ title > …" at bounding box center [444, 151] width 591 height 209
type textarea "<!DOCTYPE html> <html> <head> <title>Test</title> </head> <body> <h1>Hello, wor…"
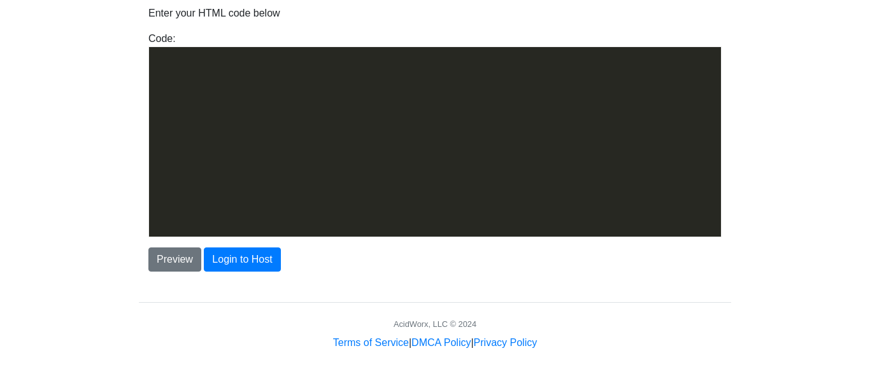
scroll to position [9846, 0]
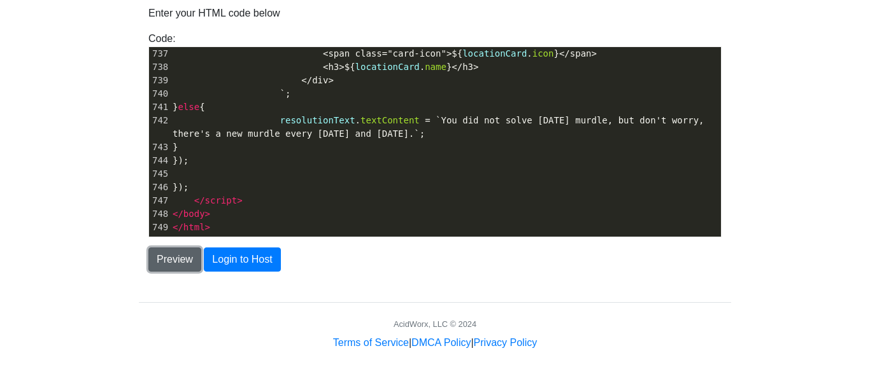
click at [158, 261] on button "Preview" at bounding box center [174, 260] width 53 height 24
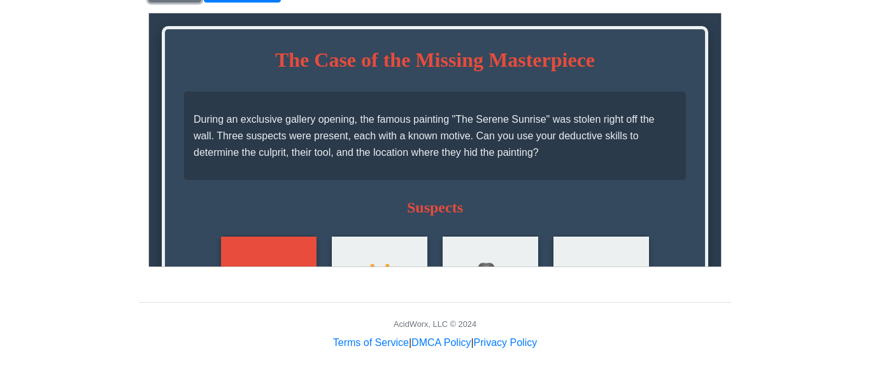
scroll to position [0, 0]
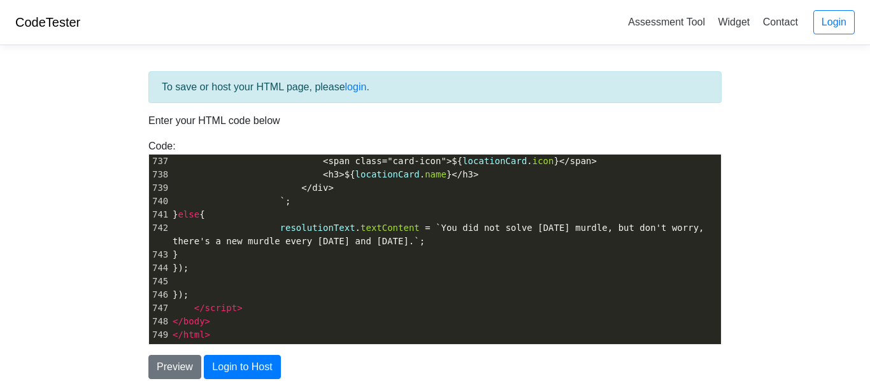
click at [244, 242] on span "`You did not solve [DATE] murdle, but don't worry, there's a new murdle every […" at bounding box center [441, 235] width 537 height 24
type textarea "<!DOCTYPE html> <html lang="en"> <head> <meta charset="UTF-8"> <meta name="view…"
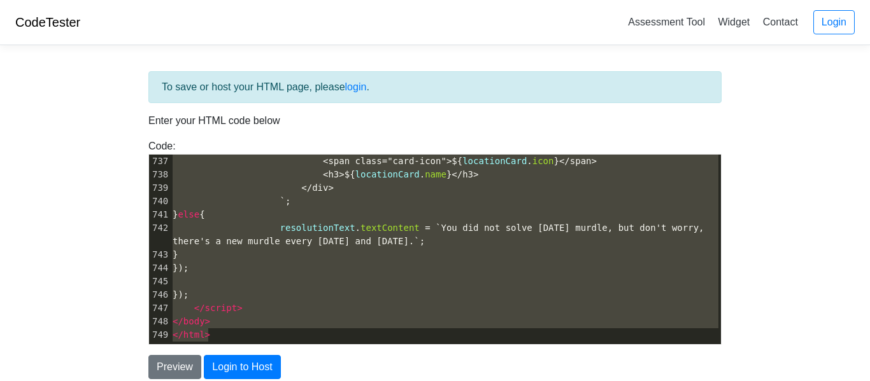
paste textarea
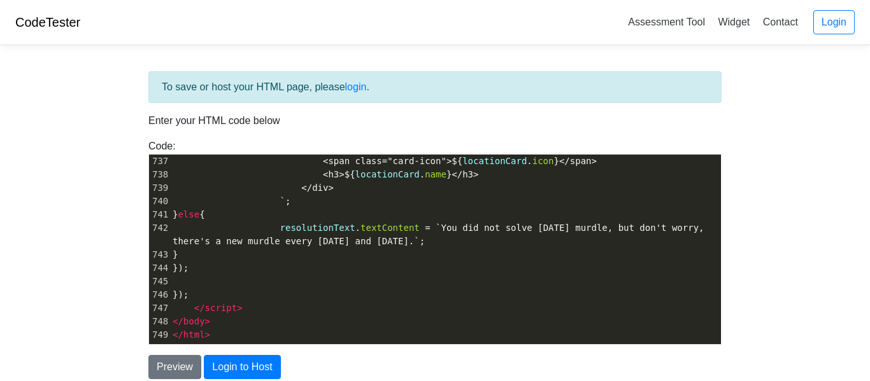
click at [244, 242] on span "`You did not solve [DATE] murdle, but don't worry, there's a new murdle every […" at bounding box center [441, 235] width 537 height 24
type textarea "resolutionText.textContent = `You did not solve today's murdle, but don't worry…"
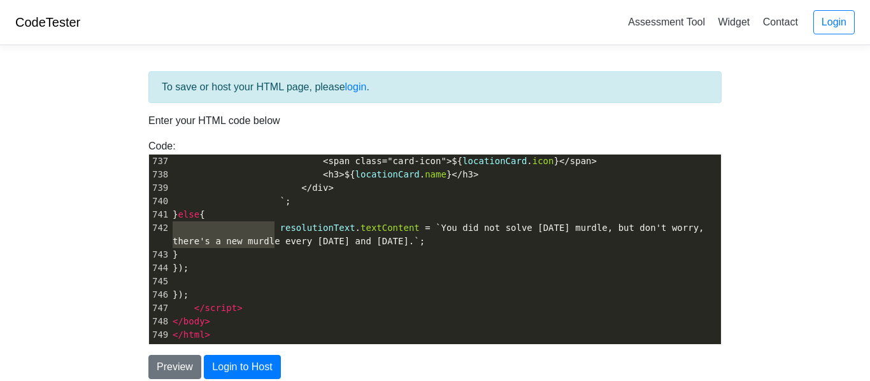
click at [244, 242] on span "`You did not solve [DATE] murdle, but don't worry, there's a new murdle every […" at bounding box center [441, 235] width 537 height 24
type textarea "resolutionText.textContent = `You did not solve today's murdle, but don't worry…"
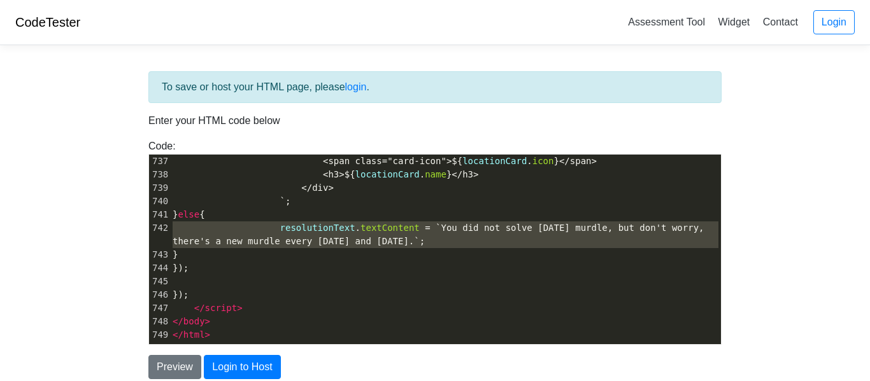
click at [244, 242] on span "`You did not solve [DATE] murdle, but don't worry, there's a new murdle every […" at bounding box center [441, 235] width 537 height 24
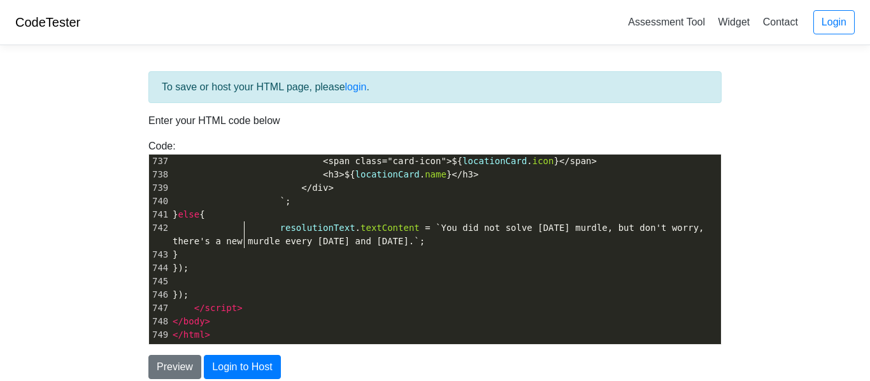
click at [244, 242] on span "`You did not solve [DATE] murdle, but don't worry, there's a new murdle every […" at bounding box center [441, 235] width 537 height 24
type textarea "resolutionText.textContent = `You did not solve today's murdle, but don't worry…"
click at [244, 242] on span "`You did not solve [DATE] murdle, but don't worry, there's a new murdle every […" at bounding box center [441, 235] width 537 height 24
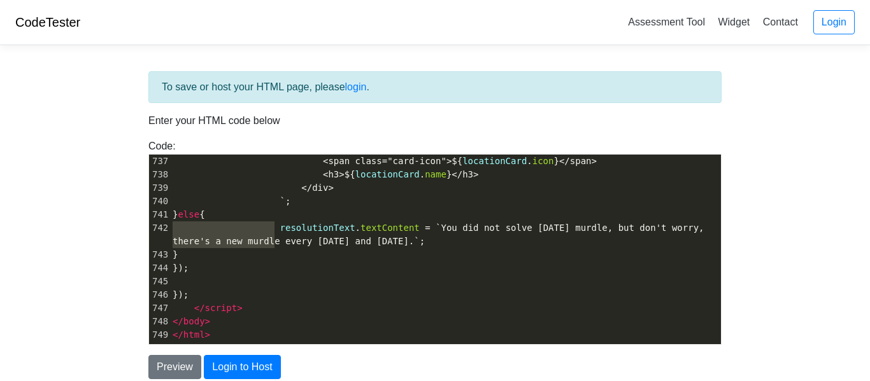
type textarea "<!DOCTYPE html> <html lang="en"> <head> <meta charset="UTF-8"> <meta name="view…"
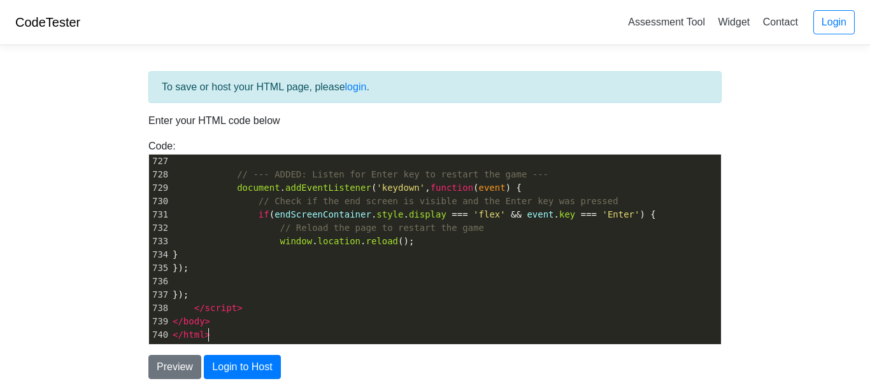
scroll to position [9712, 0]
click at [182, 360] on button "Preview" at bounding box center [174, 367] width 53 height 24
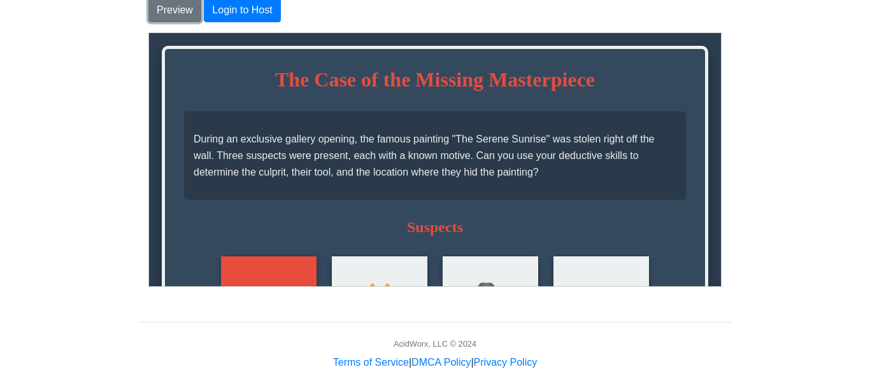
scroll to position [9705, 0]
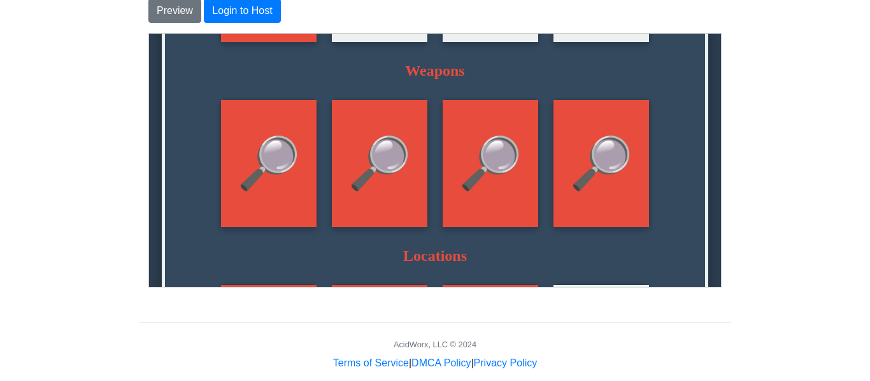
click at [551, 227] on div "🔎 🍸 A Poisoned Cocktail 🔎 ⚔️ A Commemorative Sword 🔎 🐍 A Venomous Snake 🔎 ⚓ An …" at bounding box center [434, 163] width 502 height 130
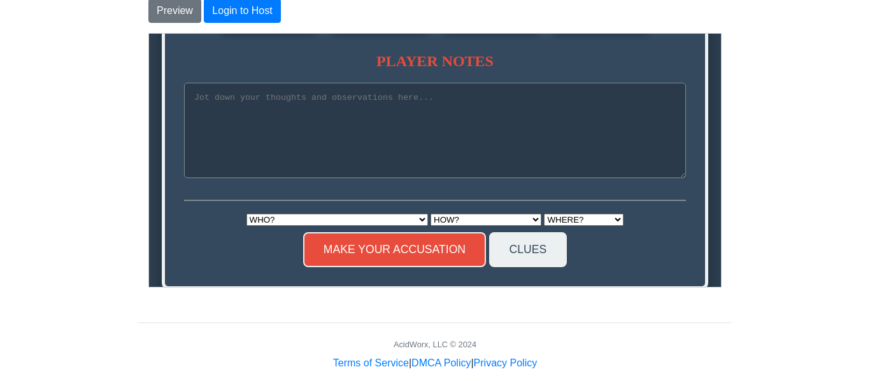
scroll to position [739, 0]
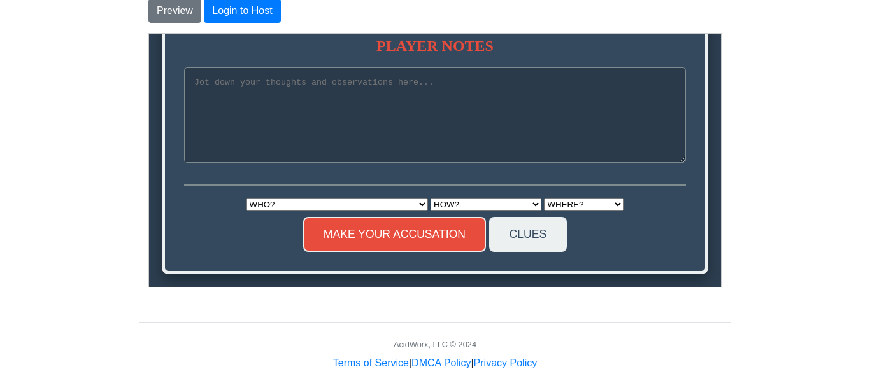
click at [359, 199] on select "WHO? Dr. Crimson [DEMOGRAPHIC_DATA] [PERSON_NAME] President [PERSON_NAME] [PERS…" at bounding box center [337, 204] width 182 height 12
select select "President [PERSON_NAME]"
click at [246, 198] on select "WHO? Dr. Crimson [DEMOGRAPHIC_DATA] [PERSON_NAME] President [PERSON_NAME] [PERS…" at bounding box center [337, 204] width 182 height 12
click at [430, 199] on select "HOW? A Poisoned Cocktail A Commemorative Sword A Venomous Snake An Antique Anch…" at bounding box center [485, 204] width 111 height 12
select select "A Poisoned Cocktail"
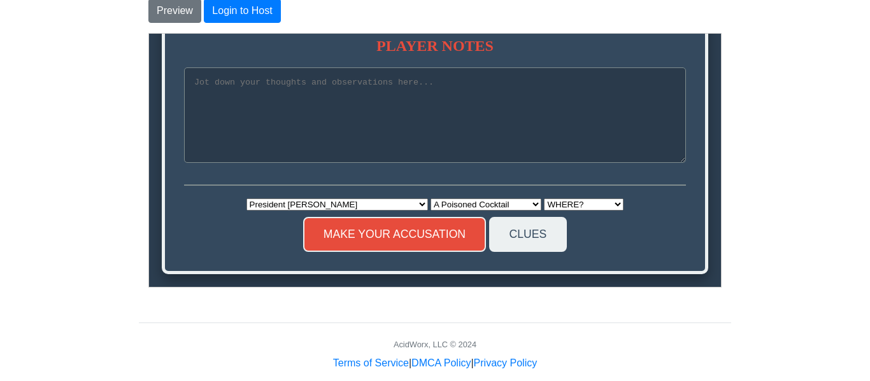
click at [430, 198] on select "HOW? A Poisoned Cocktail A Commemorative Sword A Venomous Snake An Antique Anch…" at bounding box center [485, 204] width 111 height 12
click at [543, 207] on select "WHERE? The Dining Hall The Ocean The Jungle The Swim-up Bar" at bounding box center [583, 204] width 80 height 12
select select "The Dining Hall"
click at [543, 198] on select "WHERE? The Dining Hall The Ocean The Jungle The Swim-up Bar" at bounding box center [583, 204] width 80 height 12
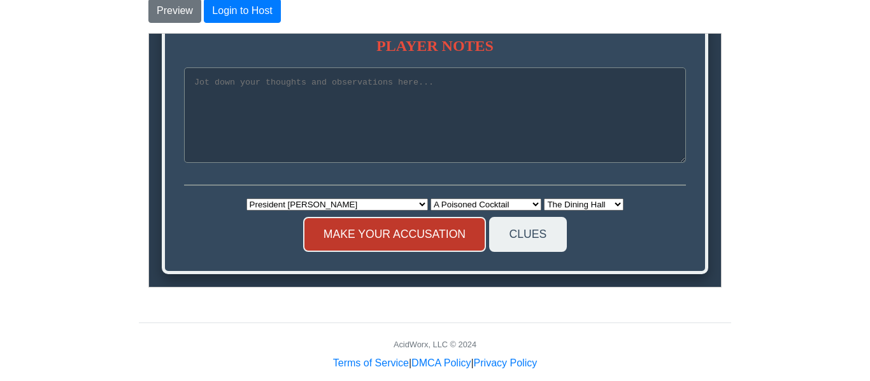
click at [425, 245] on button "MAKE YOUR ACCUSATION" at bounding box center [394, 234] width 183 height 35
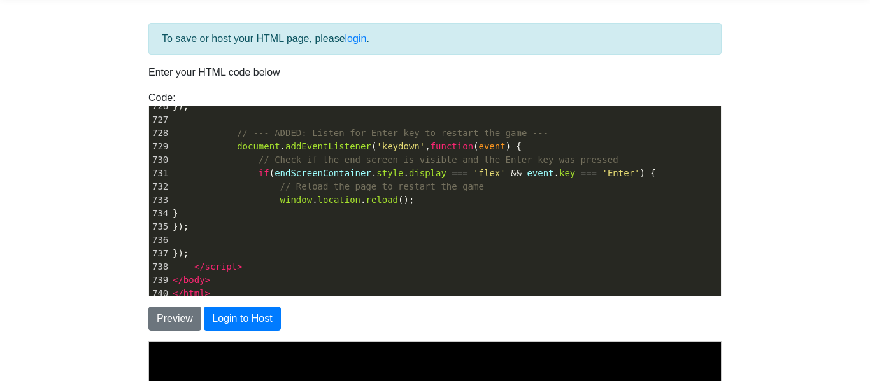
scroll to position [47, 0]
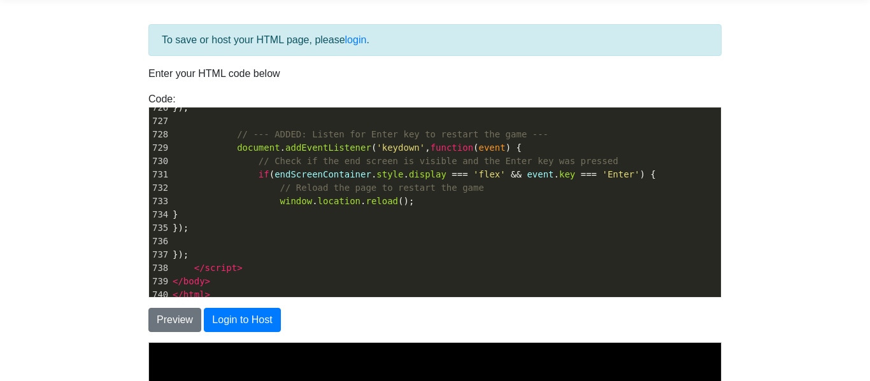
click at [425, 245] on pre at bounding box center [445, 241] width 551 height 13
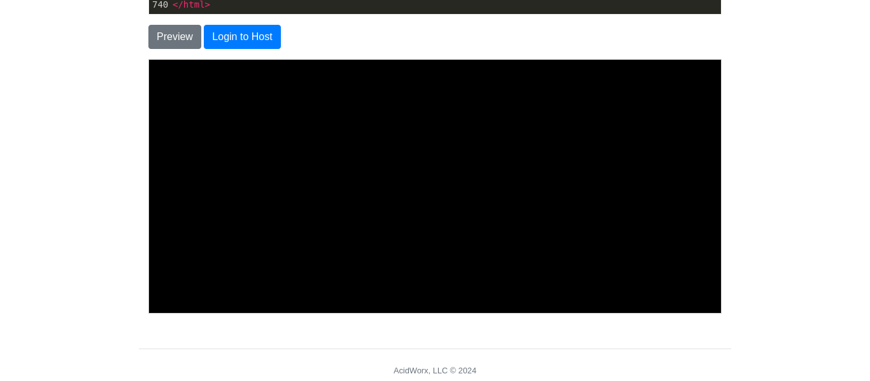
scroll to position [377, 0]
